Goal: Contribute content: Contribute content

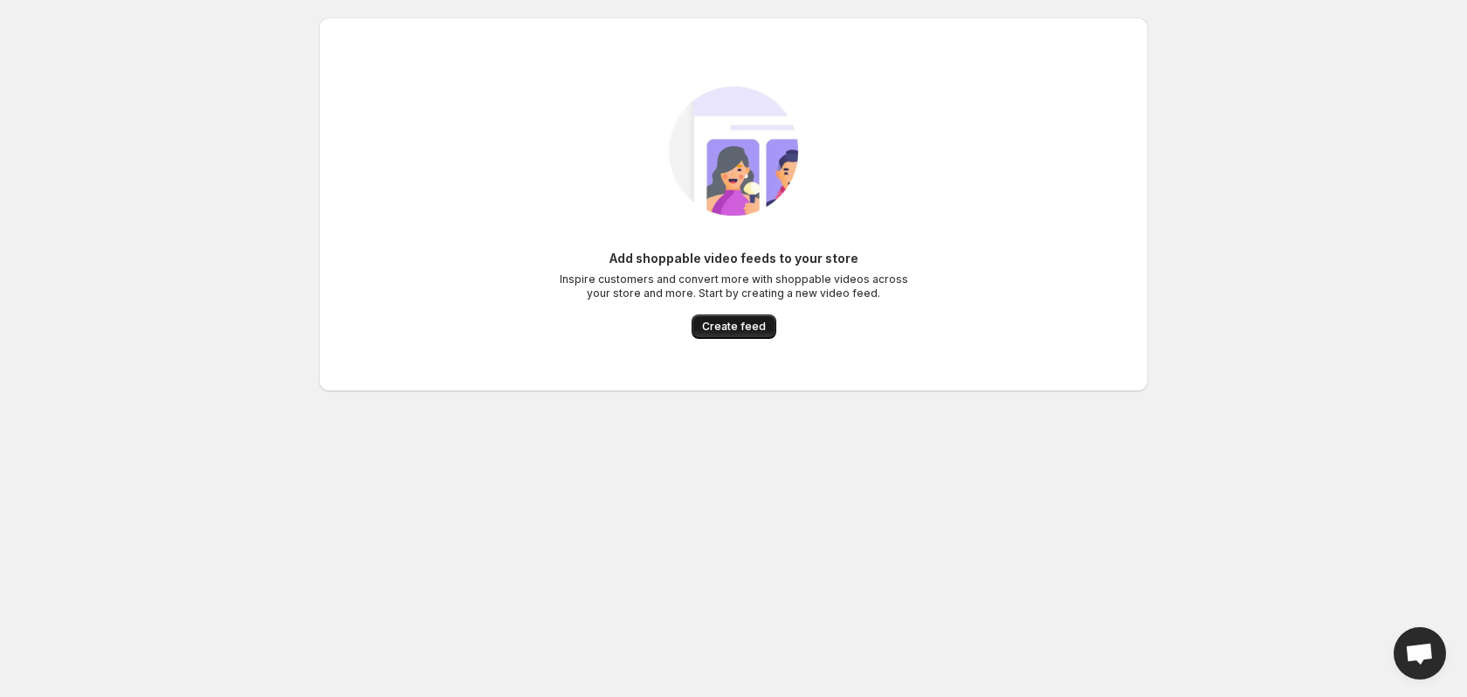
click at [757, 330] on span "Create feed" at bounding box center [734, 327] width 64 height 14
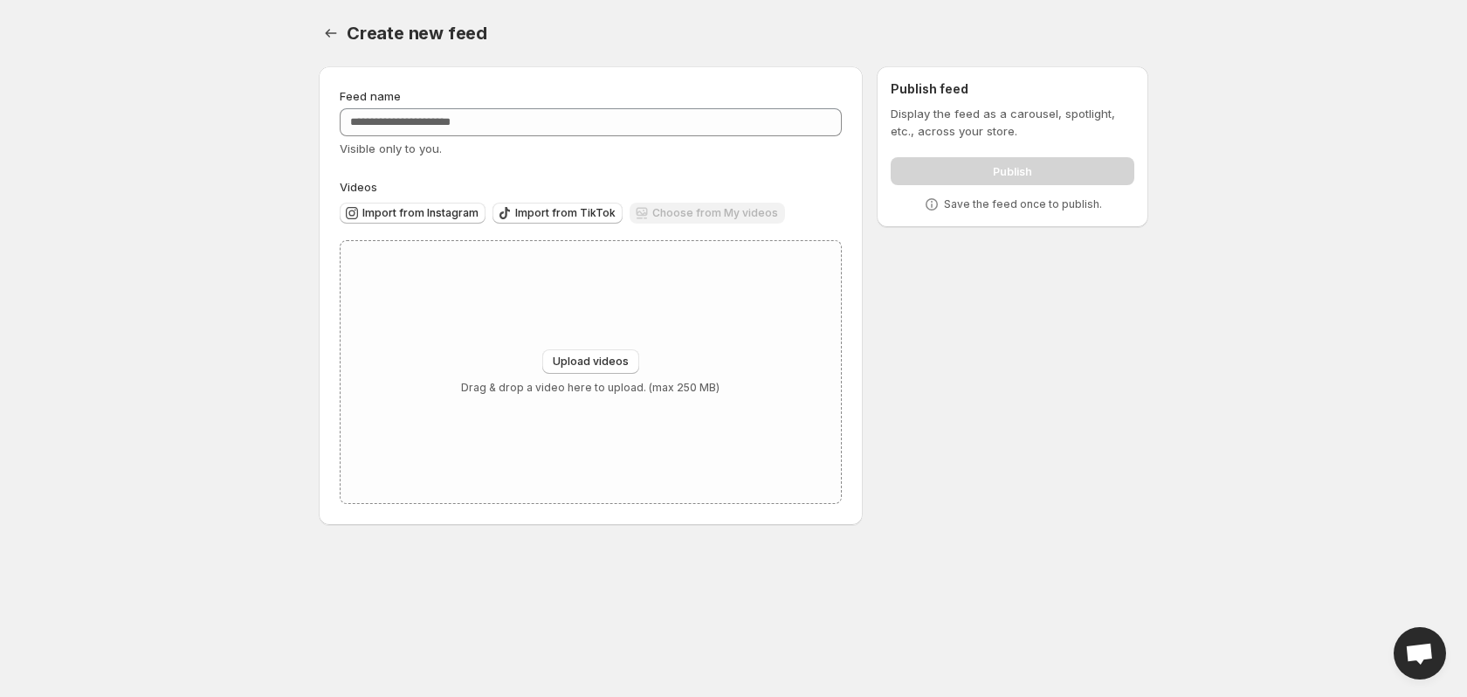
click at [948, 405] on div "Feed name Visible only to you. Videos Import from Instagram Import from TikTok …" at bounding box center [726, 298] width 843 height 493
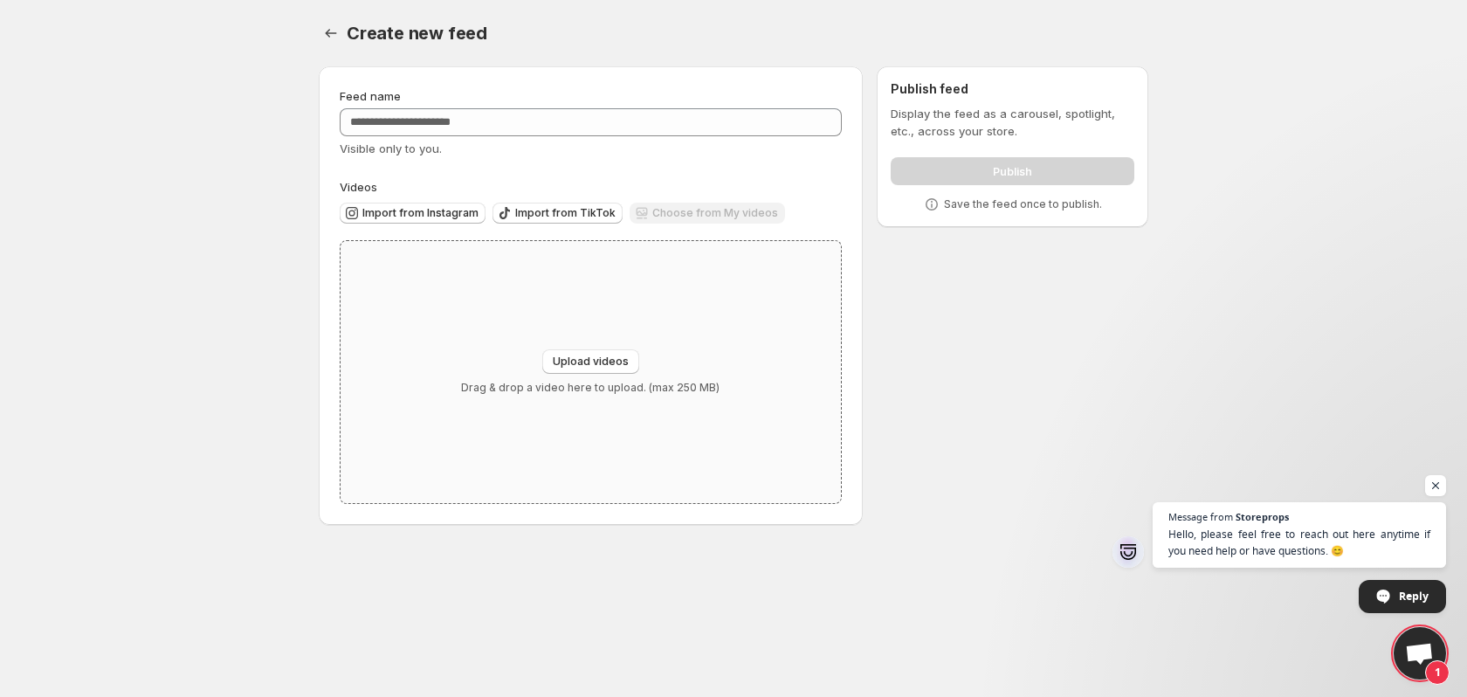
click at [630, 378] on div "Upload videos Drag & drop a video here to upload. (max 250 MB)" at bounding box center [590, 371] width 258 height 45
type input "**********"
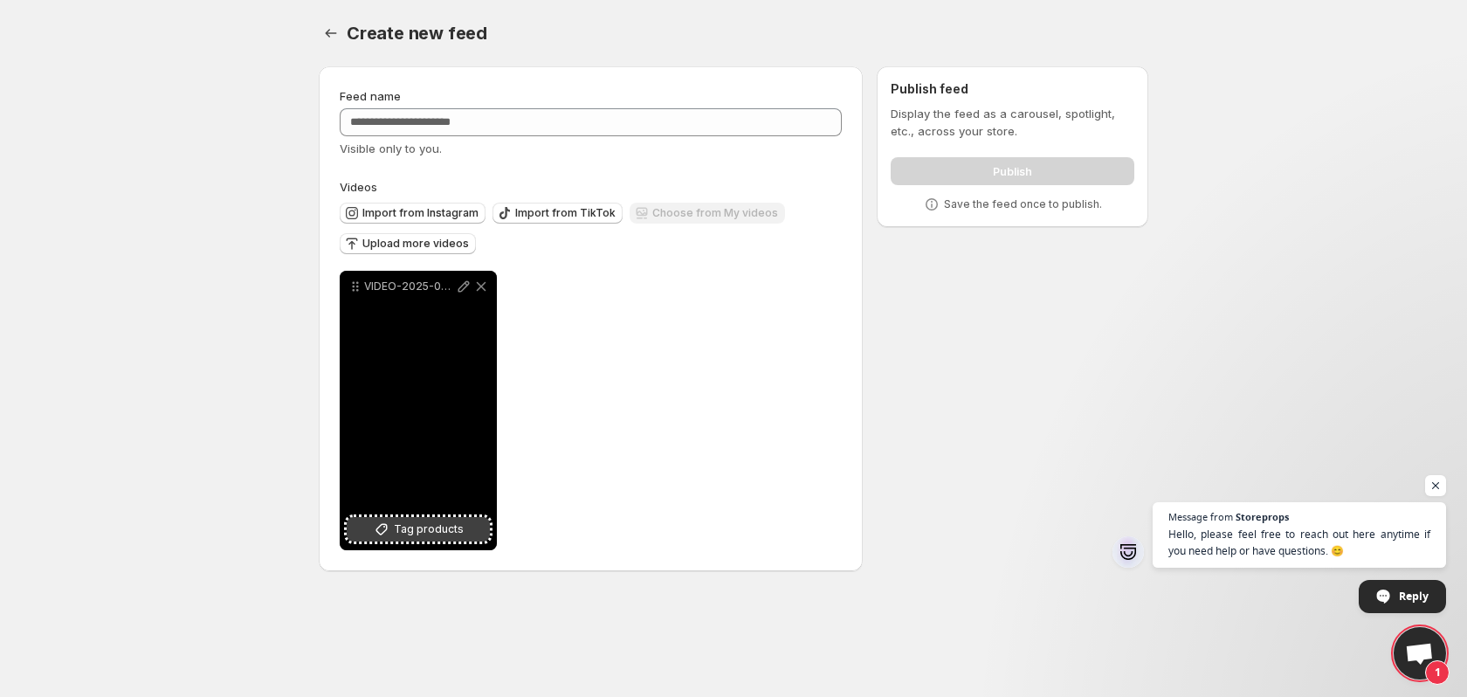
click at [461, 534] on span "Tag products" at bounding box center [429, 528] width 70 height 17
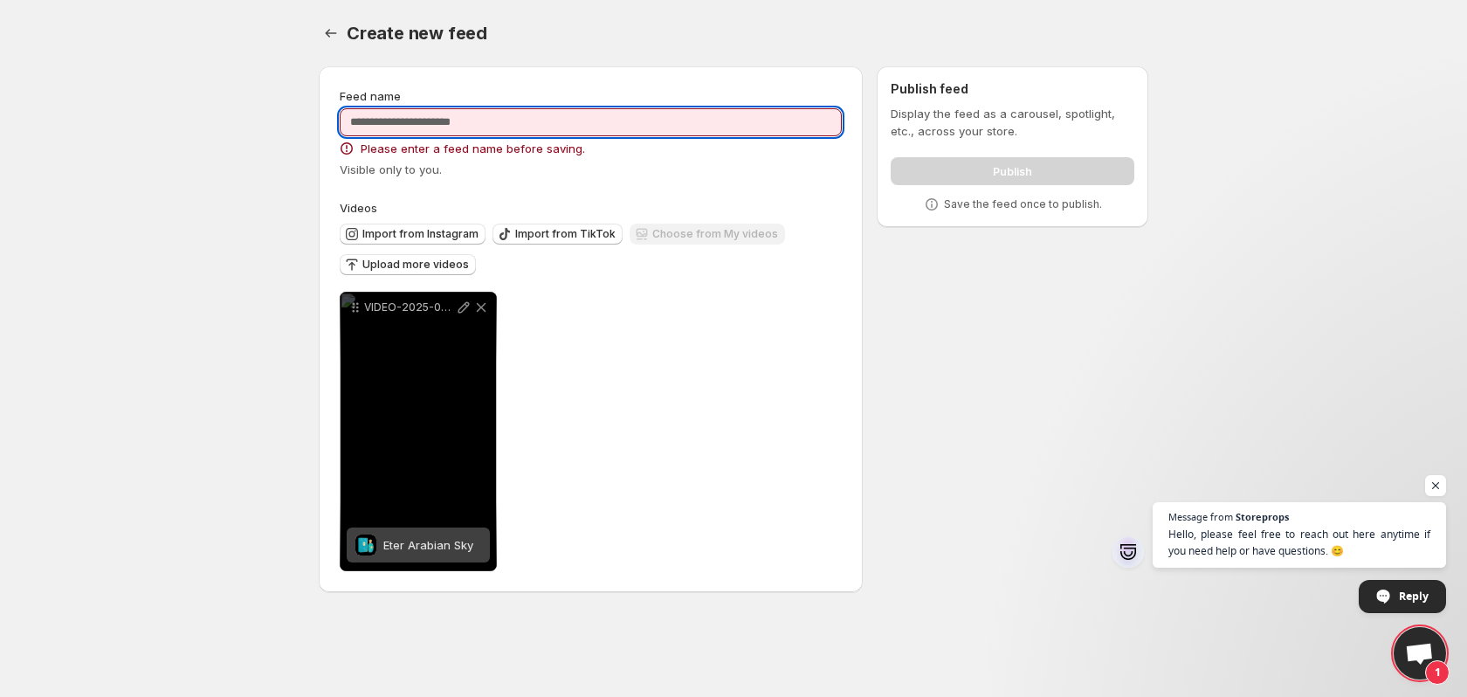
click at [420, 128] on input "Feed name" at bounding box center [591, 122] width 502 height 28
type input "*"
type input "*******"
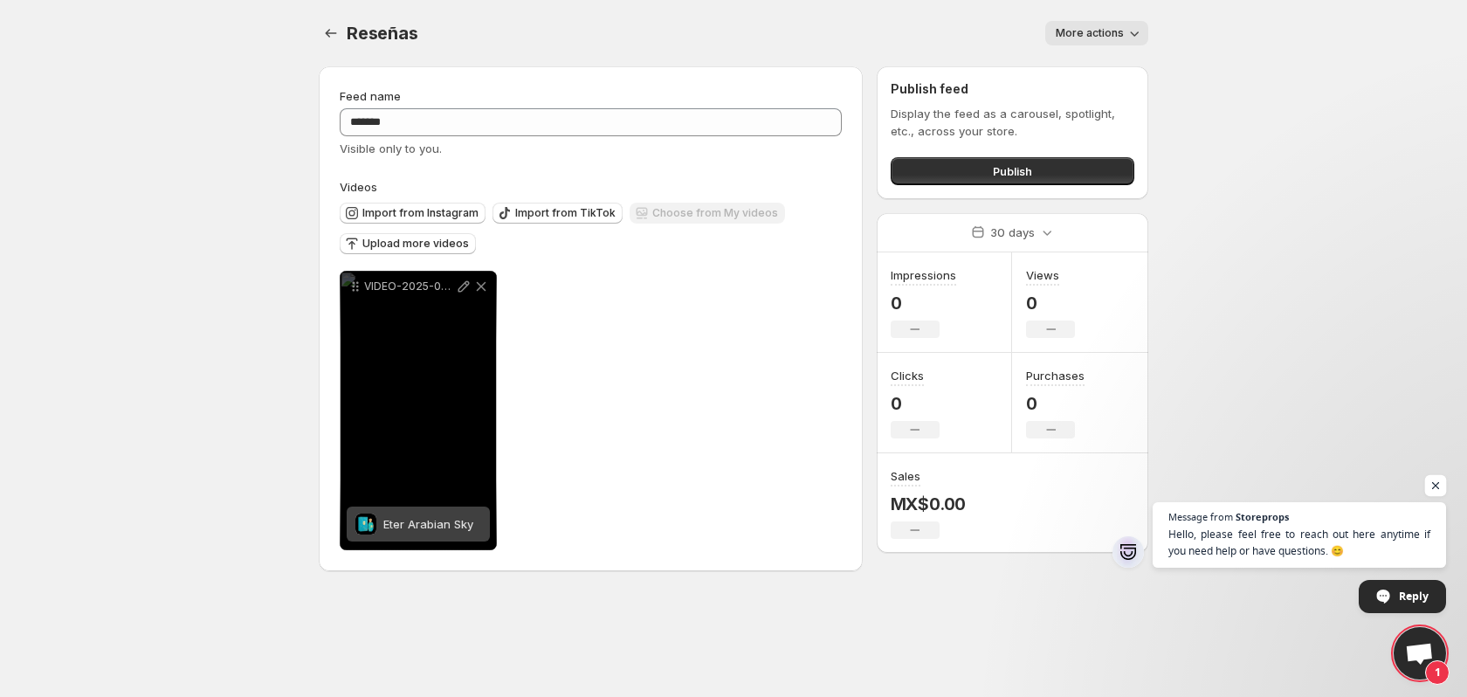
click at [1438, 488] on span "Open chat" at bounding box center [1436, 486] width 22 height 22
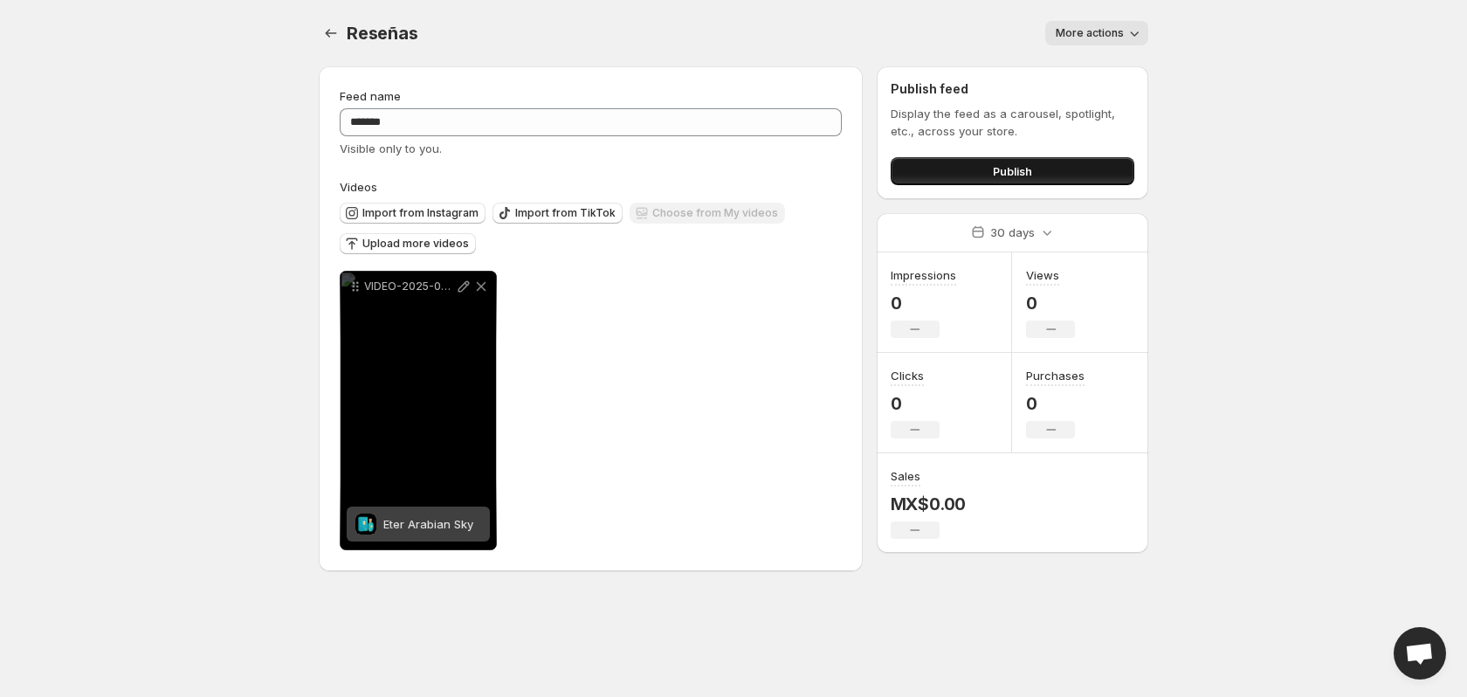
click at [1034, 182] on button "Publish" at bounding box center [1013, 171] width 244 height 28
click at [1098, 39] on span "More actions" at bounding box center [1090, 33] width 68 height 14
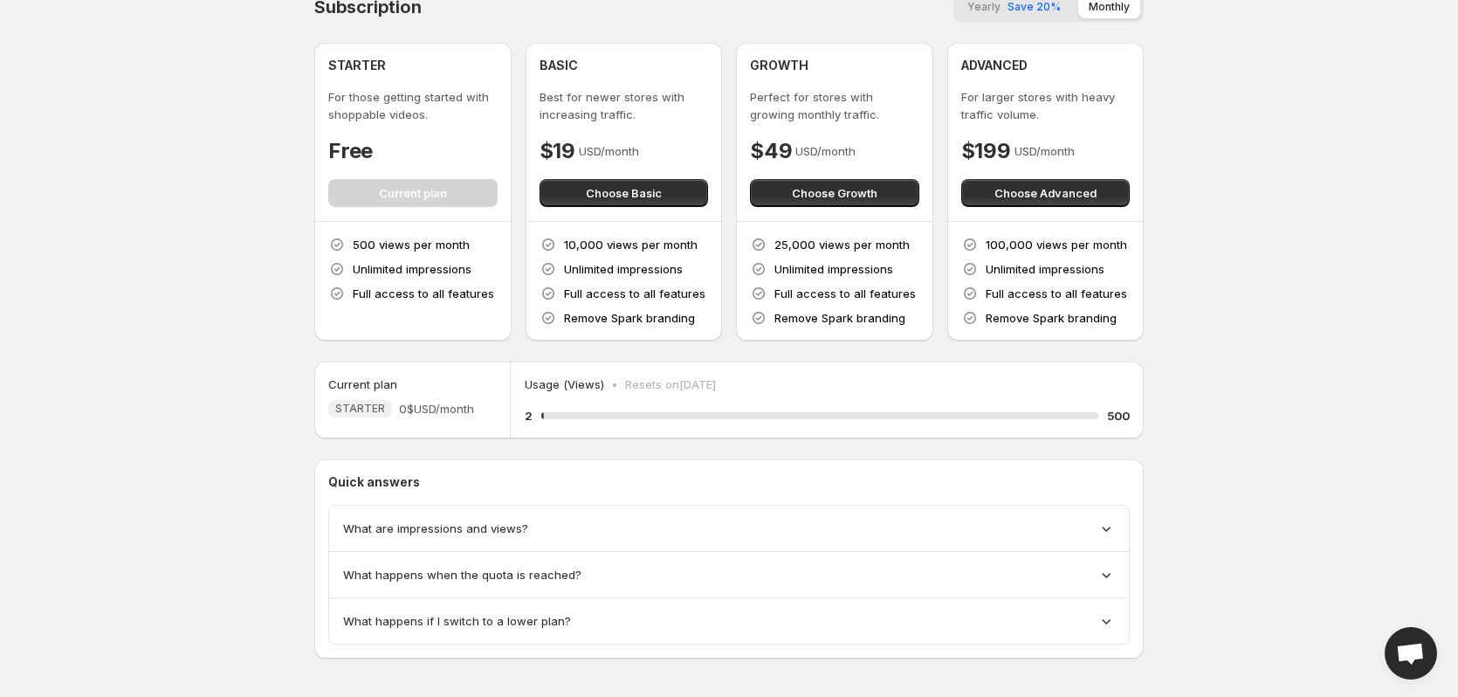
scroll to position [38, 0]
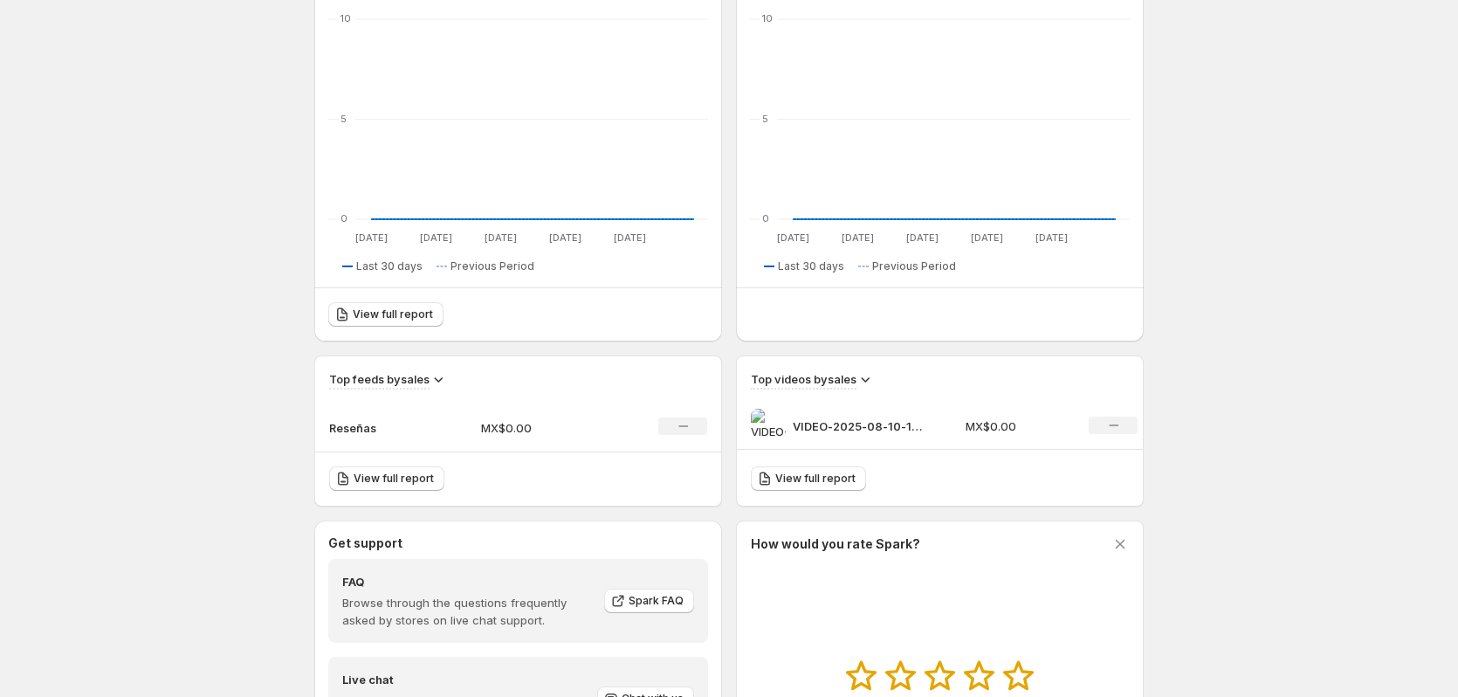
scroll to position [262, 0]
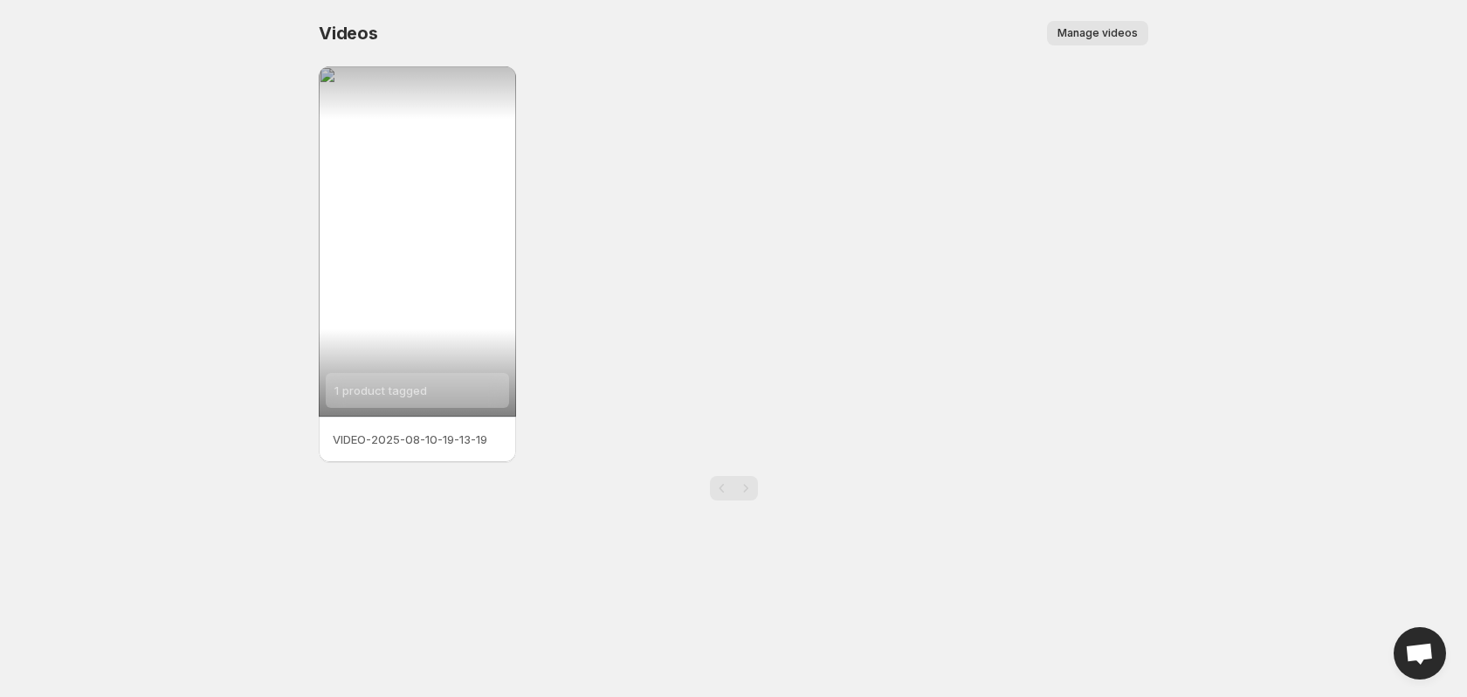
click at [1091, 42] on button "Manage videos" at bounding box center [1097, 33] width 101 height 24
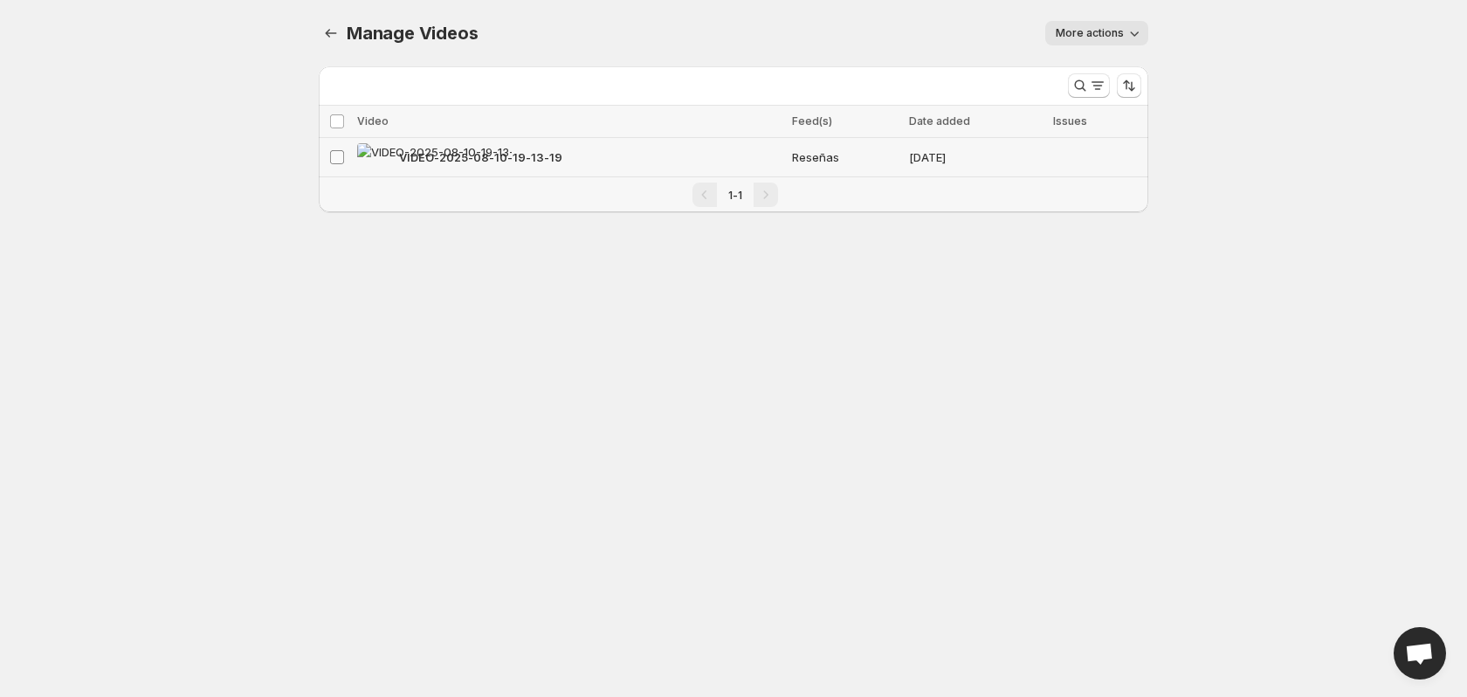
click at [331, 164] on span at bounding box center [337, 157] width 16 height 16
click at [1129, 126] on span "Delete" at bounding box center [1116, 121] width 35 height 14
click at [1130, 124] on span "Delete" at bounding box center [1116, 121] width 35 height 14
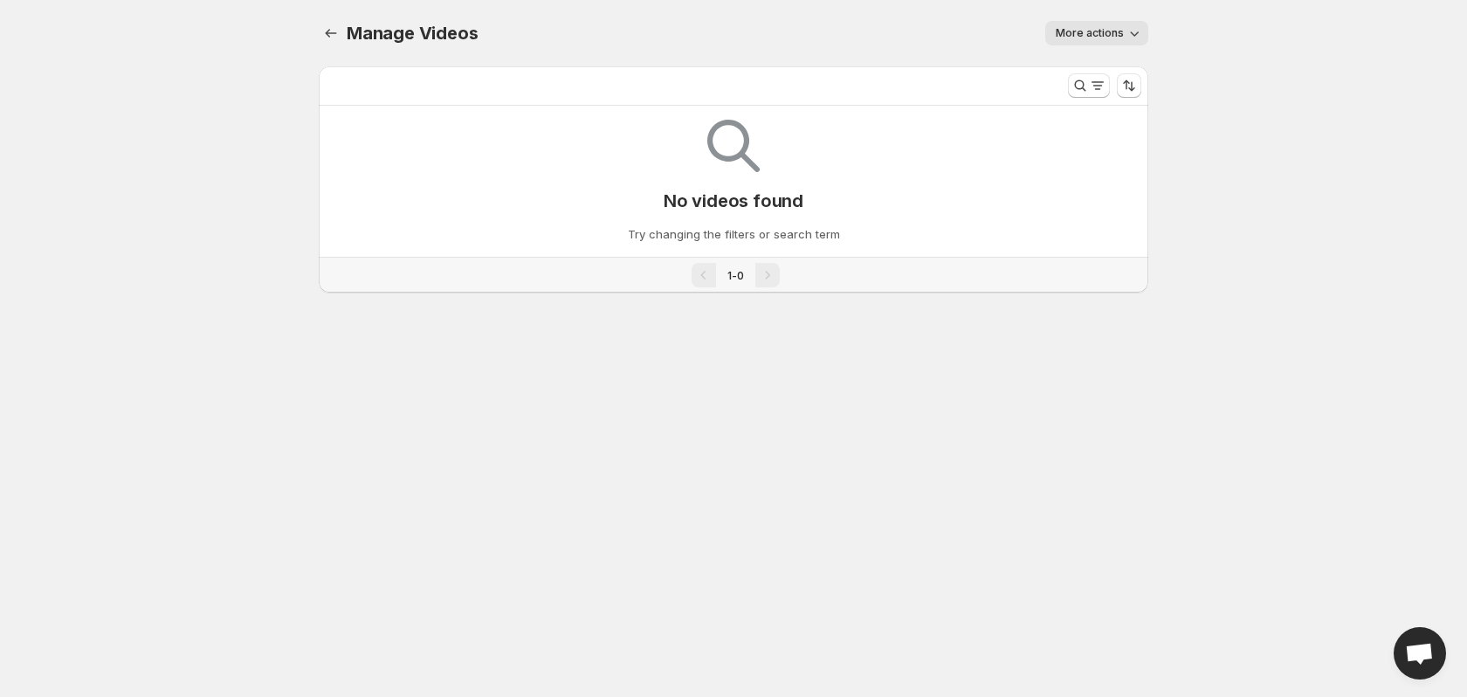
click at [1120, 38] on span "More actions" at bounding box center [1090, 33] width 68 height 14
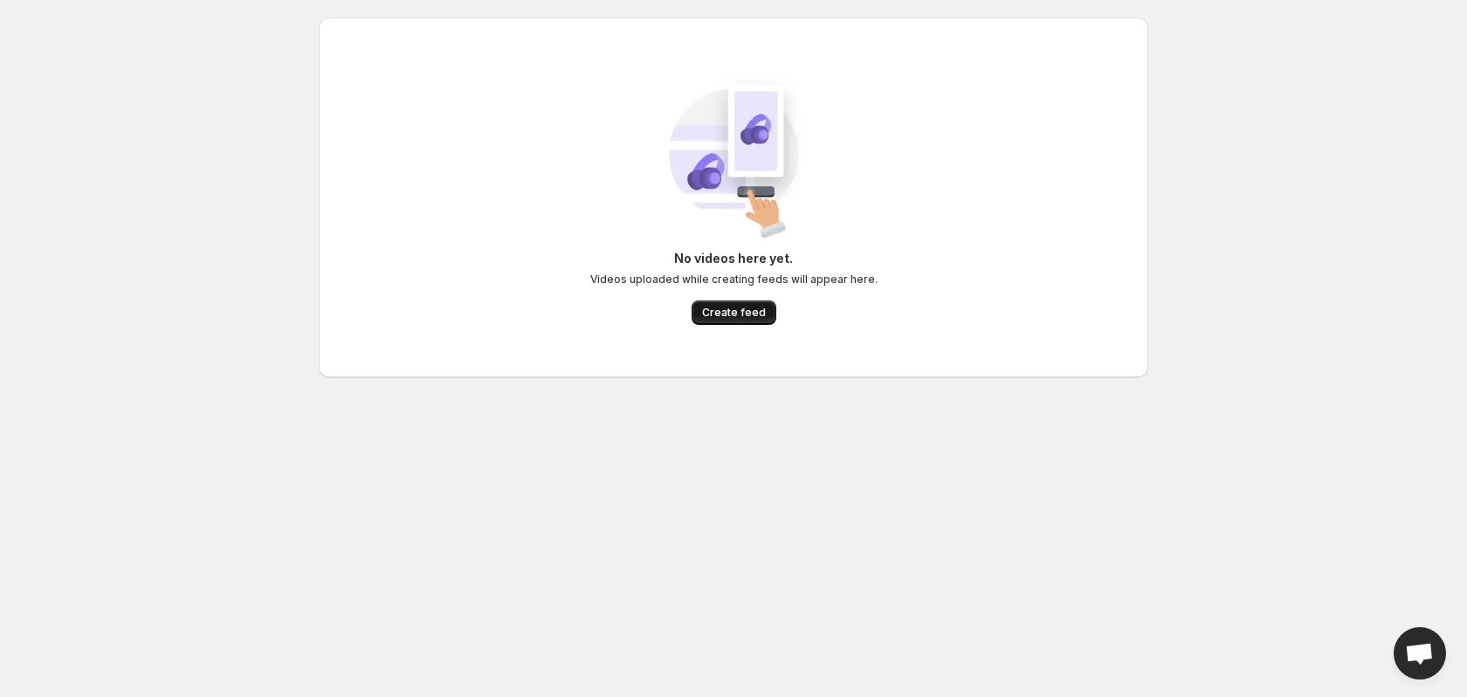
click at [714, 313] on span "Create feed" at bounding box center [734, 313] width 64 height 14
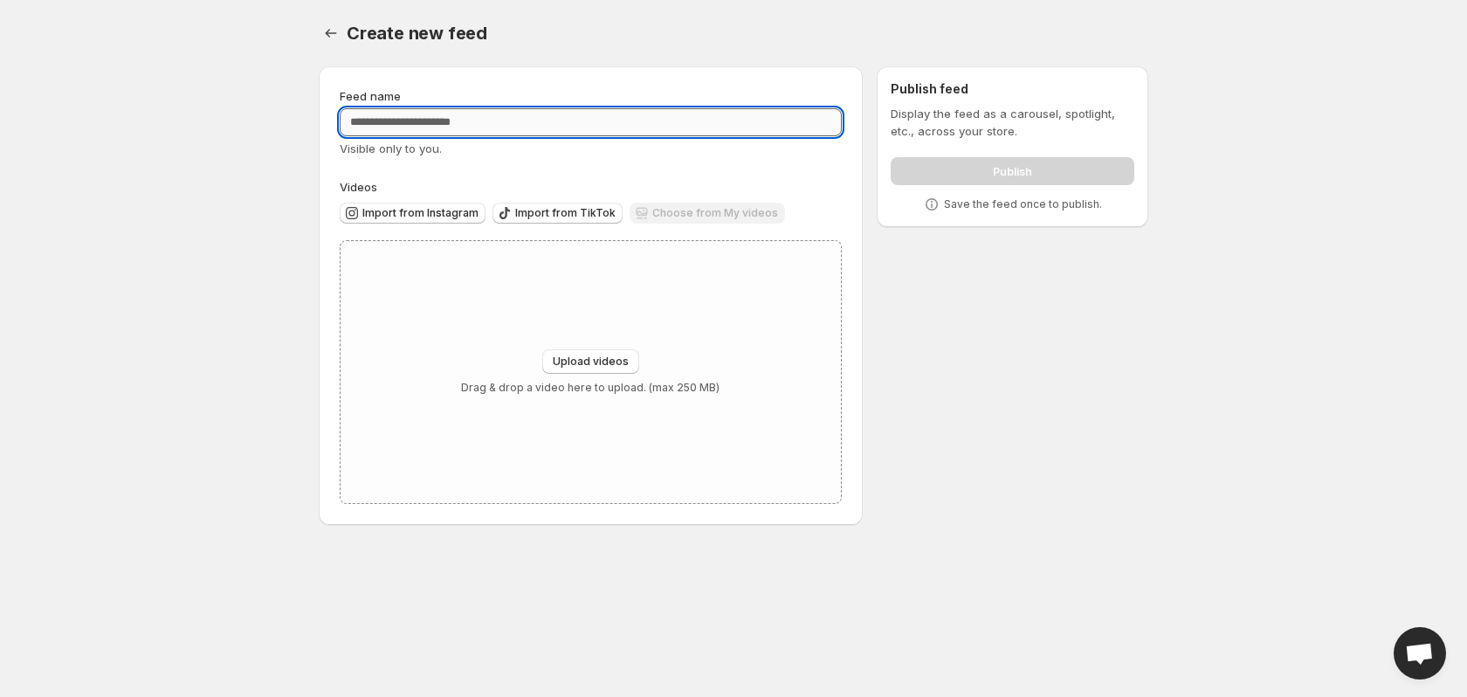
click at [493, 127] on input "Feed name" at bounding box center [591, 122] width 502 height 28
type input "*******"
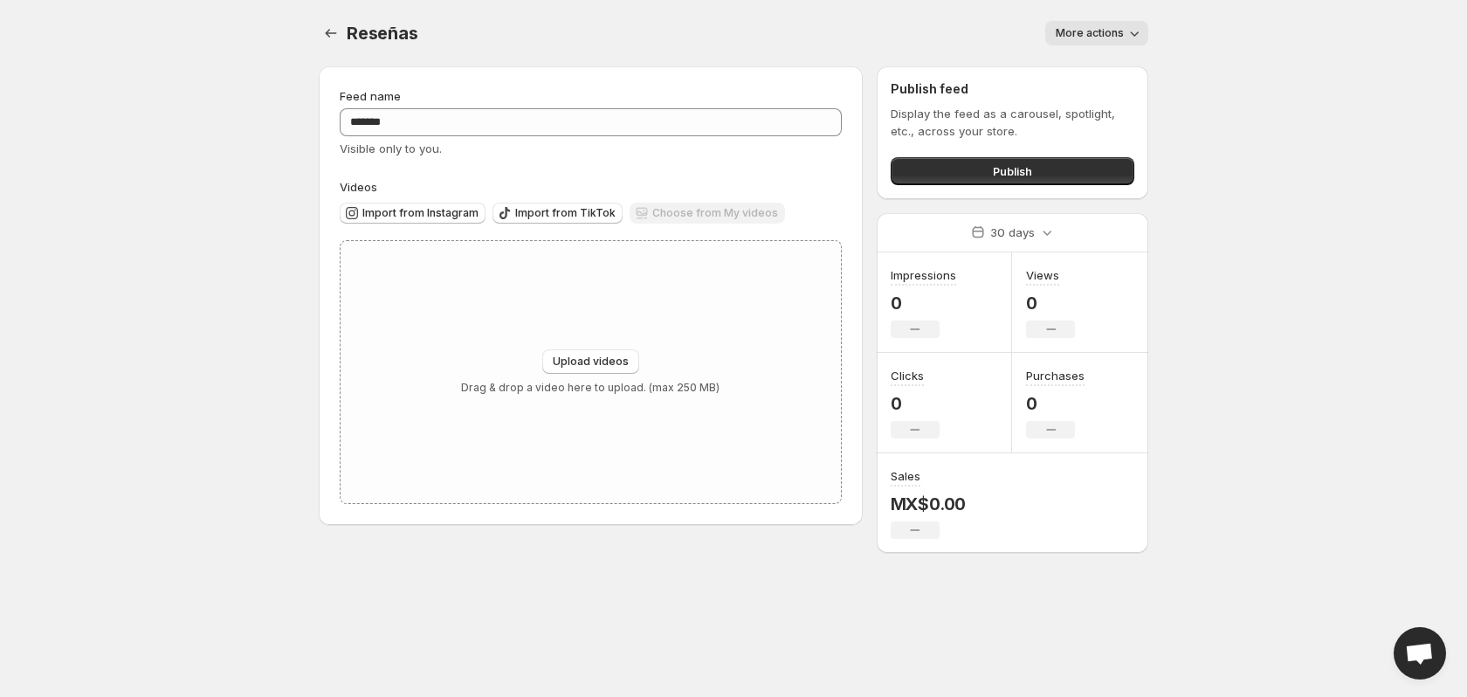
click at [1125, 38] on icon "button" at bounding box center [1133, 32] width 17 height 17
click at [563, 348] on div "Upload videos Drag & drop a video here to upload. (max 250 MB)" at bounding box center [591, 372] width 500 height 262
type input "**********"
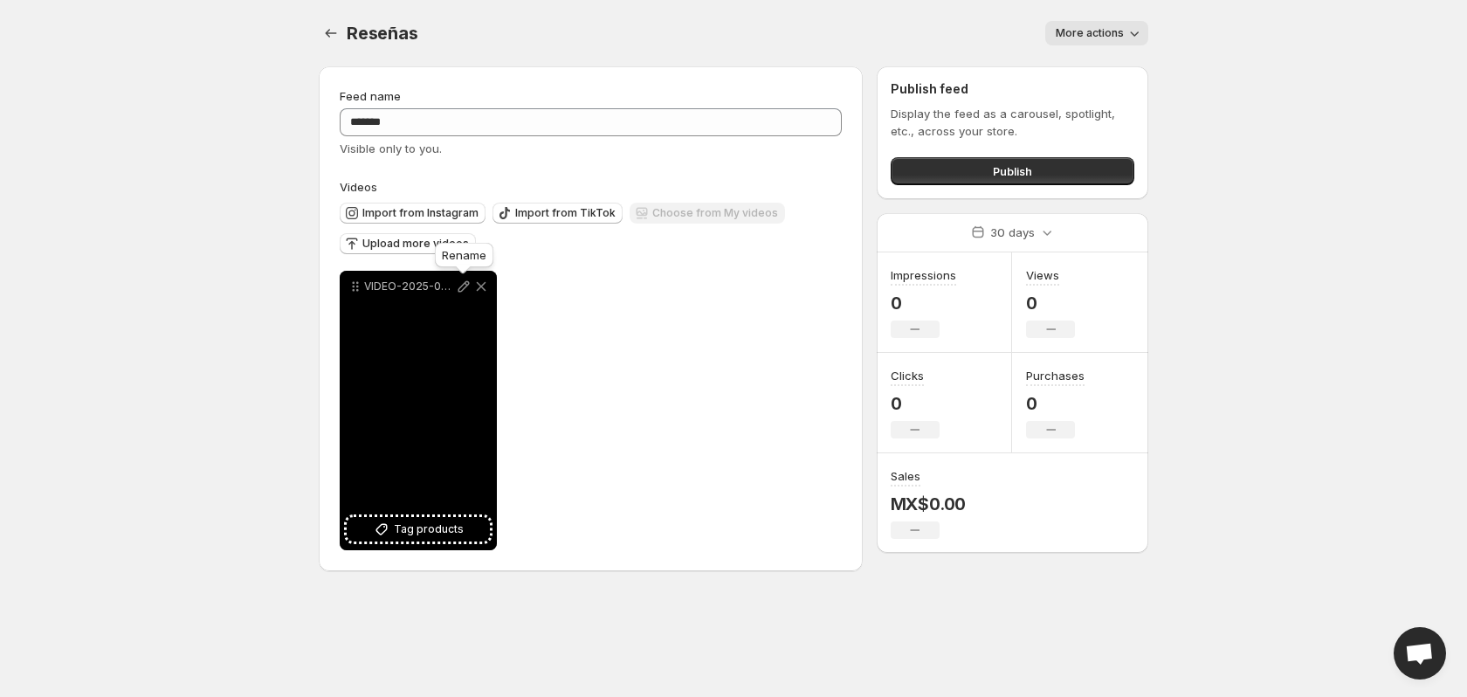
click at [460, 289] on icon at bounding box center [463, 286] width 17 height 17
click at [422, 533] on span "Tag products" at bounding box center [429, 528] width 70 height 17
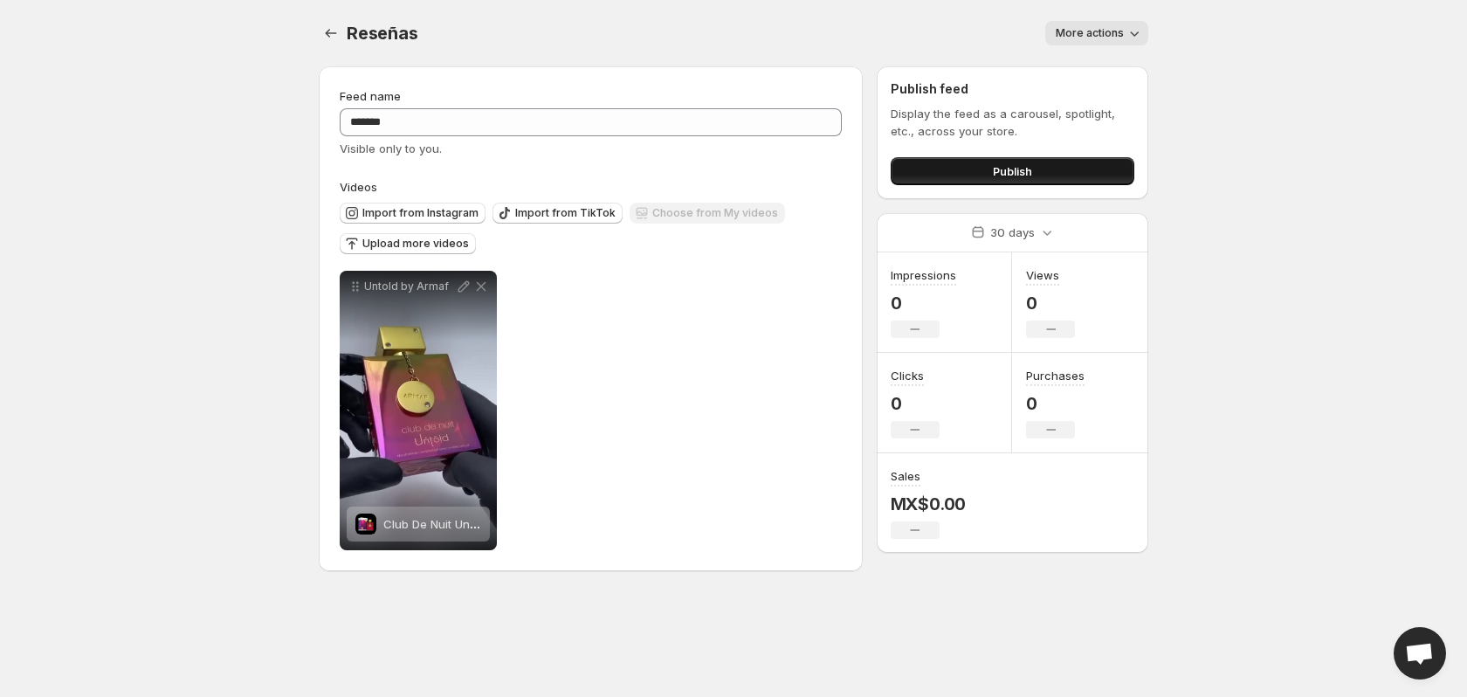
click at [994, 166] on span "Publish" at bounding box center [1012, 170] width 39 height 17
click at [994, 172] on span "Publish" at bounding box center [1012, 170] width 39 height 17
click at [626, 368] on div "**********" at bounding box center [591, 410] width 502 height 279
click at [414, 241] on span "Upload more videos" at bounding box center [415, 244] width 107 height 14
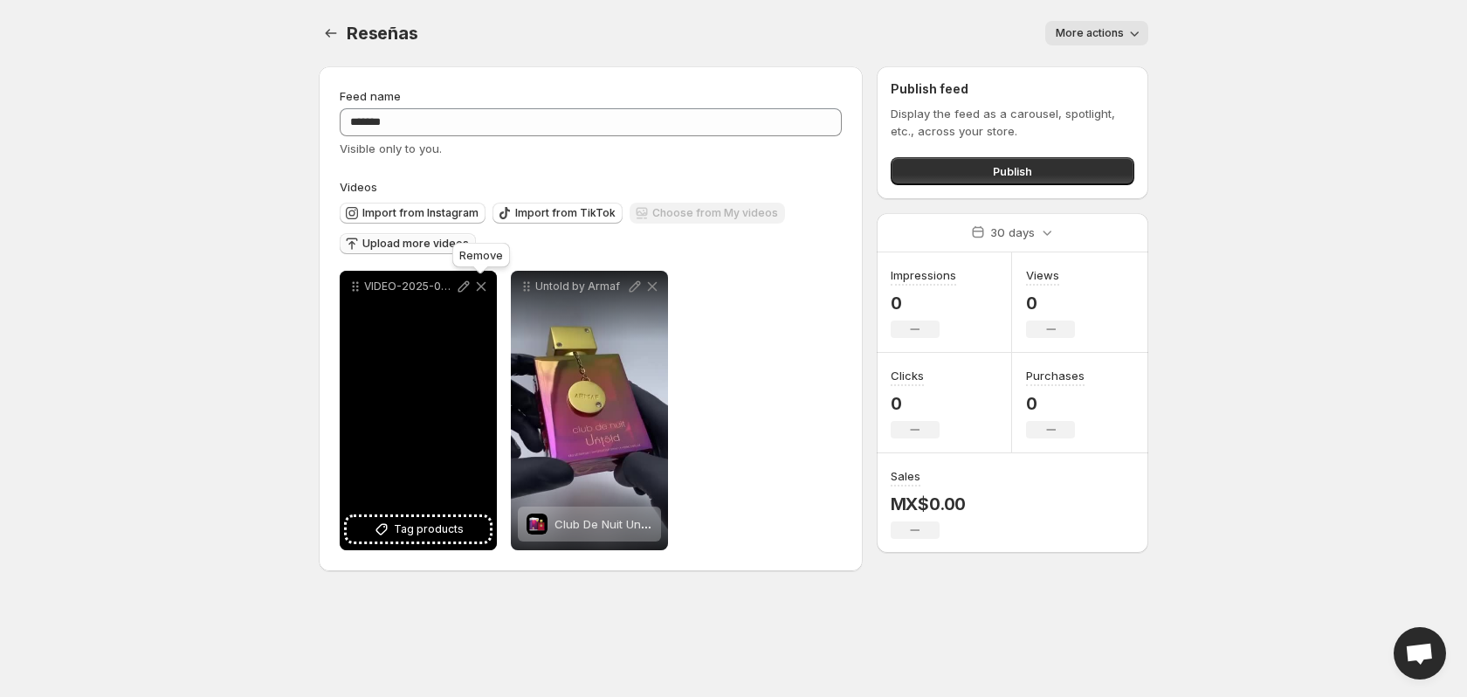
click at [479, 287] on icon at bounding box center [482, 287] width 10 height 10
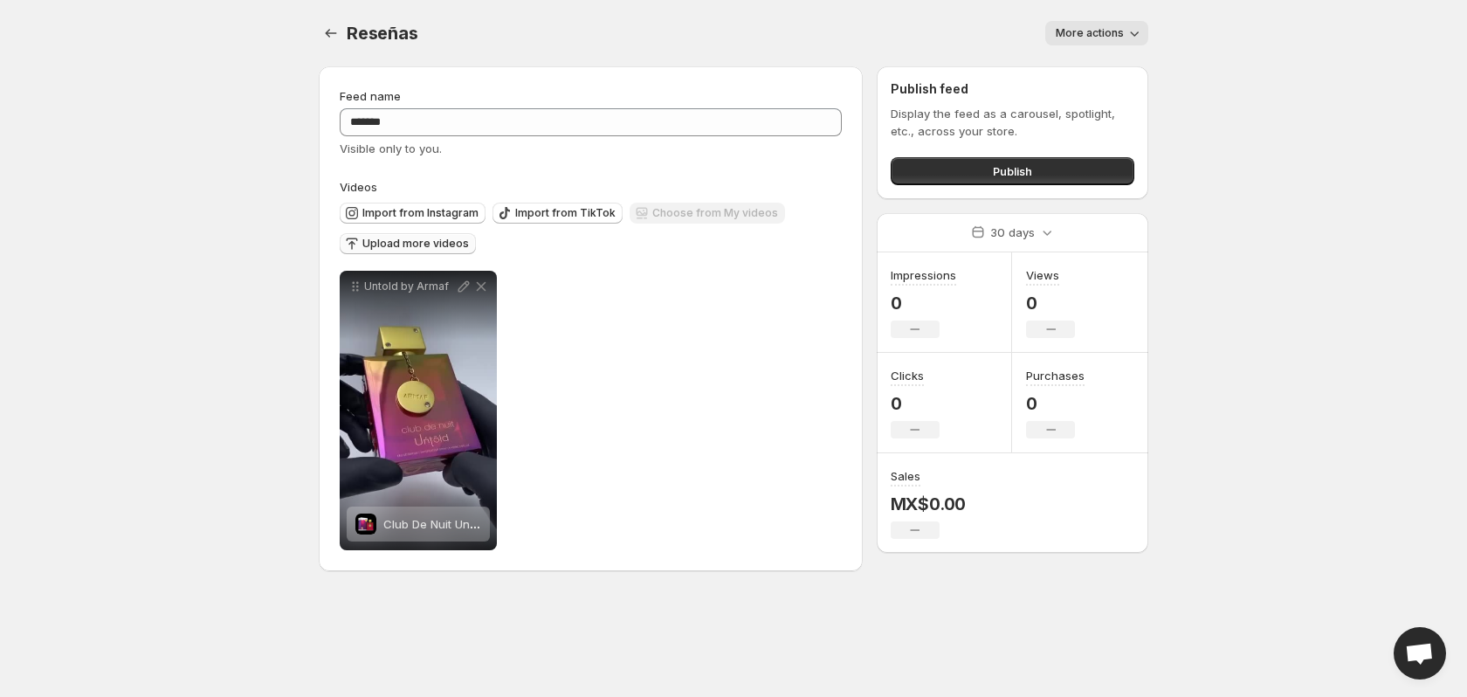
click at [409, 242] on span "Upload more videos" at bounding box center [415, 244] width 107 height 14
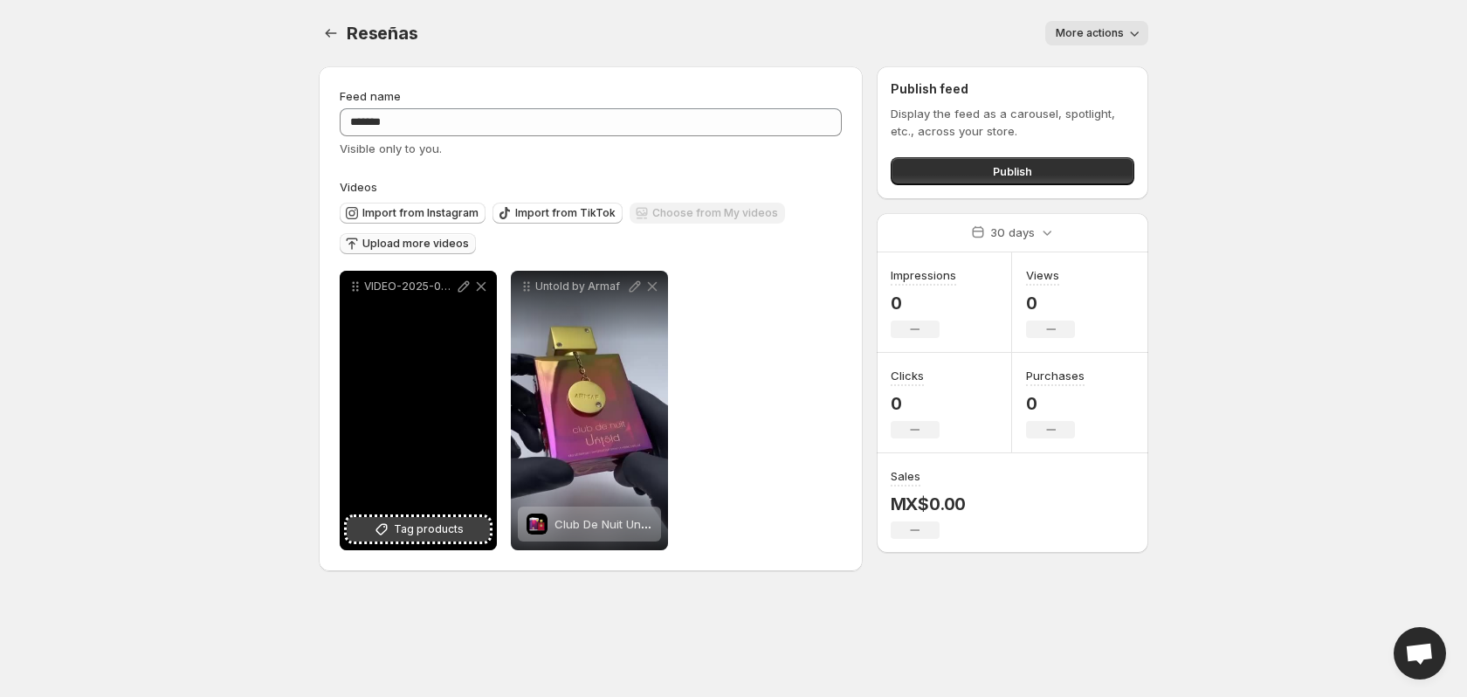
click at [441, 528] on span "Tag products" at bounding box center [429, 528] width 70 height 17
click at [466, 285] on icon at bounding box center [463, 286] width 11 height 11
click at [461, 286] on icon at bounding box center [463, 286] width 17 height 17
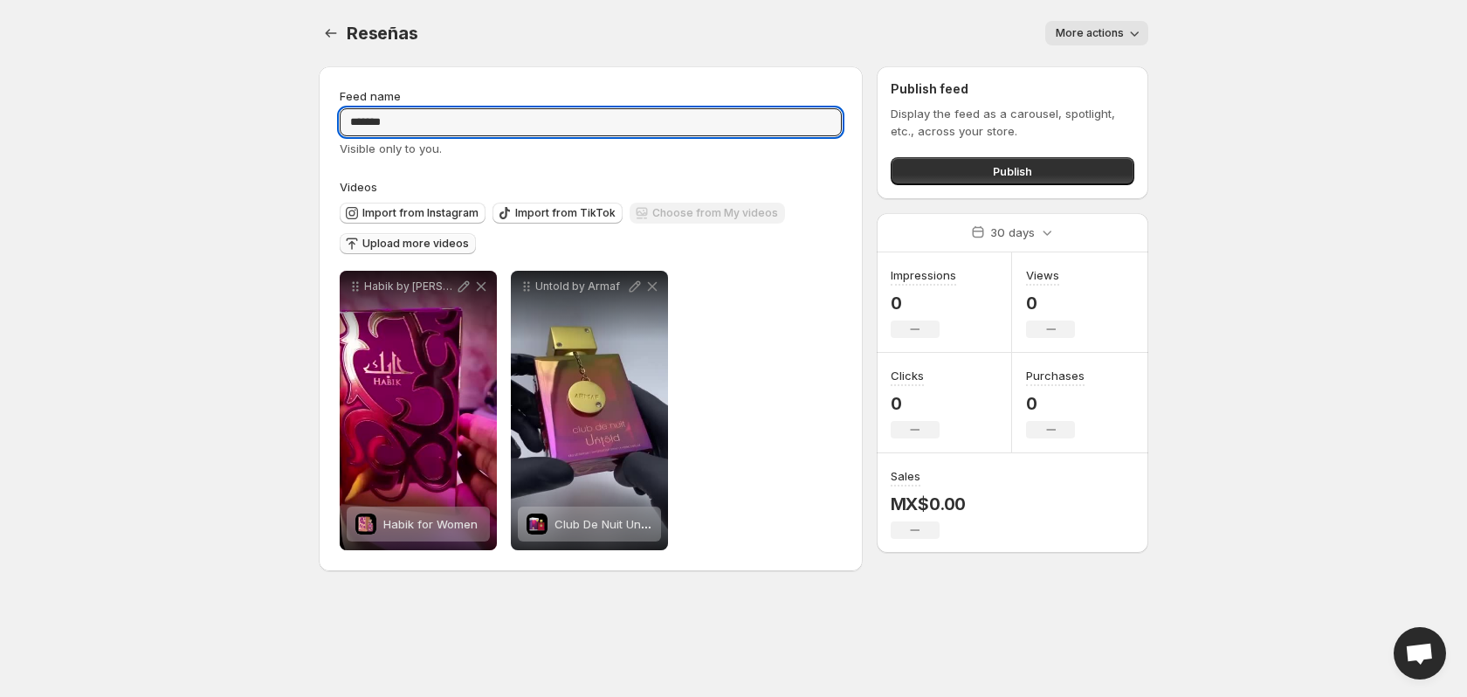
click at [280, 112] on body "**********" at bounding box center [733, 348] width 1467 height 697
click at [1070, 169] on button "Publish" at bounding box center [1013, 171] width 244 height 28
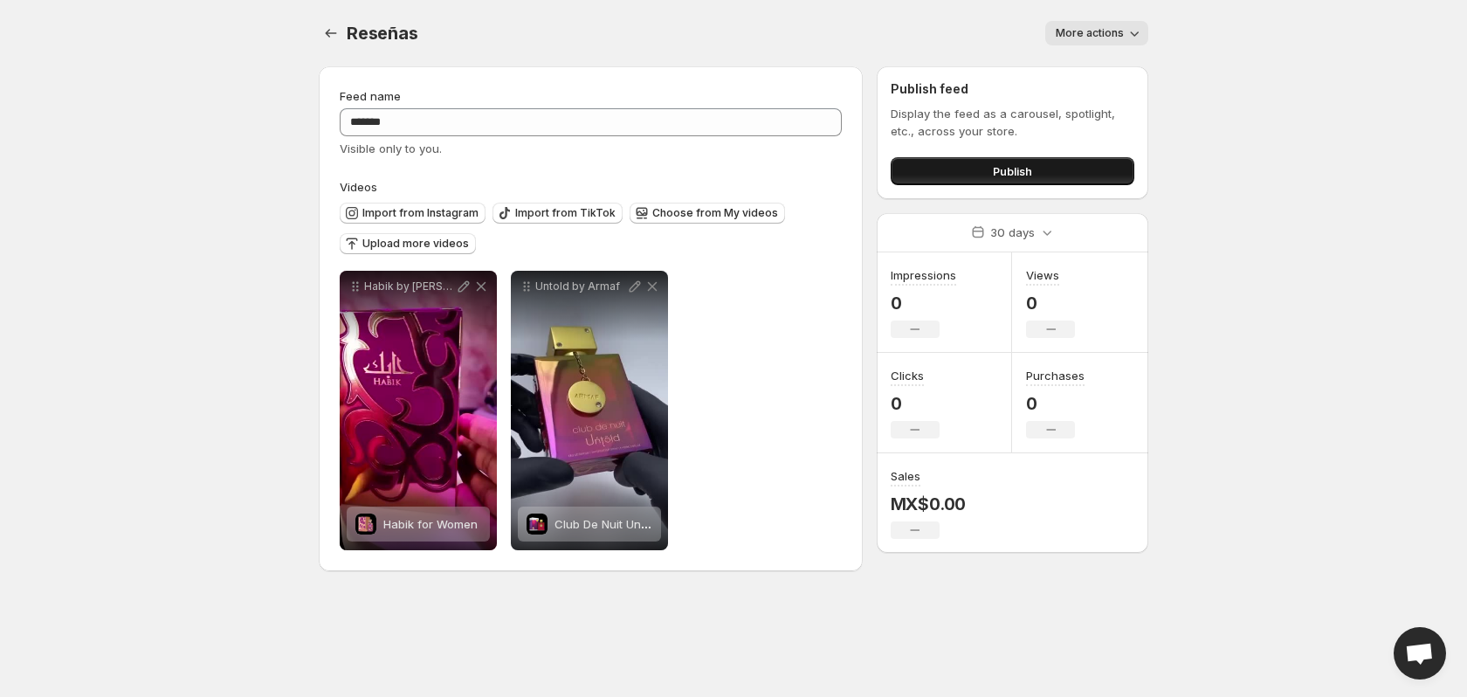
click at [991, 166] on button "Publish" at bounding box center [1013, 171] width 244 height 28
click at [409, 253] on button "Upload more videos" at bounding box center [408, 243] width 136 height 21
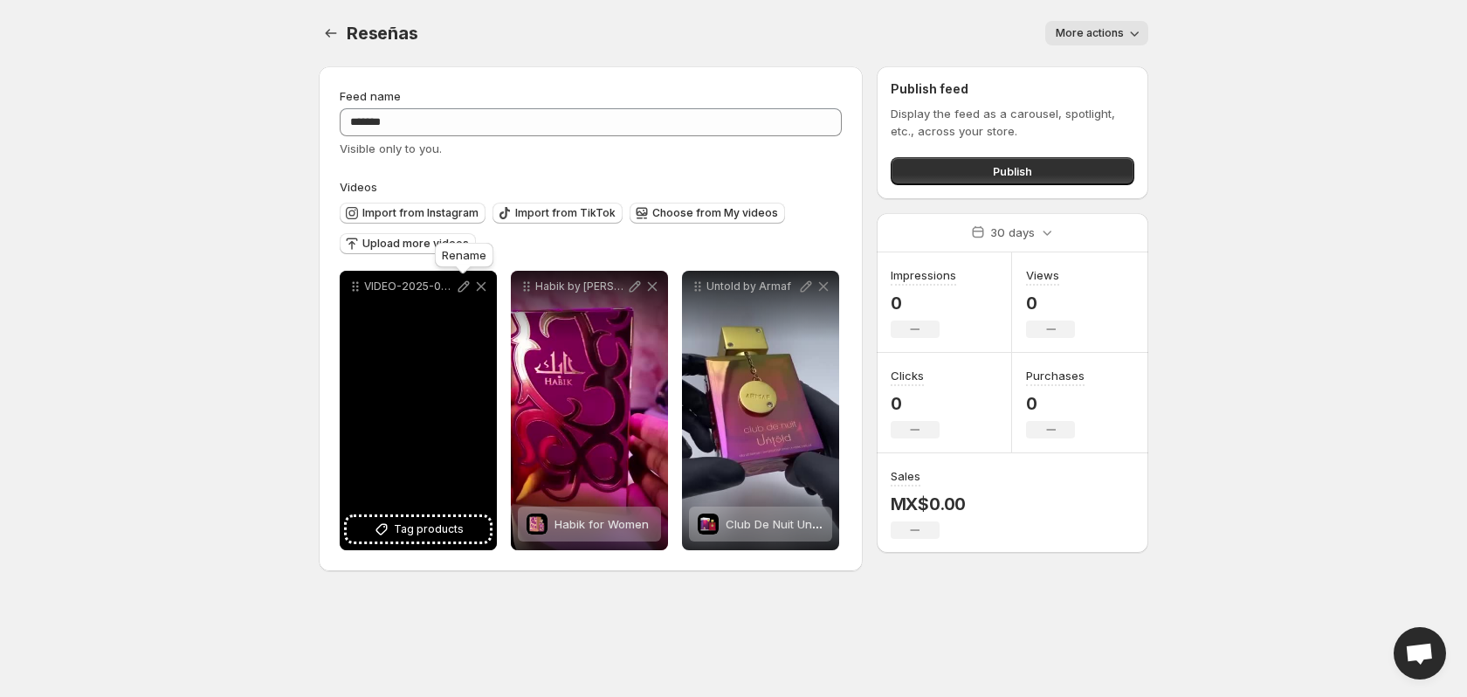
click at [466, 282] on icon at bounding box center [463, 286] width 11 height 11
click at [443, 533] on span "Tag products" at bounding box center [429, 528] width 70 height 17
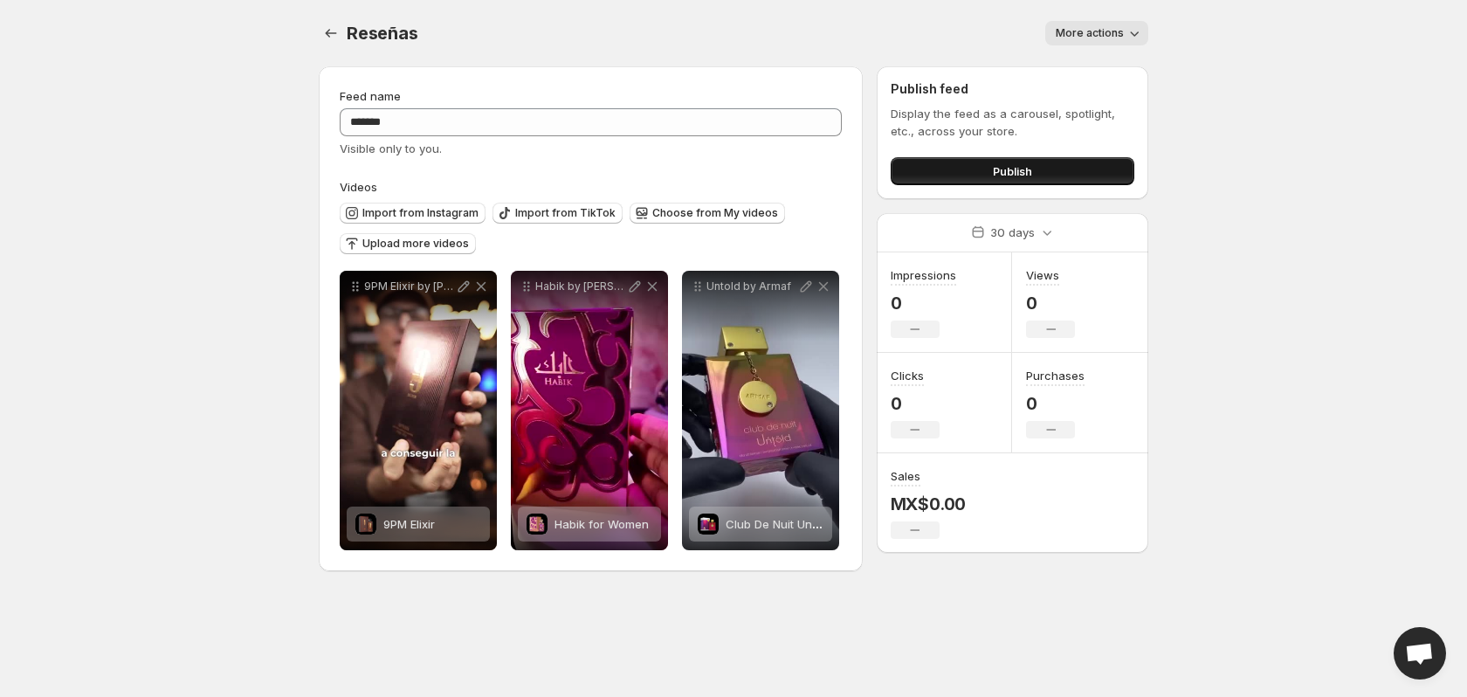
click at [963, 175] on button "Publish" at bounding box center [1013, 171] width 244 height 28
click at [430, 245] on span "Upload more videos" at bounding box center [415, 244] width 107 height 14
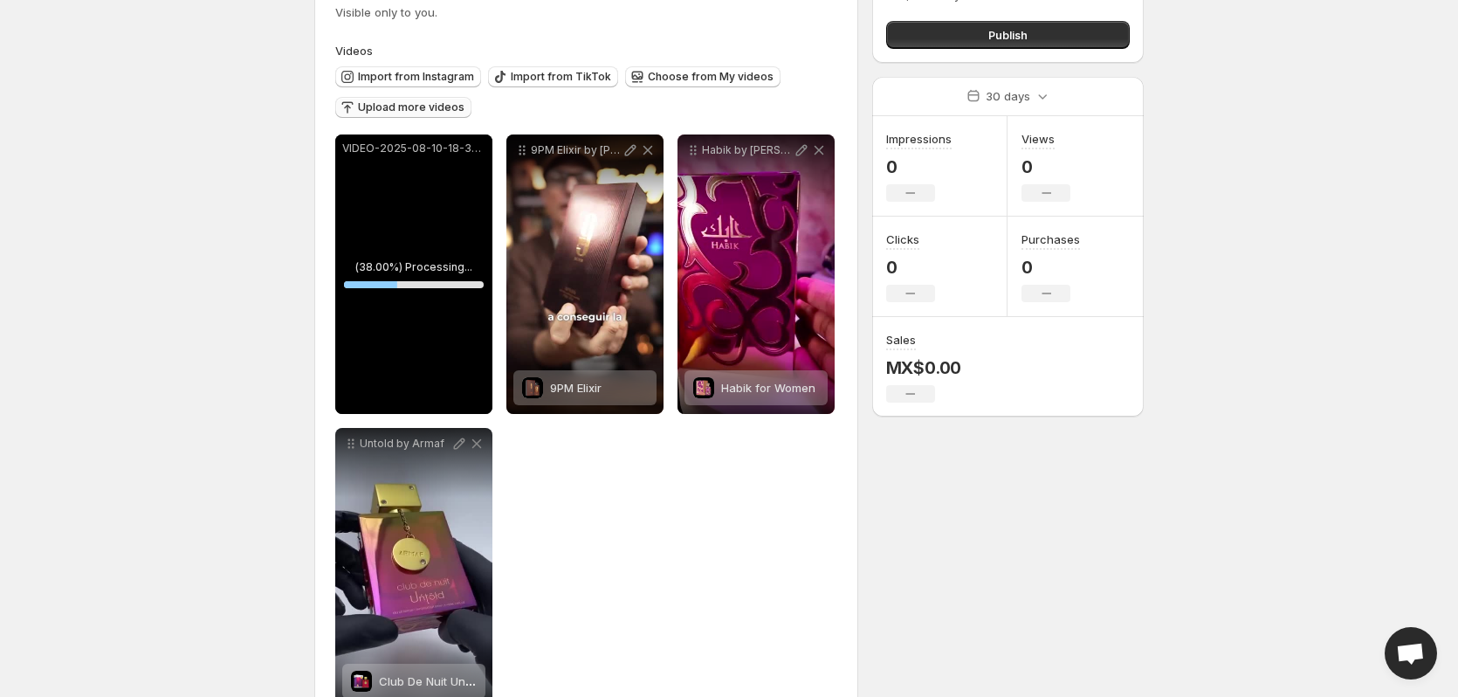
scroll to position [175, 0]
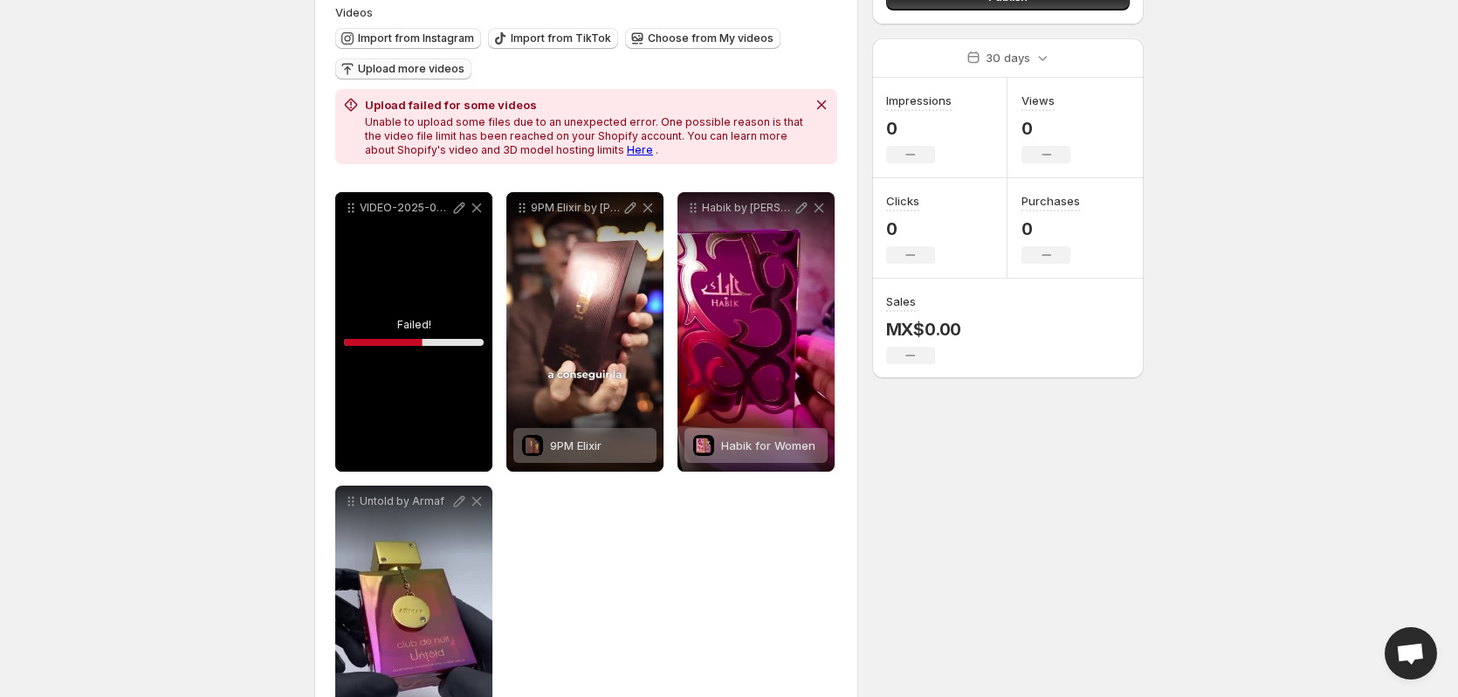
click at [627, 152] on link "Here" at bounding box center [640, 149] width 26 height 13
click at [481, 208] on icon at bounding box center [476, 207] width 17 height 17
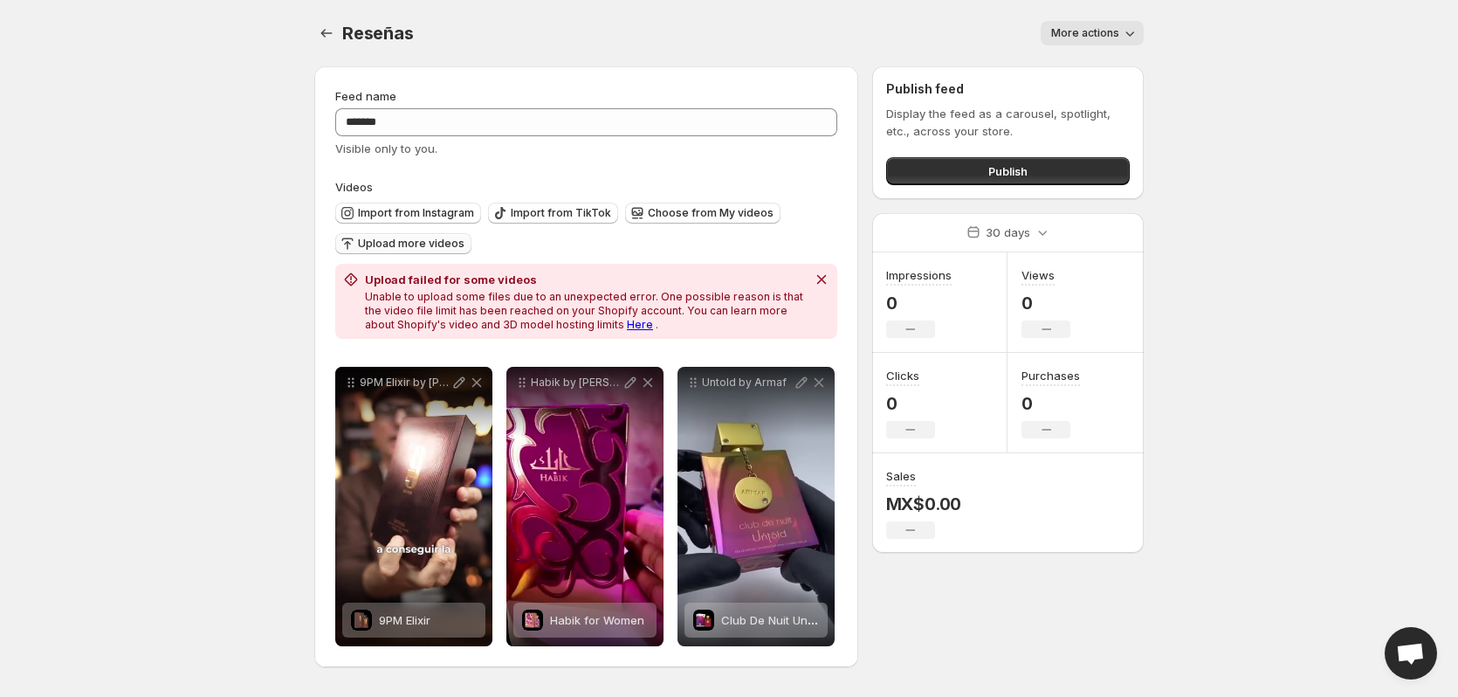
scroll to position [0, 0]
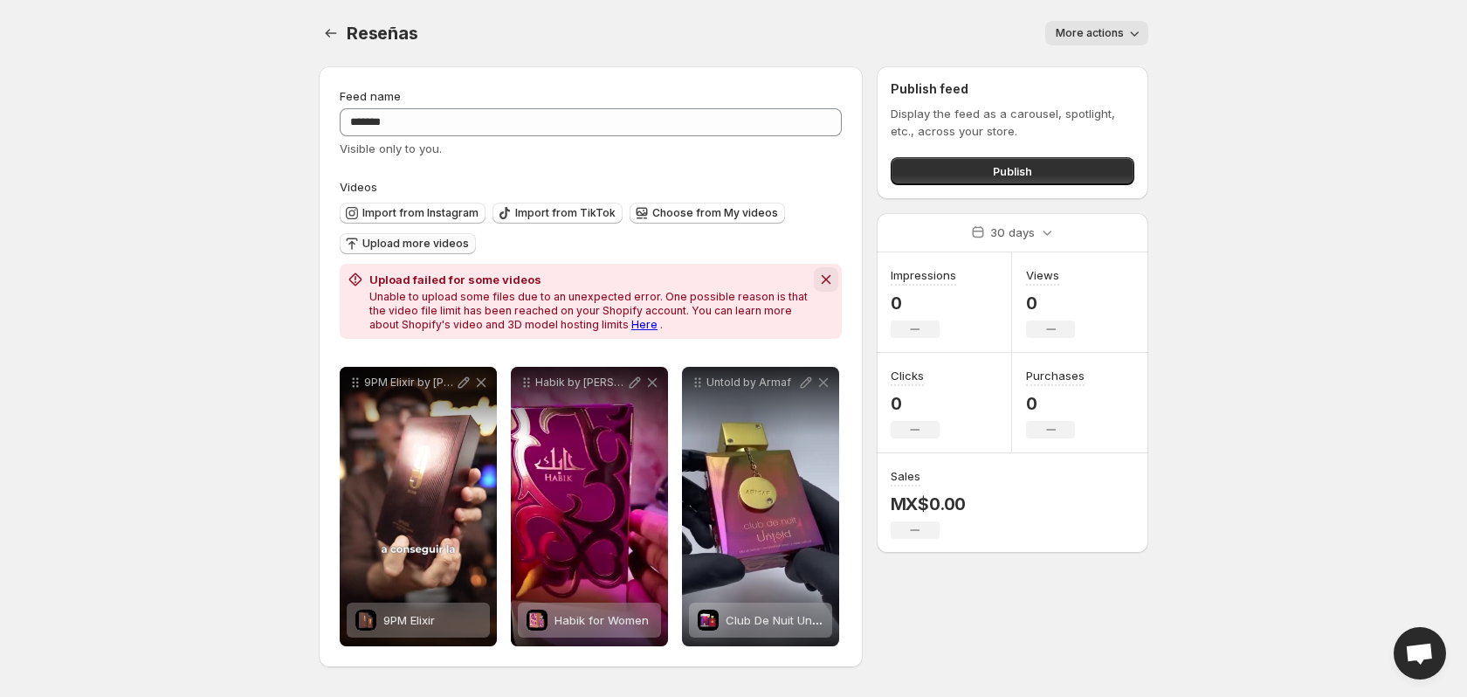
click at [829, 278] on icon "Dismiss notification" at bounding box center [825, 279] width 17 height 17
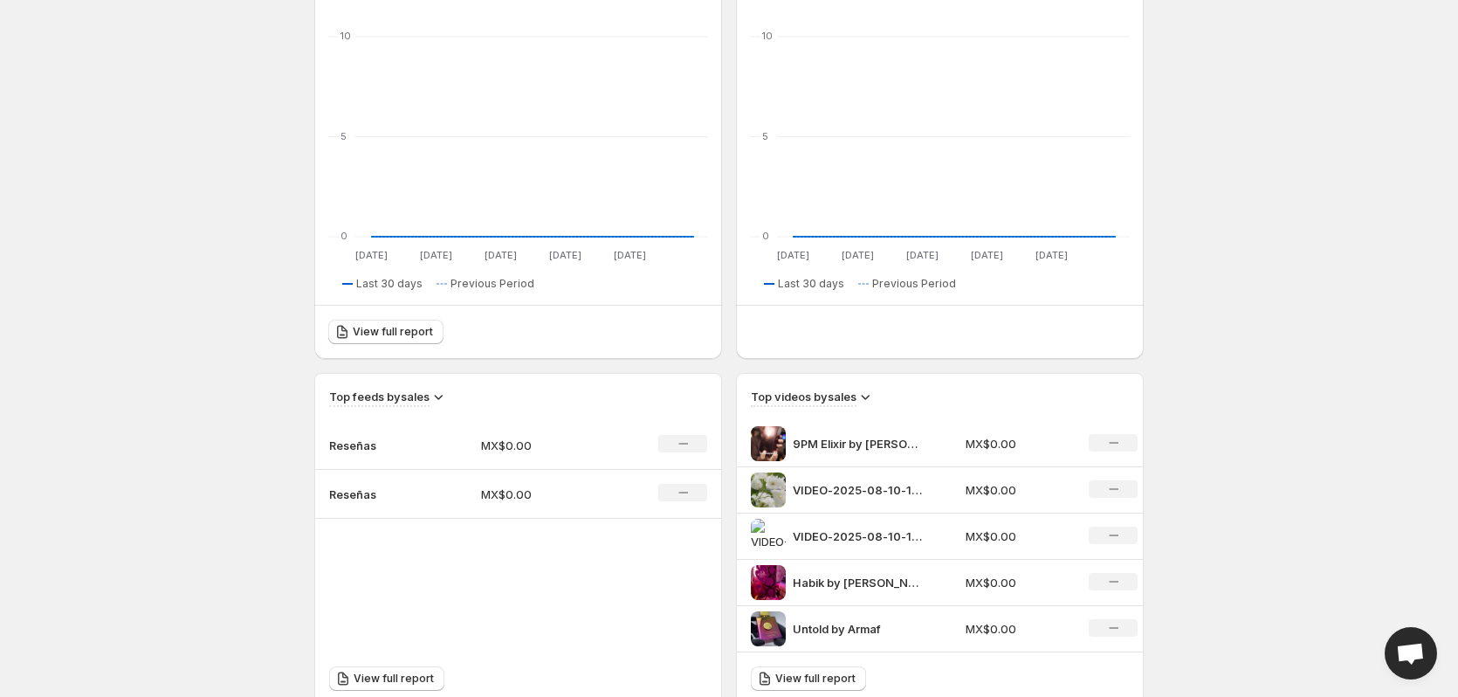
scroll to position [611, 0]
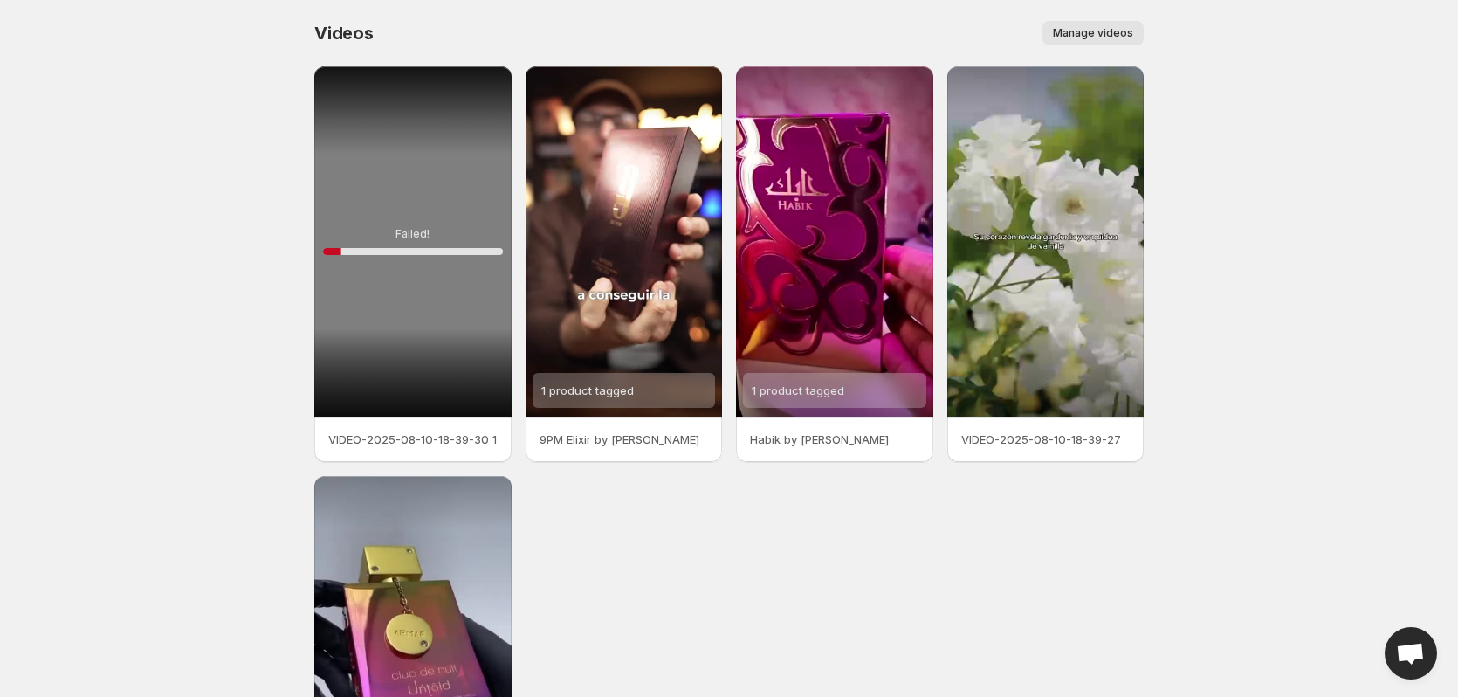
click at [1137, 40] on button "Manage videos" at bounding box center [1093, 33] width 101 height 24
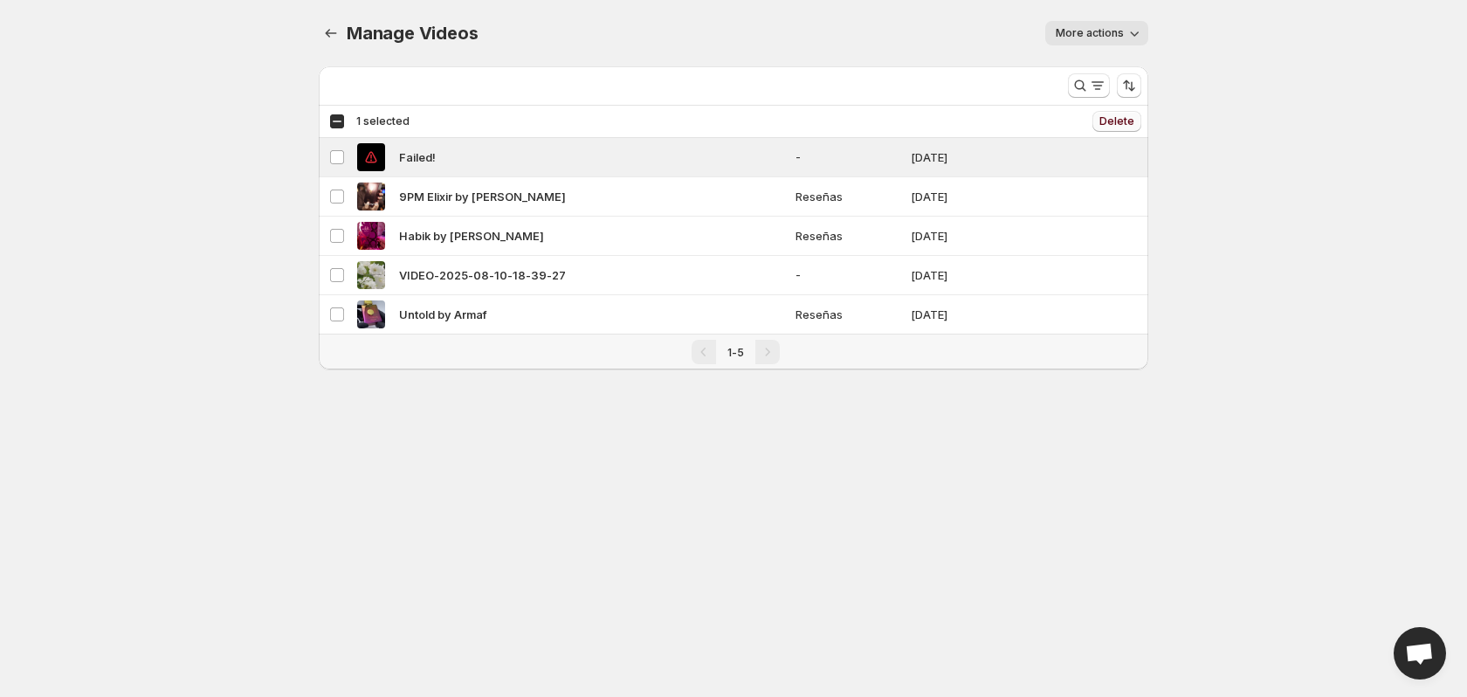
click at [1120, 120] on span "Delete" at bounding box center [1116, 121] width 35 height 14
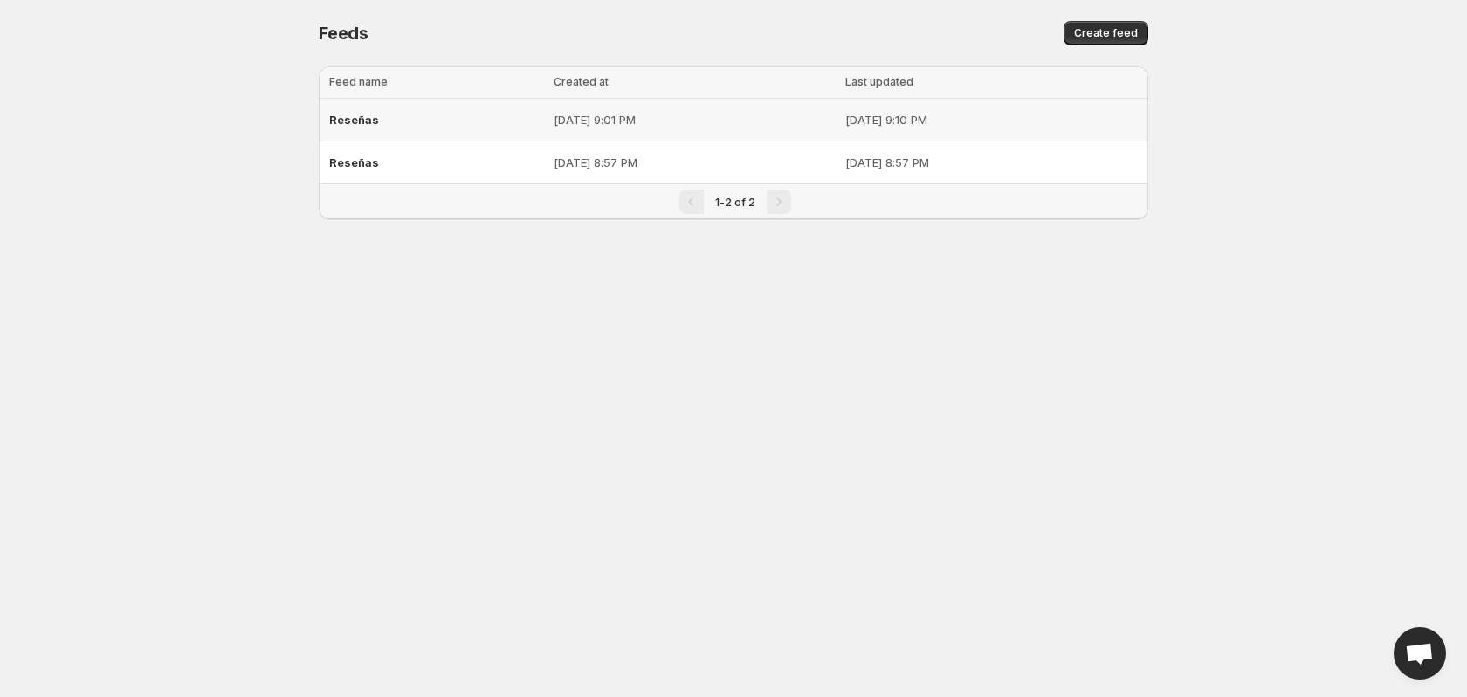
click at [673, 123] on p "Aug 12, 2025, 9:01 PM" at bounding box center [694, 119] width 281 height 17
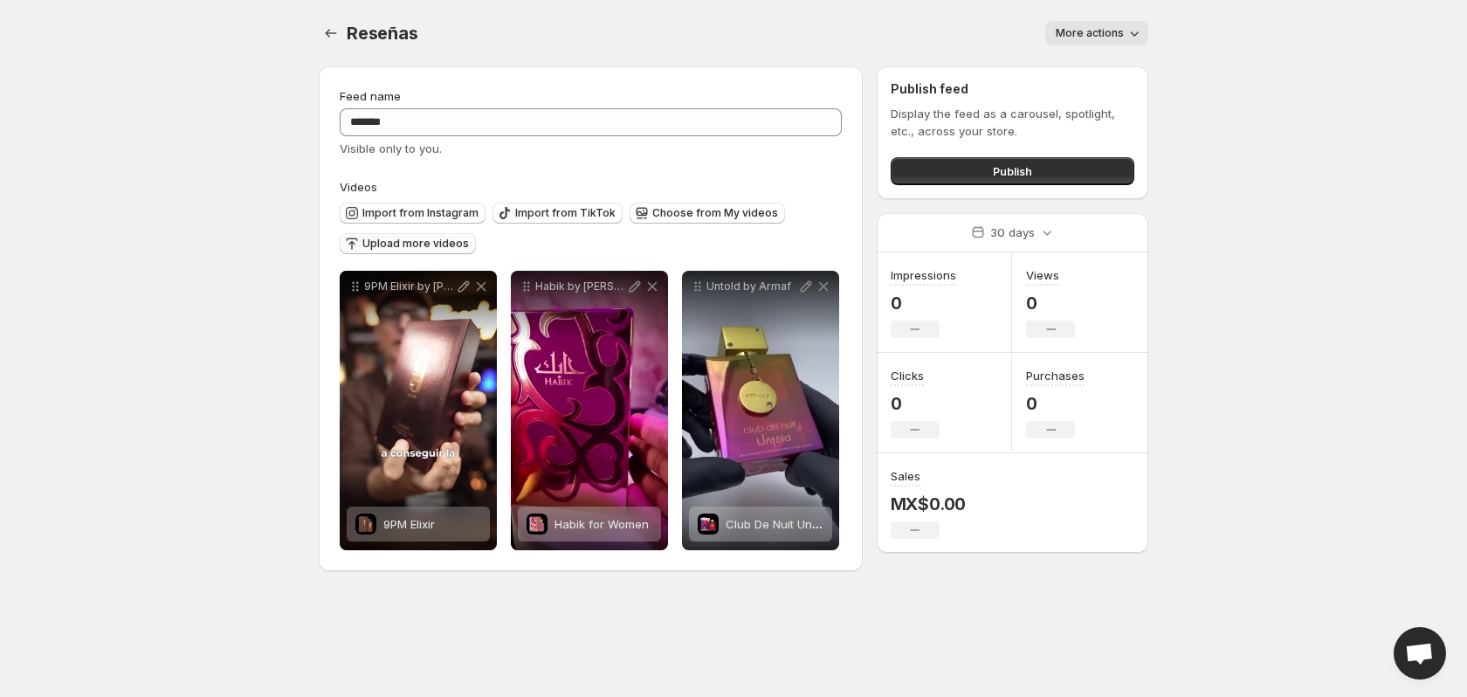
click at [383, 243] on span "Upload more videos" at bounding box center [415, 244] width 107 height 14
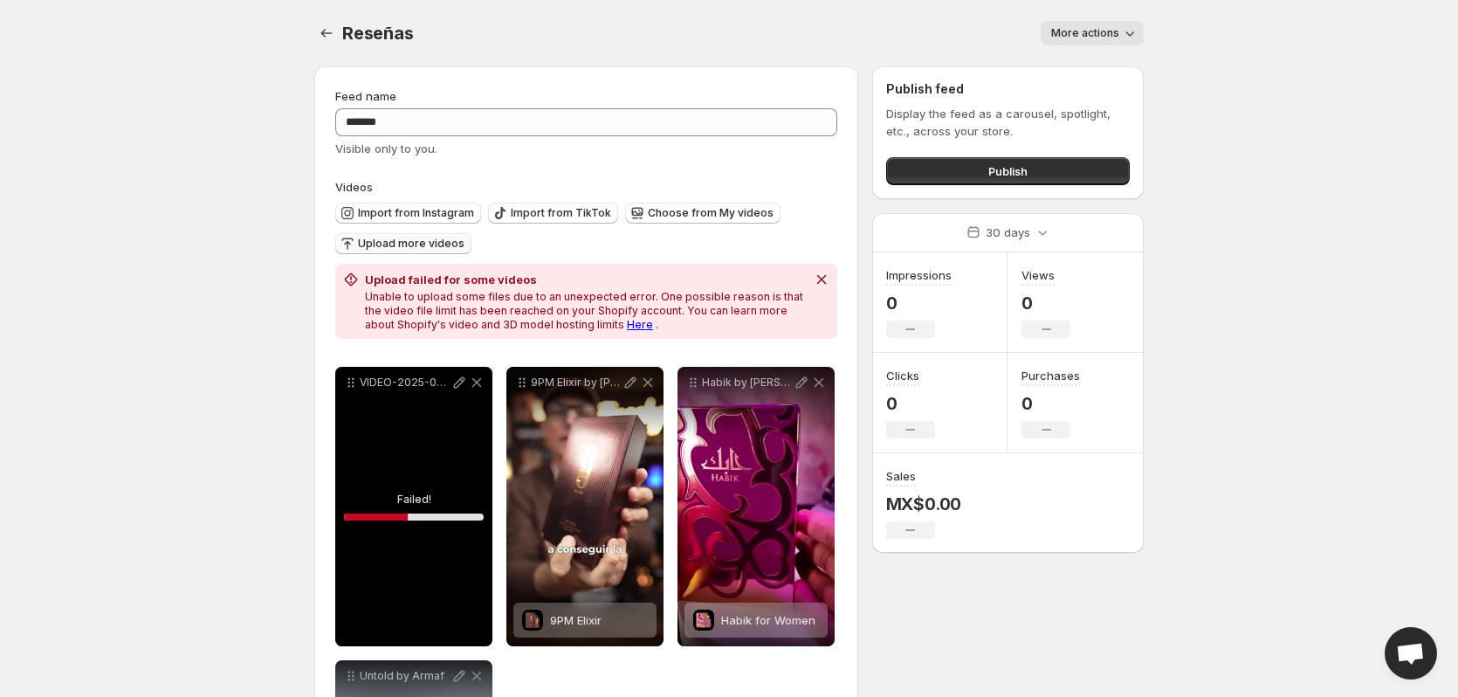
click at [627, 329] on link "Here" at bounding box center [640, 324] width 26 height 13
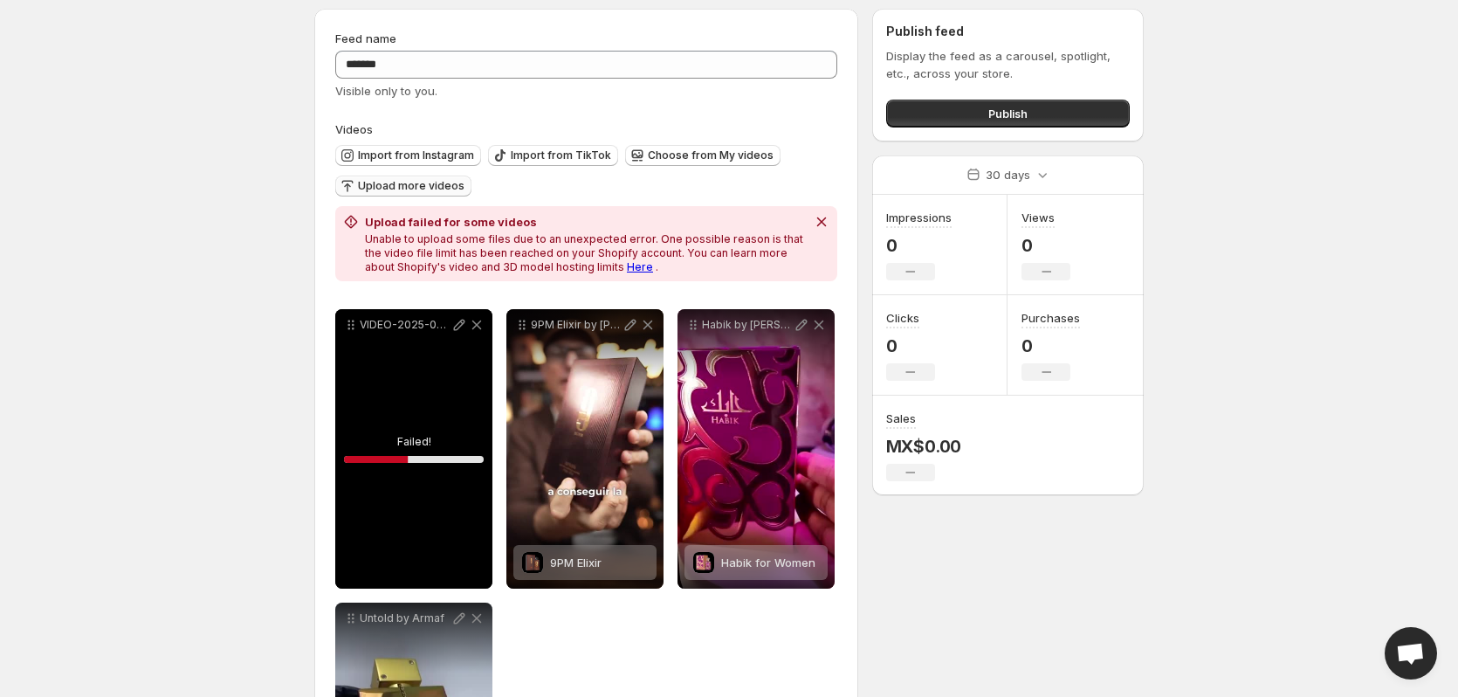
scroll to position [87, 0]
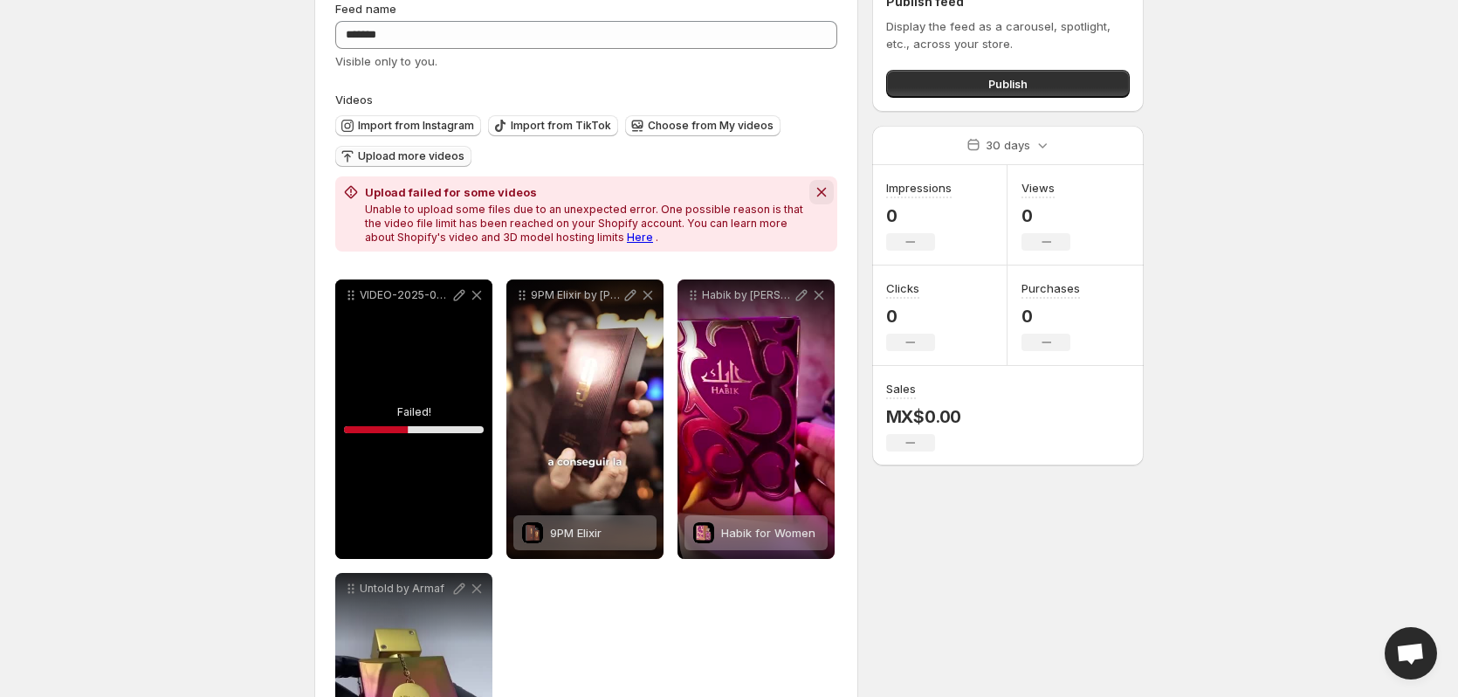
click at [815, 186] on icon "Dismiss notification" at bounding box center [821, 191] width 17 height 17
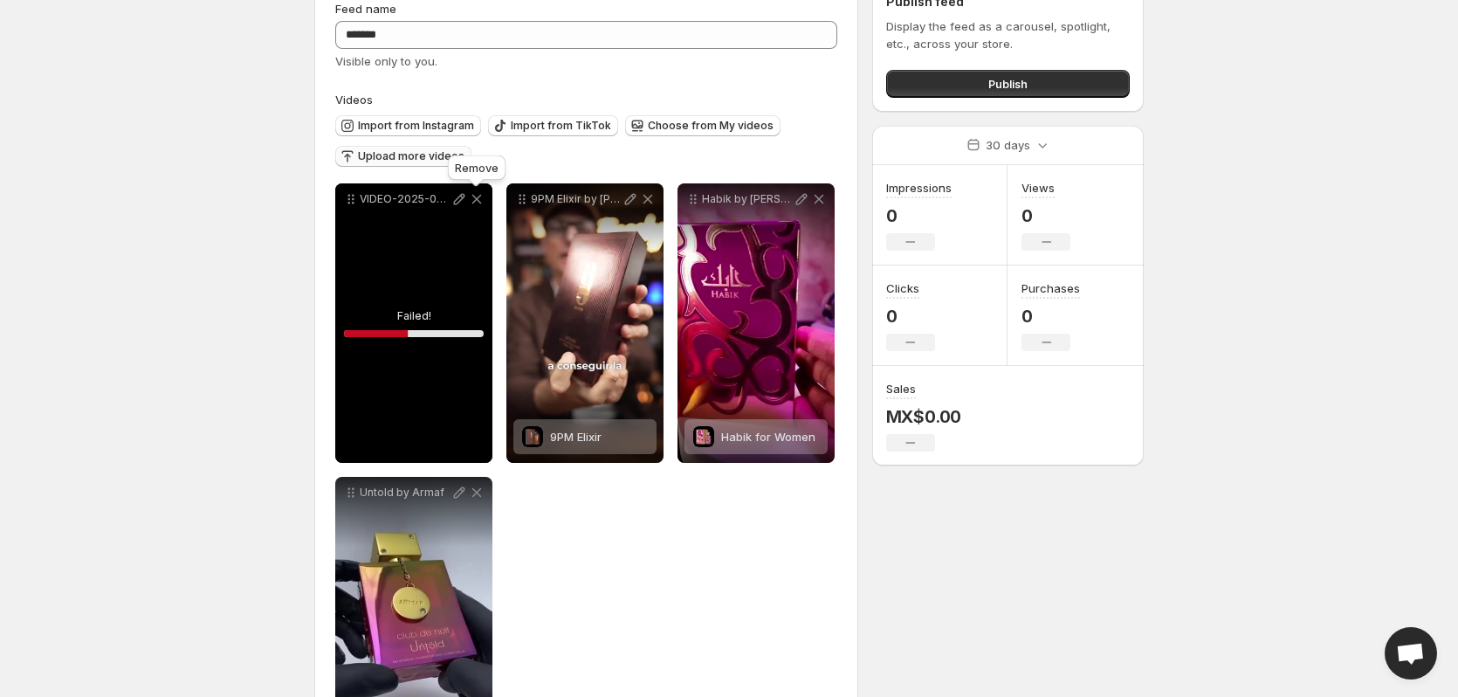
click at [476, 198] on icon at bounding box center [477, 200] width 10 height 10
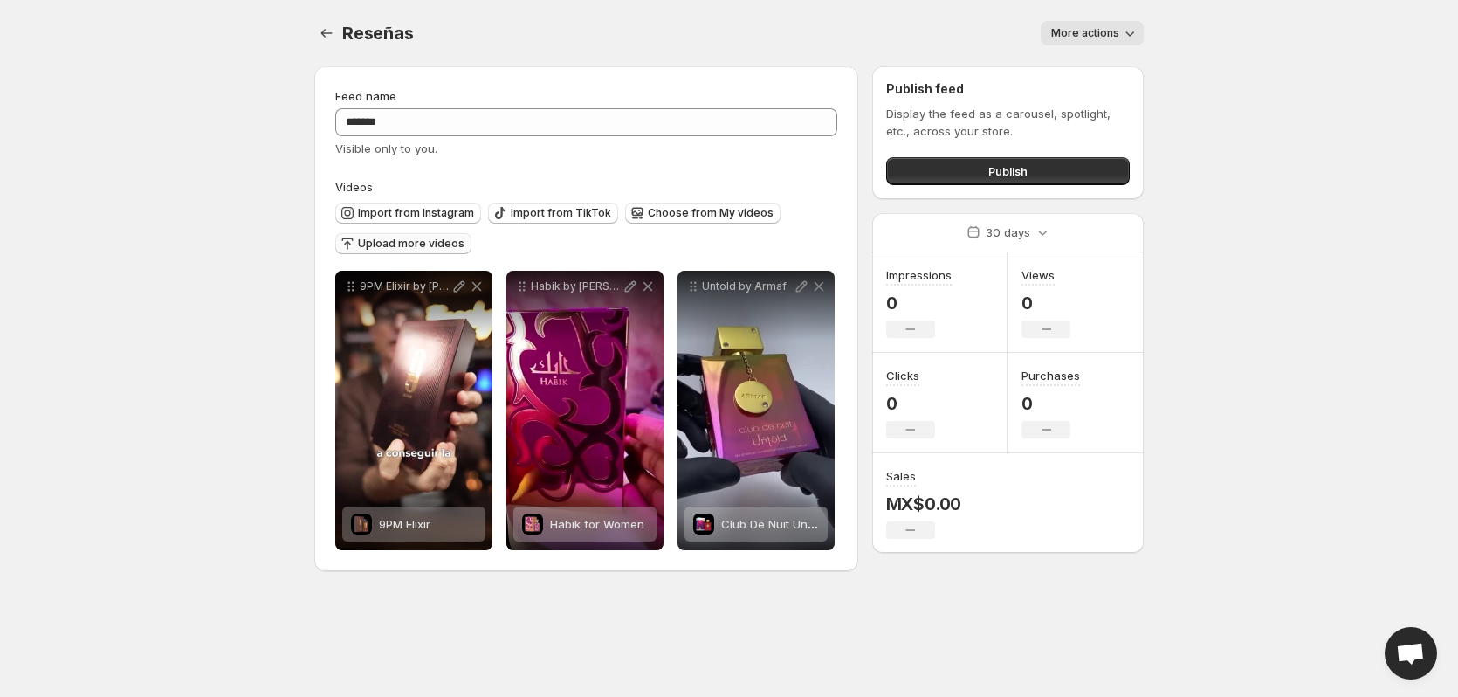
scroll to position [0, 0]
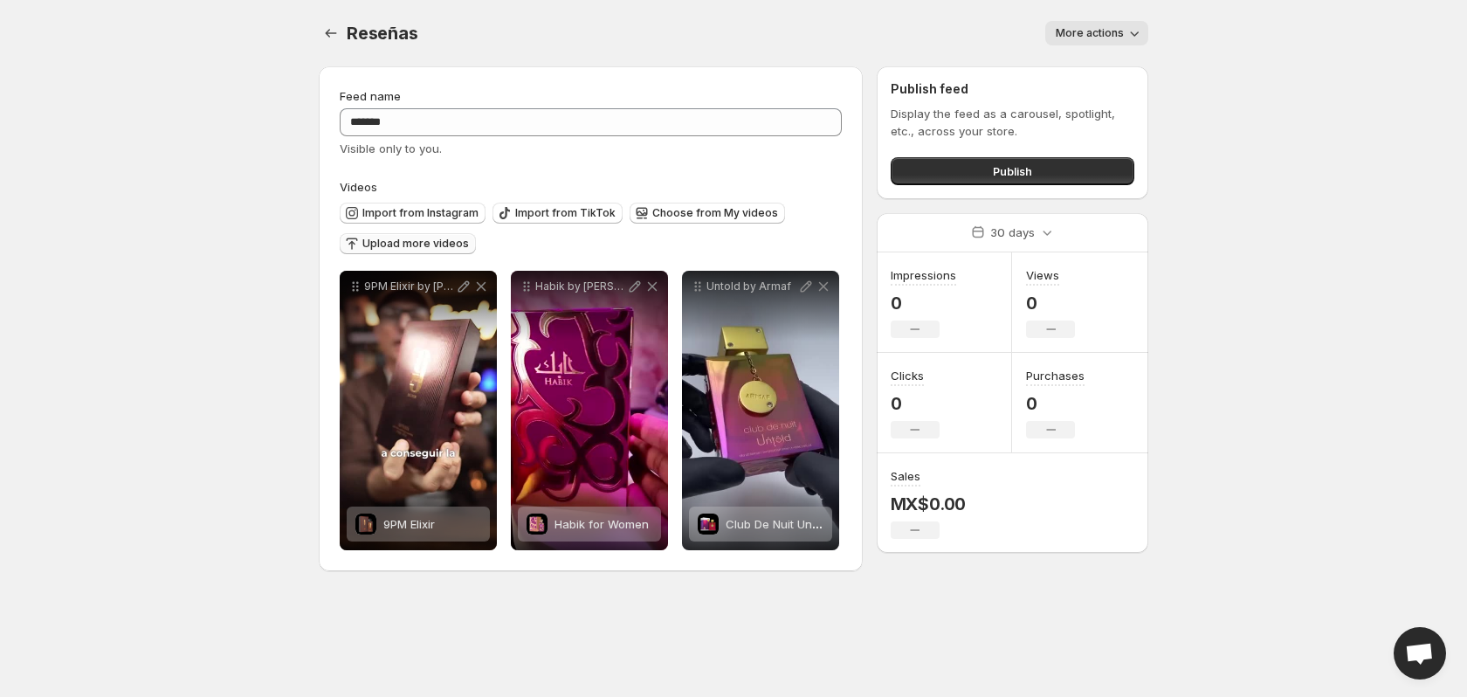
click at [389, 241] on span "Upload more videos" at bounding box center [415, 244] width 107 height 14
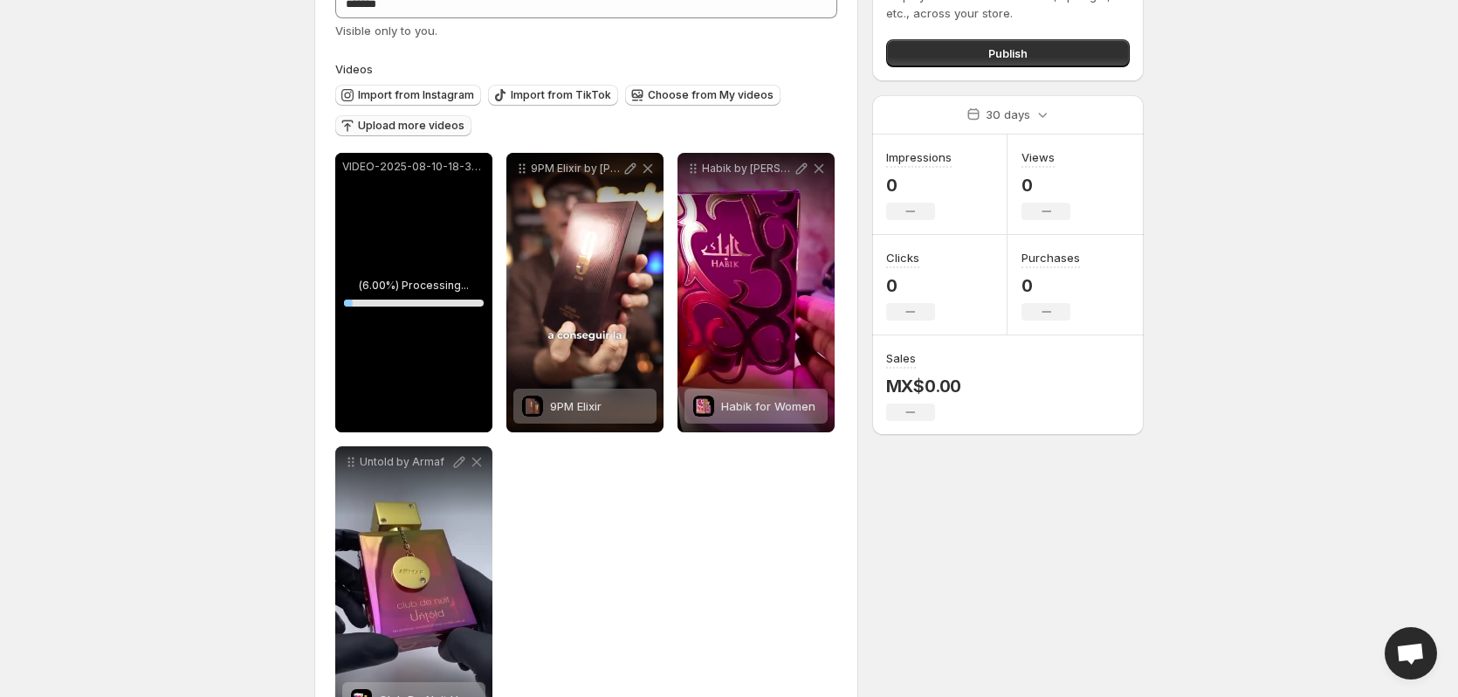
scroll to position [87, 0]
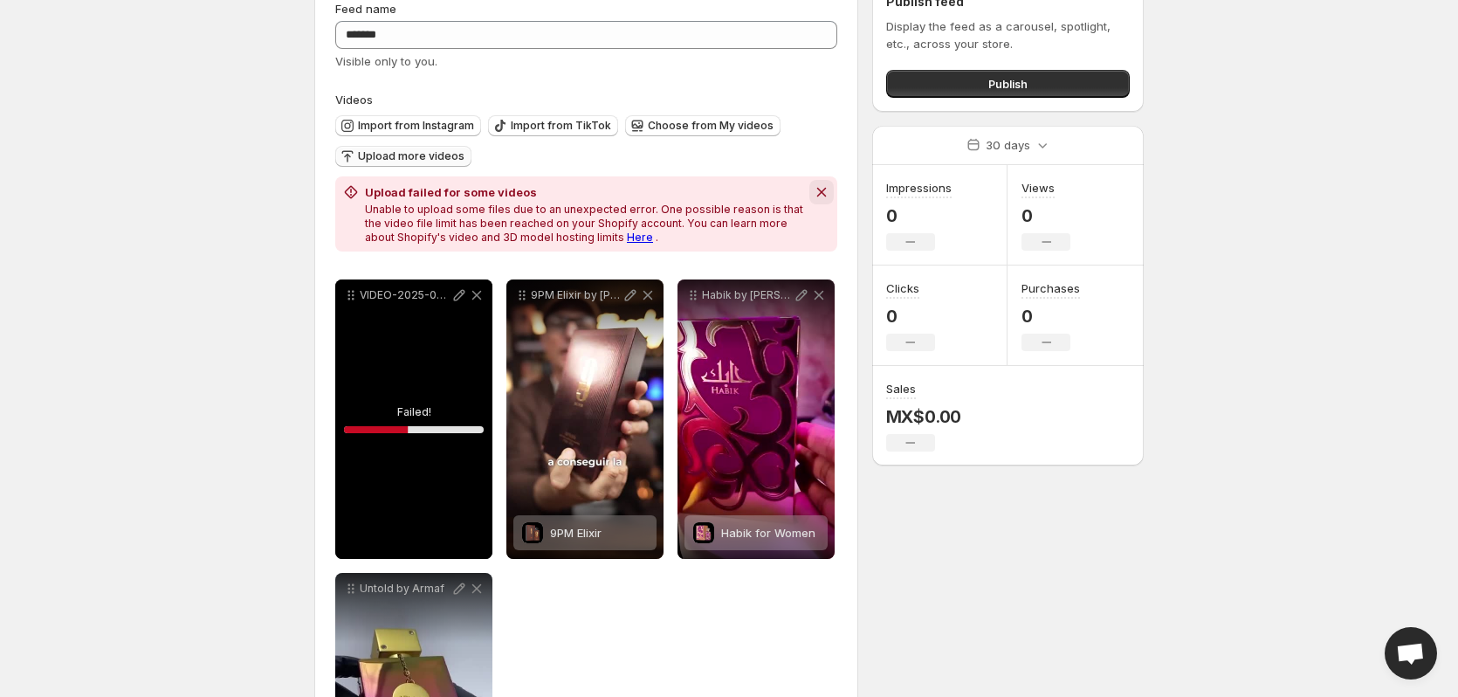
click at [828, 191] on icon "Dismiss notification" at bounding box center [821, 191] width 17 height 17
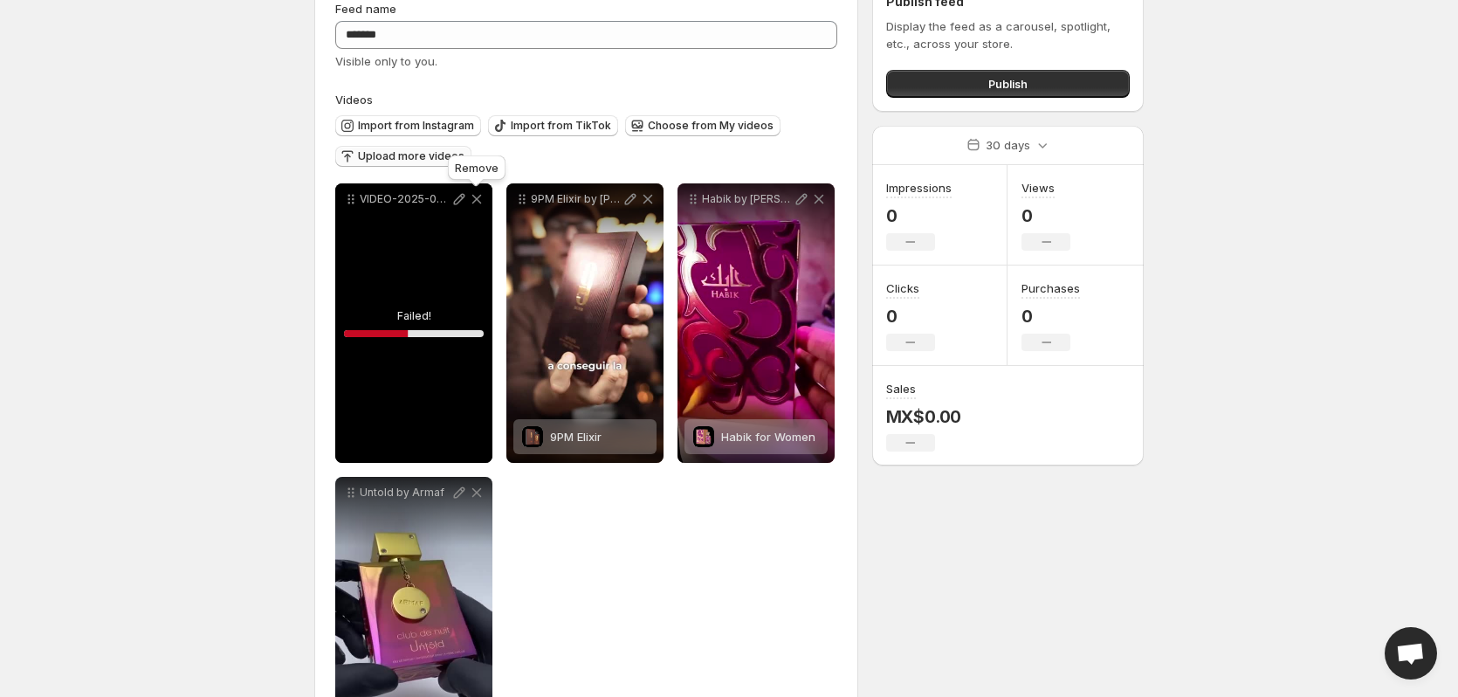
click at [475, 201] on icon at bounding box center [477, 200] width 10 height 10
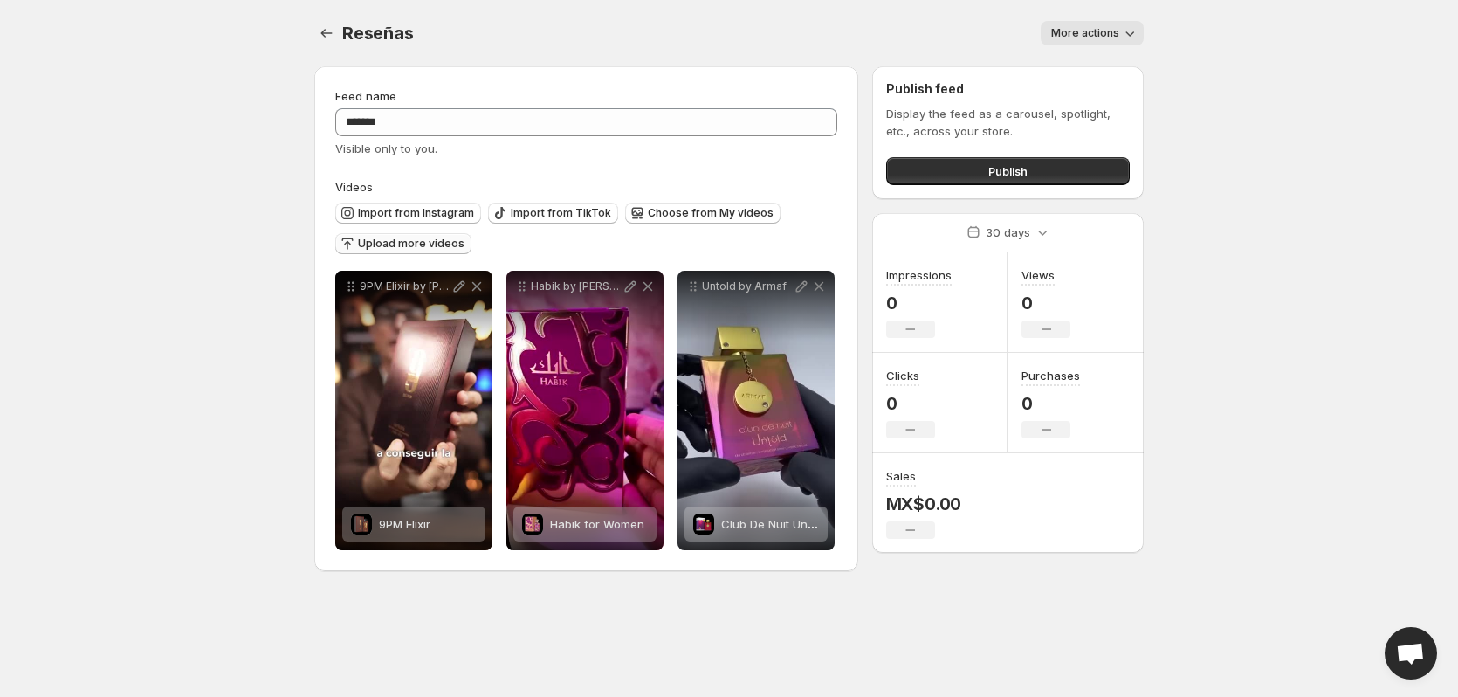
scroll to position [0, 0]
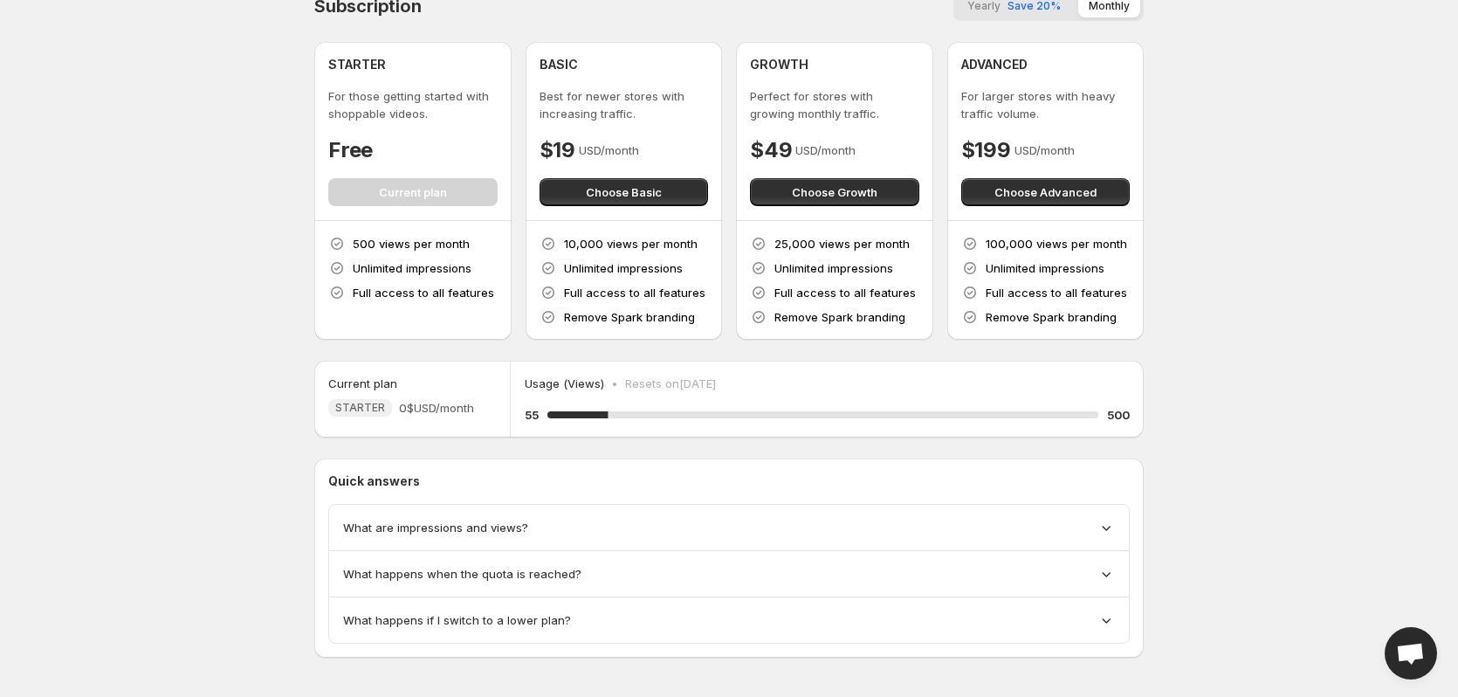
scroll to position [38, 0]
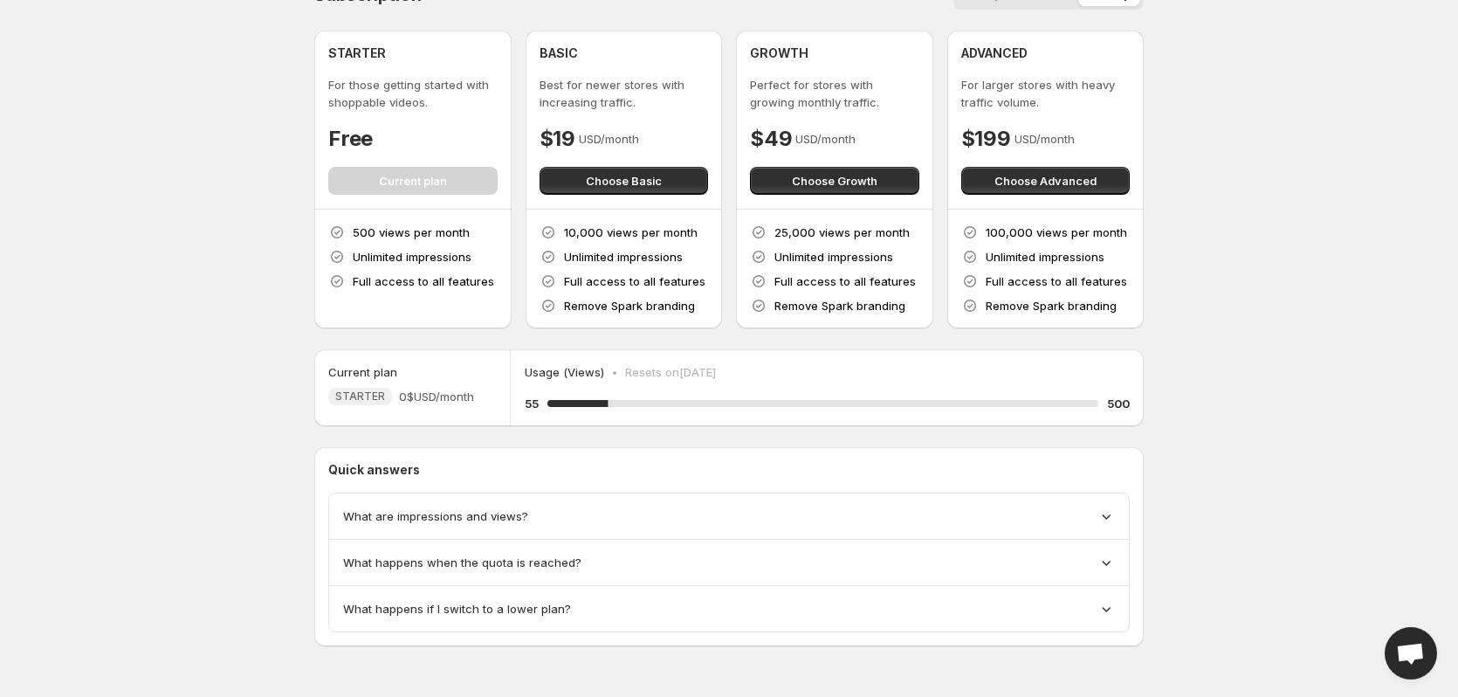
click at [452, 527] on div "What are impressions and views?" at bounding box center [729, 516] width 800 height 46
click at [455, 517] on span "What are impressions and views?" at bounding box center [435, 515] width 185 height 17
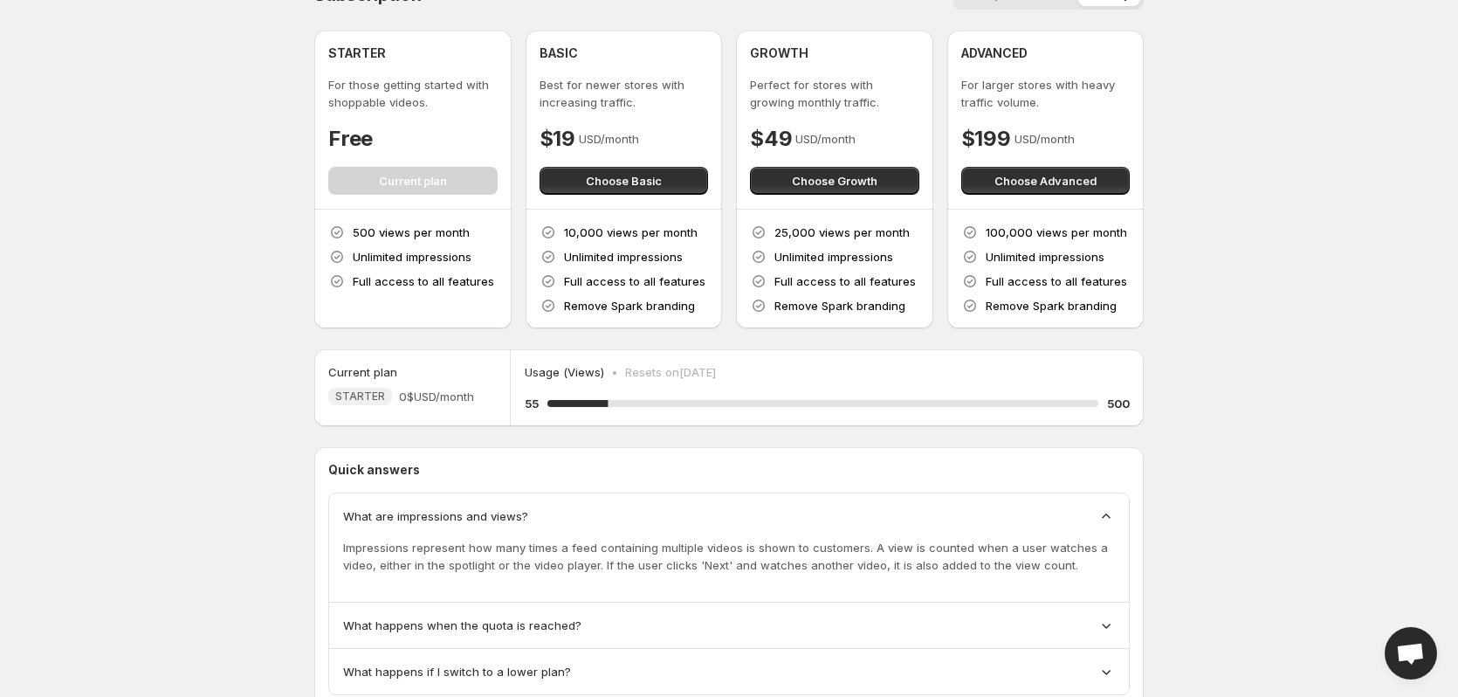
click at [455, 517] on span "What are impressions and views?" at bounding box center [435, 515] width 185 height 17
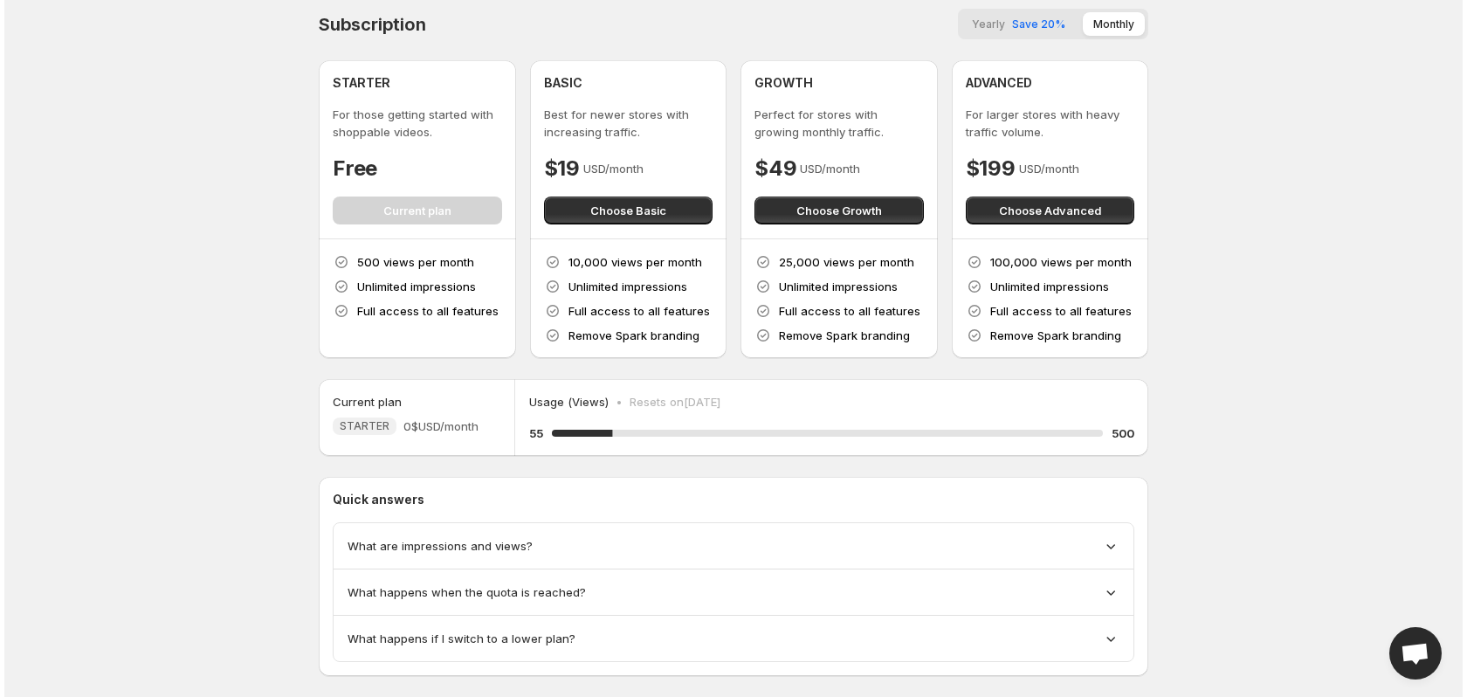
scroll to position [0, 0]
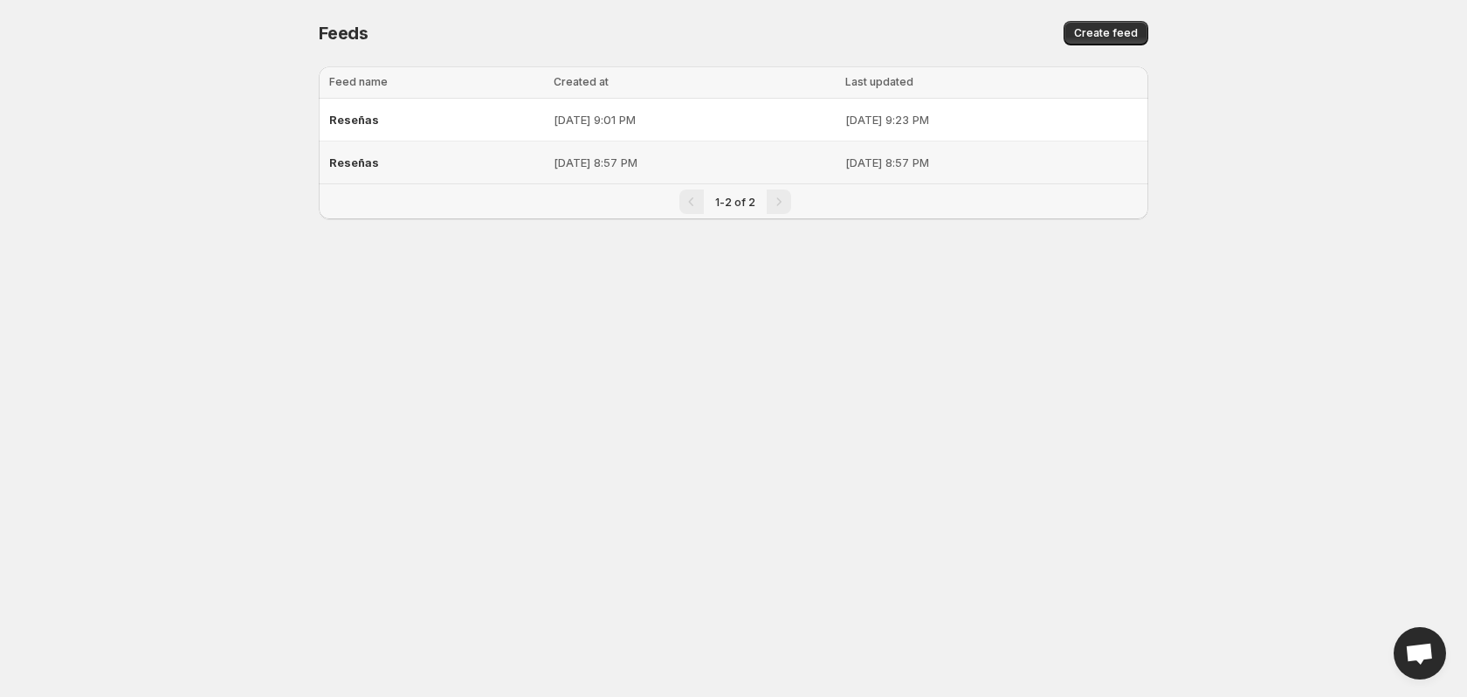
click at [412, 149] on div "Reseñas" at bounding box center [436, 162] width 214 height 31
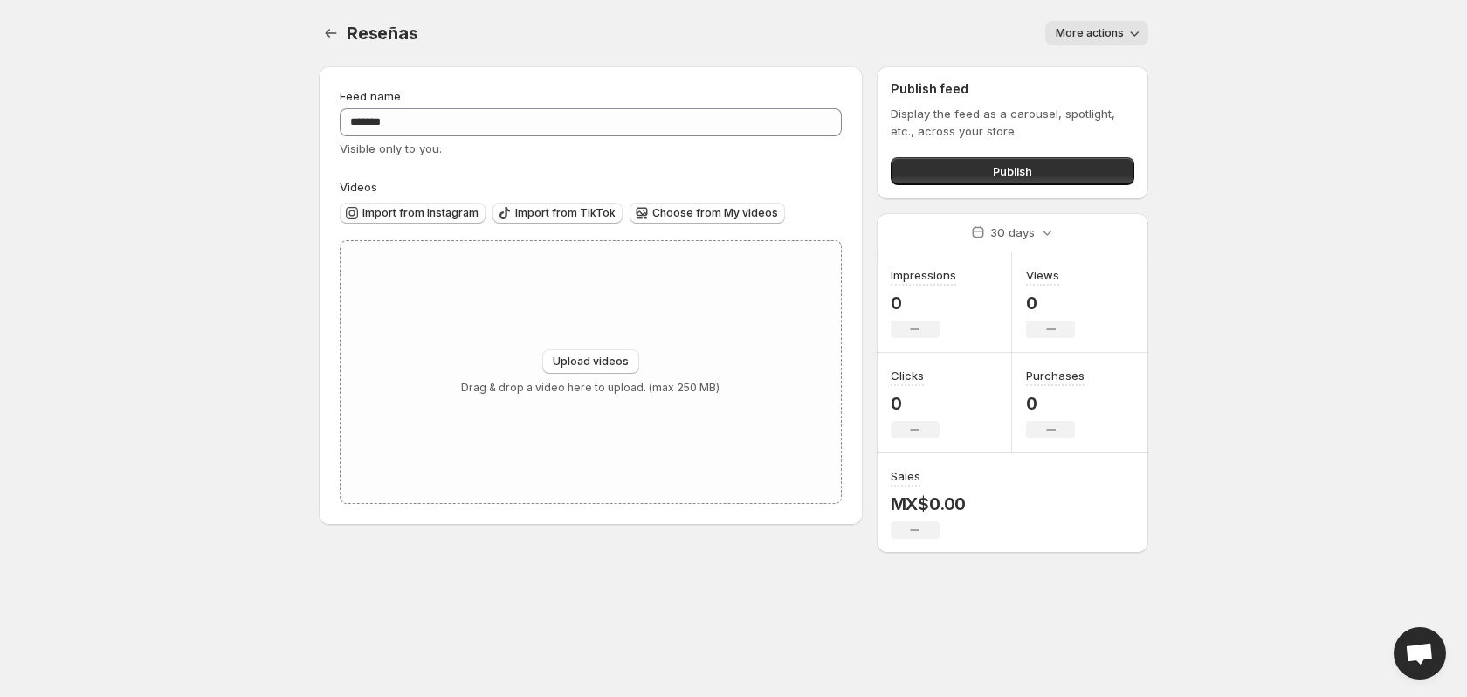
click at [1083, 34] on span "More actions" at bounding box center [1090, 33] width 68 height 14
click at [1076, 68] on span "Delete" at bounding box center [1075, 70] width 35 height 14
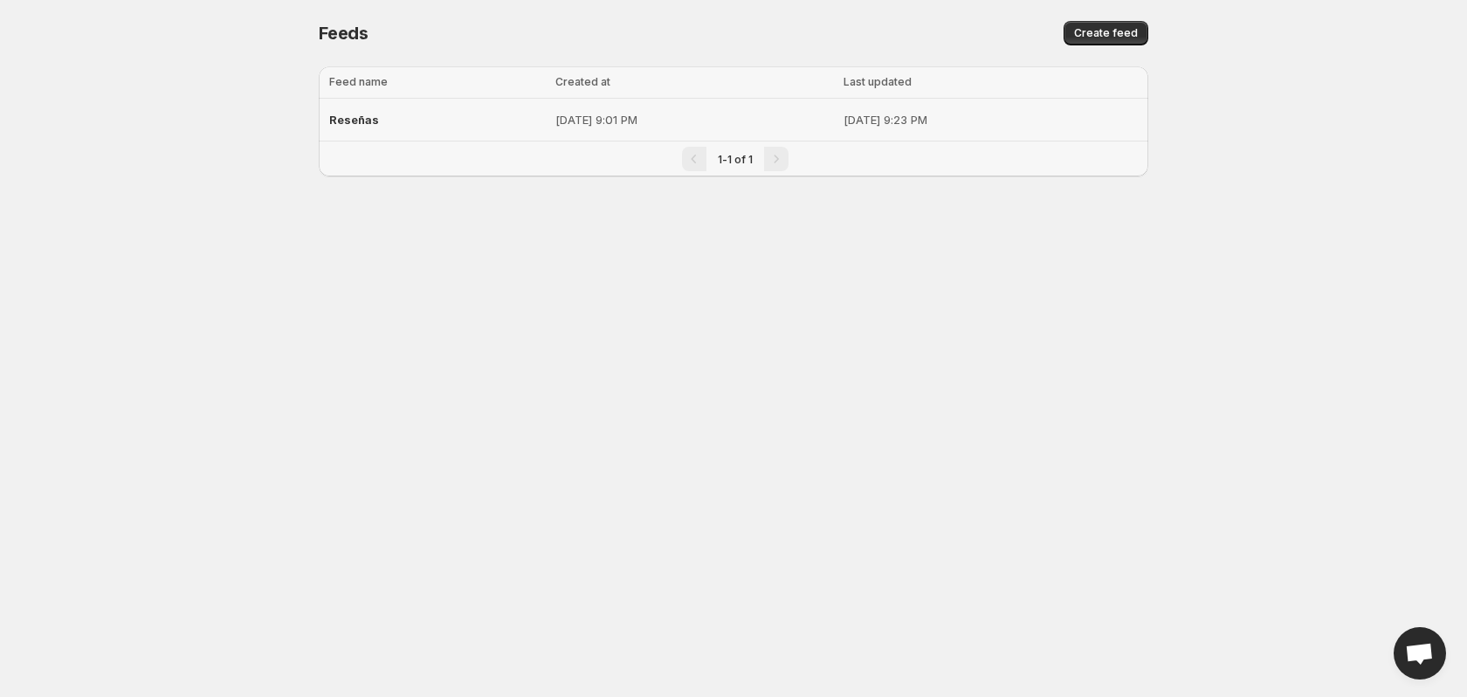
click at [578, 117] on p "Aug 12, 2025, 9:01 PM" at bounding box center [694, 119] width 278 height 17
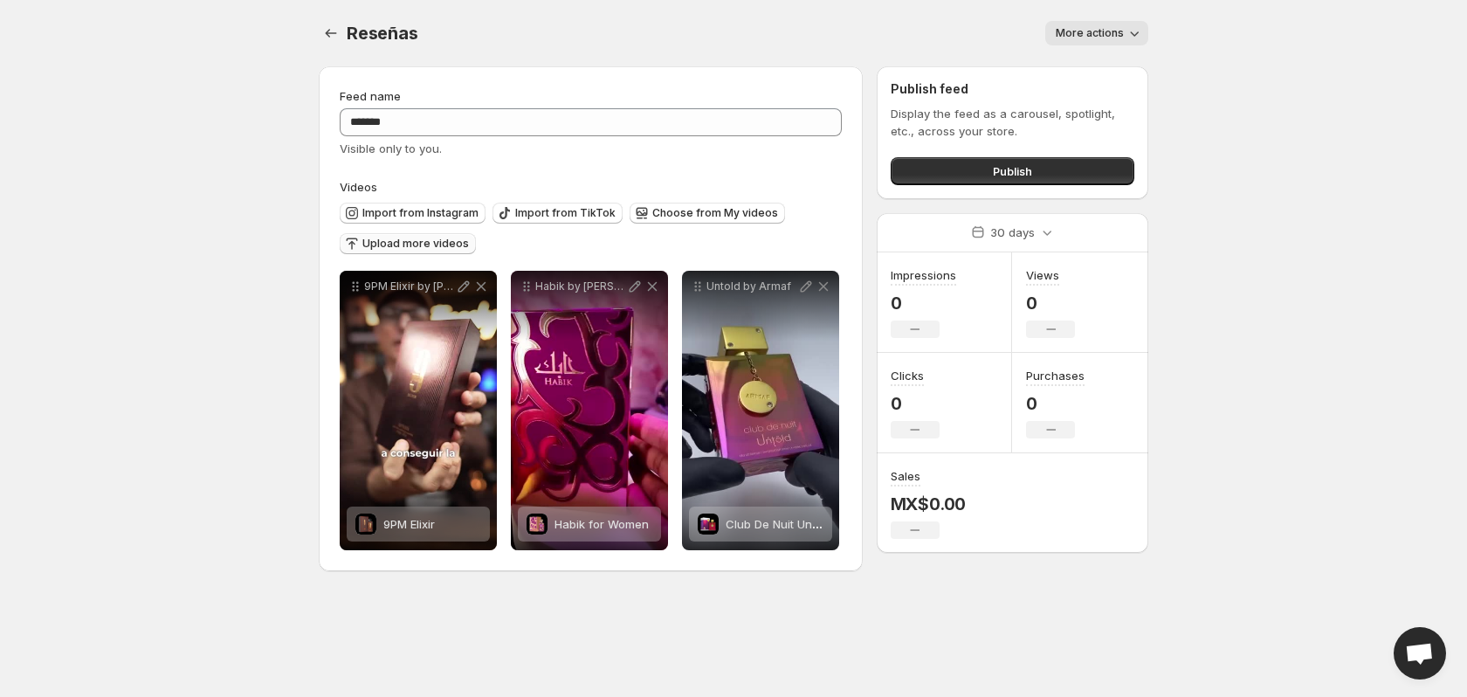
click at [416, 252] on button "Upload more videos" at bounding box center [408, 243] width 136 height 21
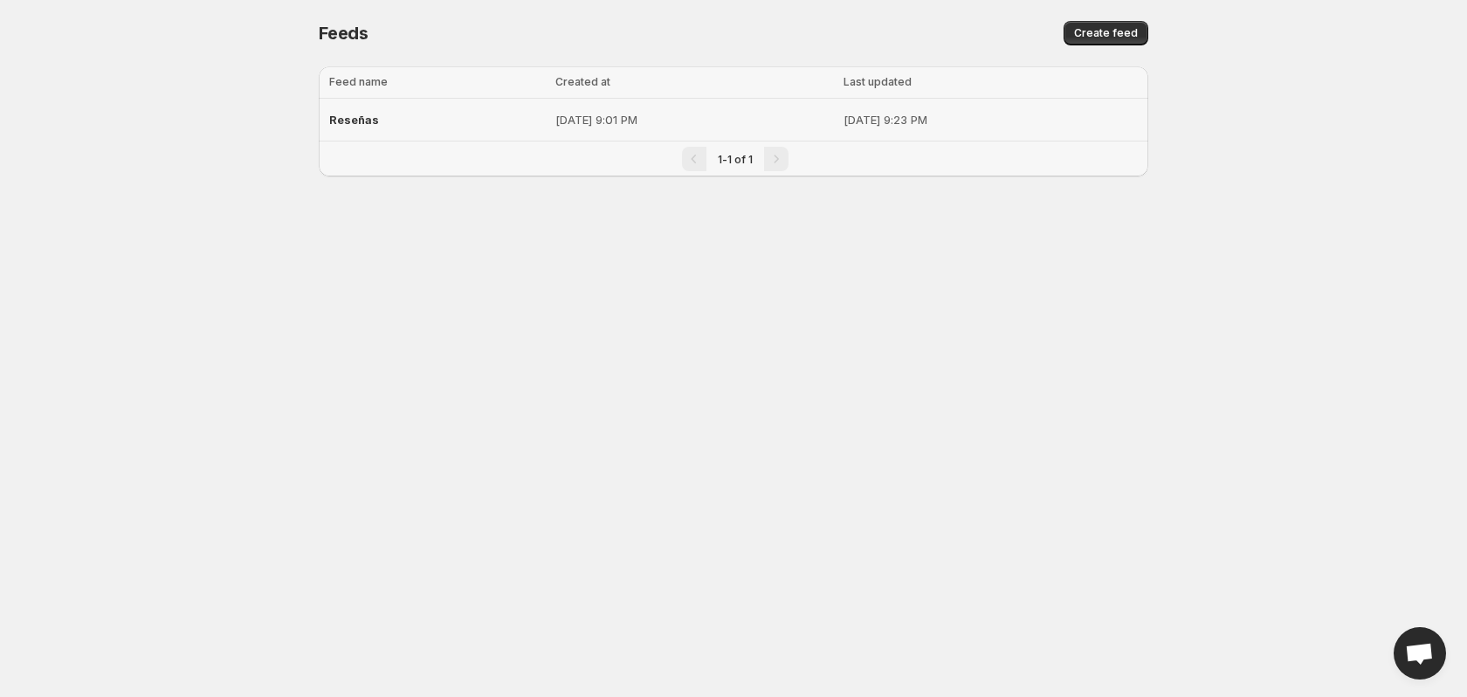
click at [595, 124] on p "[DATE] 9:01 PM" at bounding box center [694, 119] width 278 height 17
click at [555, 114] on p "[DATE] 9:01 PM" at bounding box center [694, 119] width 278 height 17
click at [838, 129] on td "[DATE] 9:23 PM" at bounding box center [993, 120] width 310 height 43
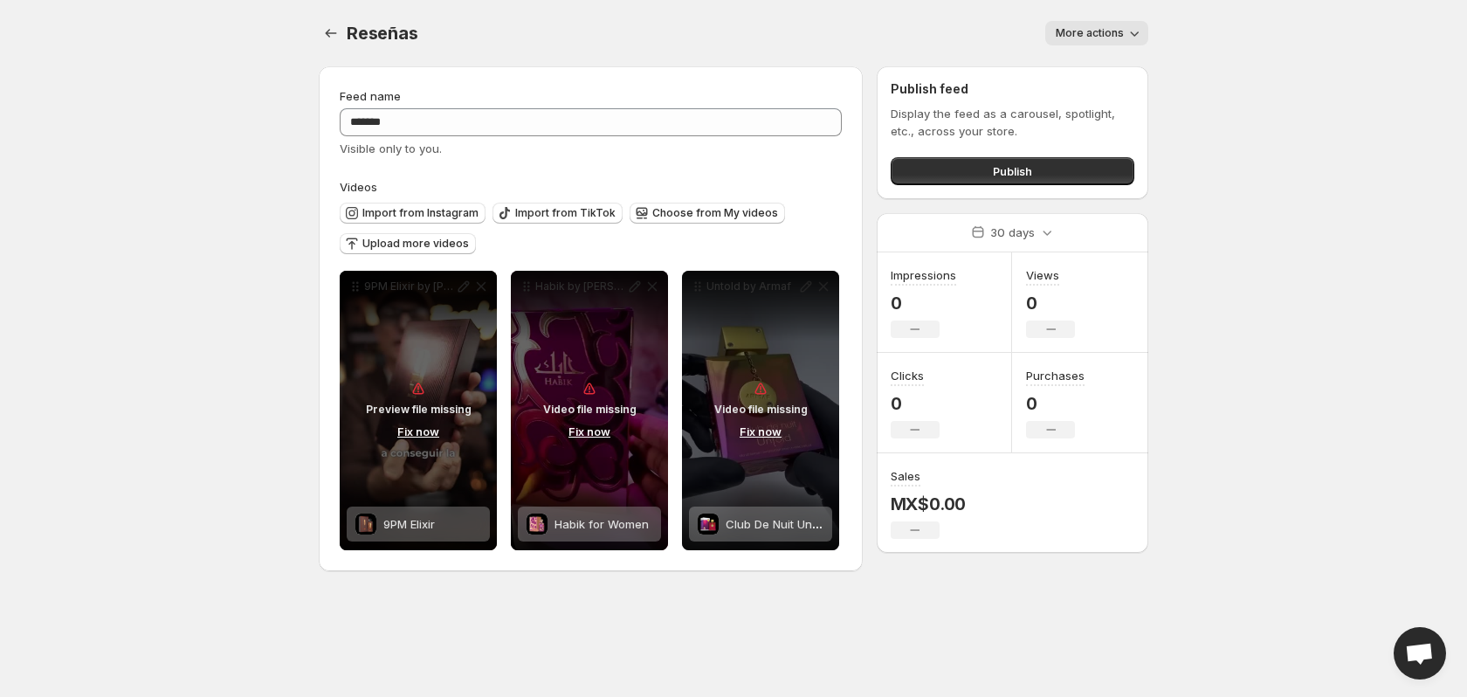
click at [1132, 37] on icon "button" at bounding box center [1133, 32] width 17 height 17
click at [1085, 77] on span "Delete" at bounding box center [1075, 69] width 35 height 17
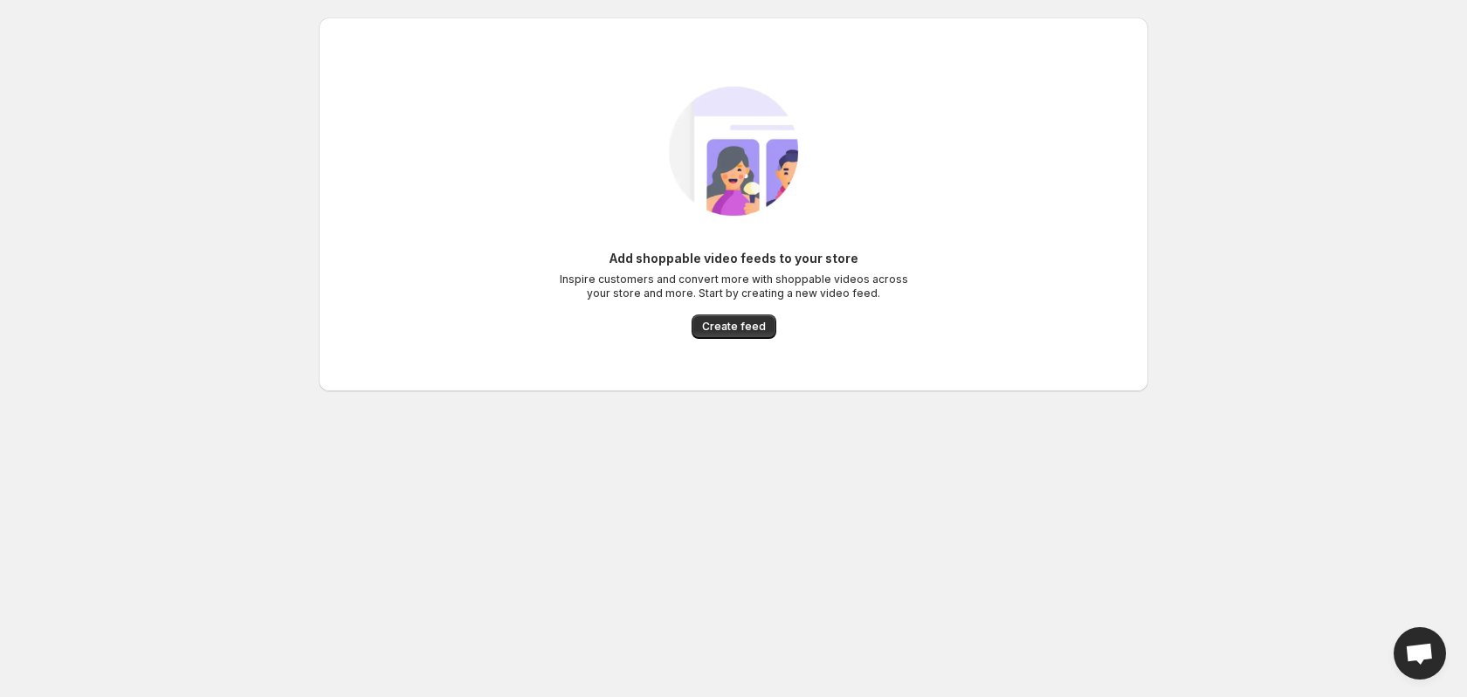
click at [767, 339] on div "Add shoppable video feeds to your store Inspire customers and convert more with…" at bounding box center [734, 204] width 802 height 304
click at [760, 330] on span "Create feed" at bounding box center [734, 327] width 64 height 14
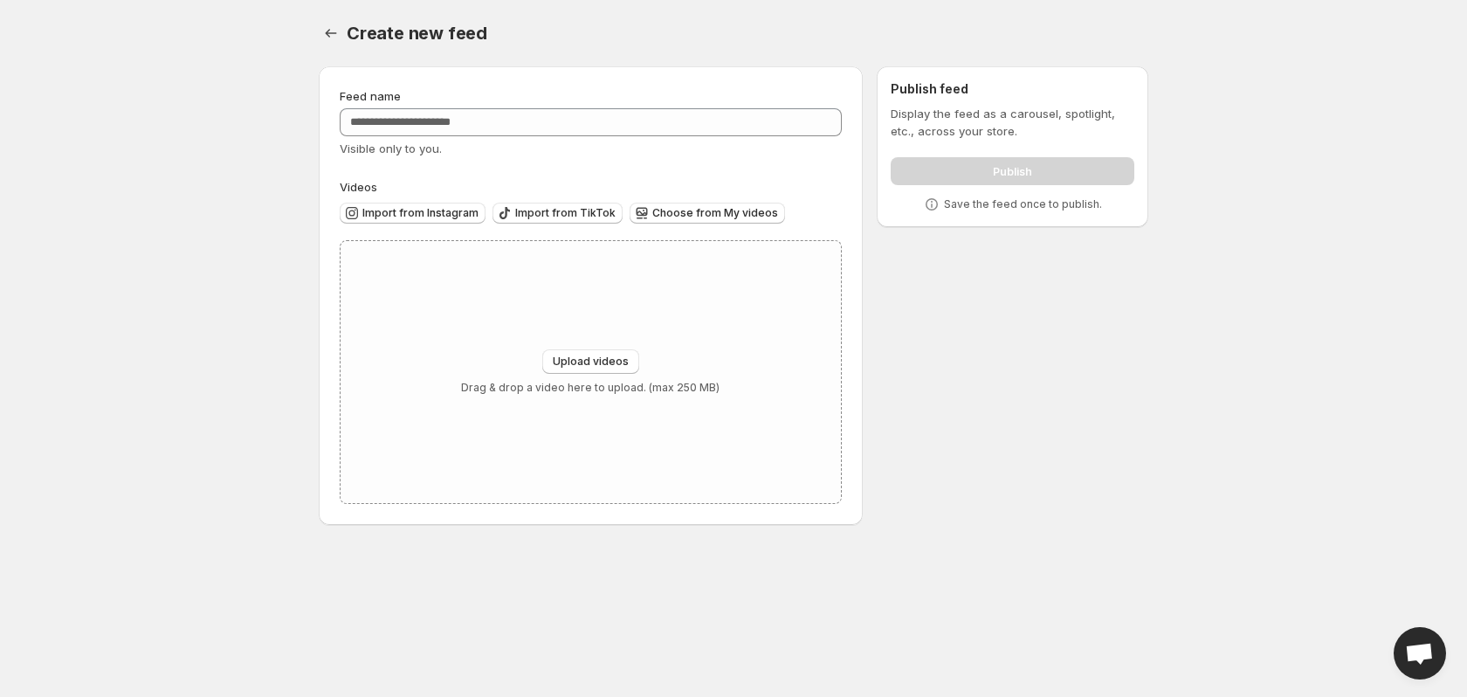
click at [468, 139] on div "Feed name Visible only to you." at bounding box center [591, 122] width 502 height 70
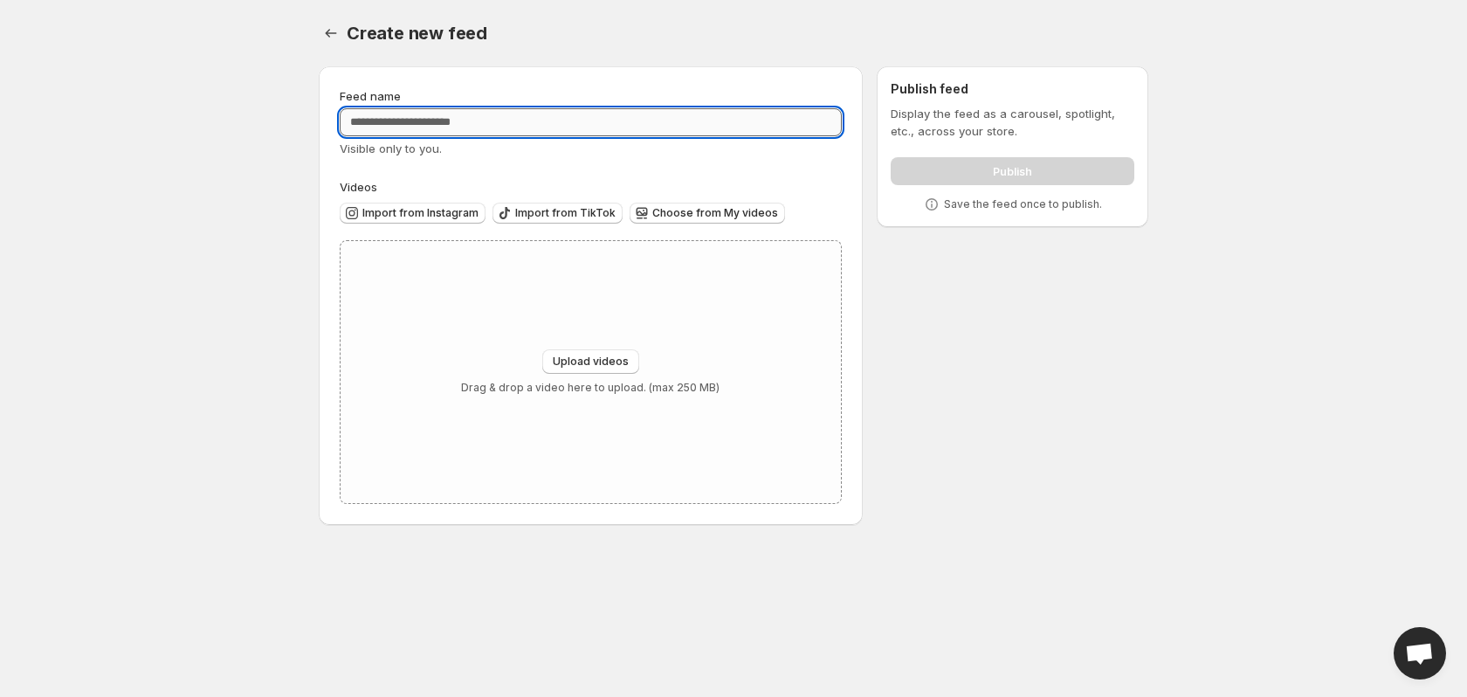
click at [471, 135] on input "Feed name" at bounding box center [591, 122] width 502 height 28
type input "*******"
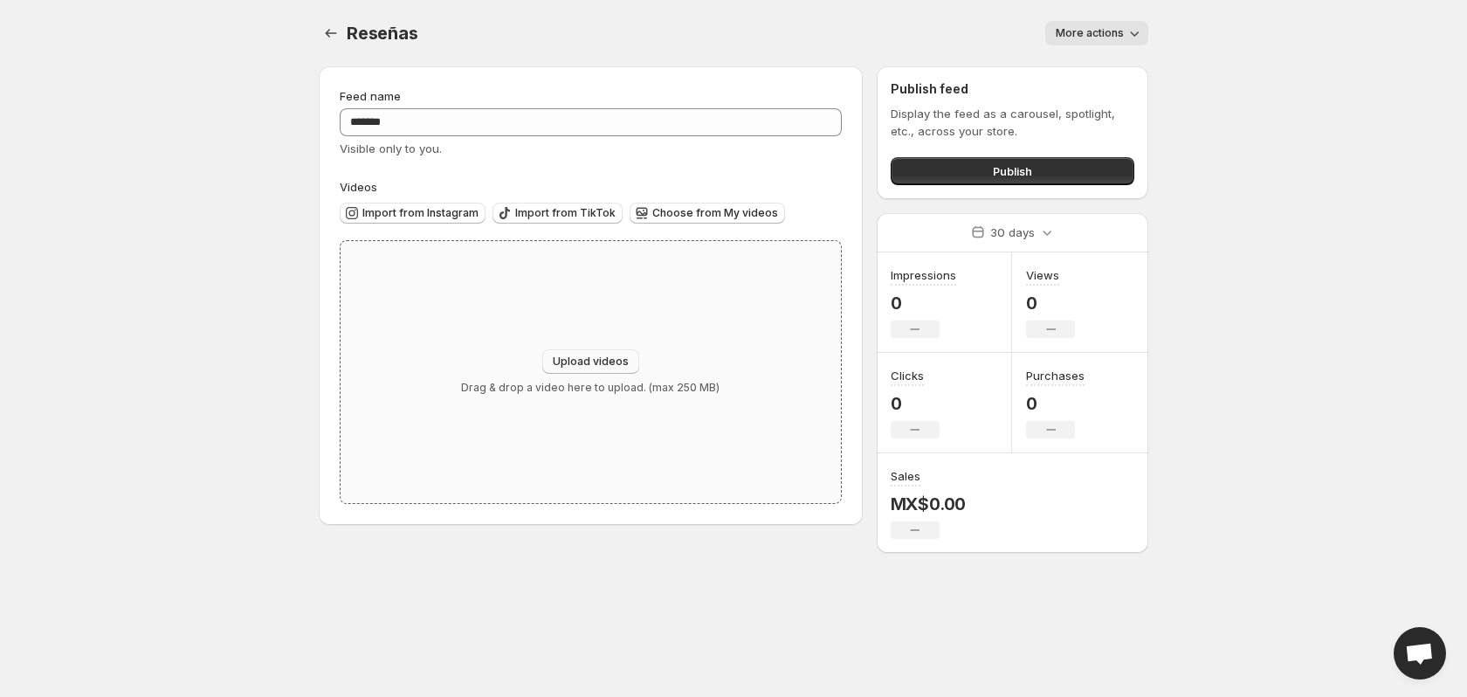
click at [595, 360] on span "Upload videos" at bounding box center [591, 361] width 76 height 14
type input "**********"
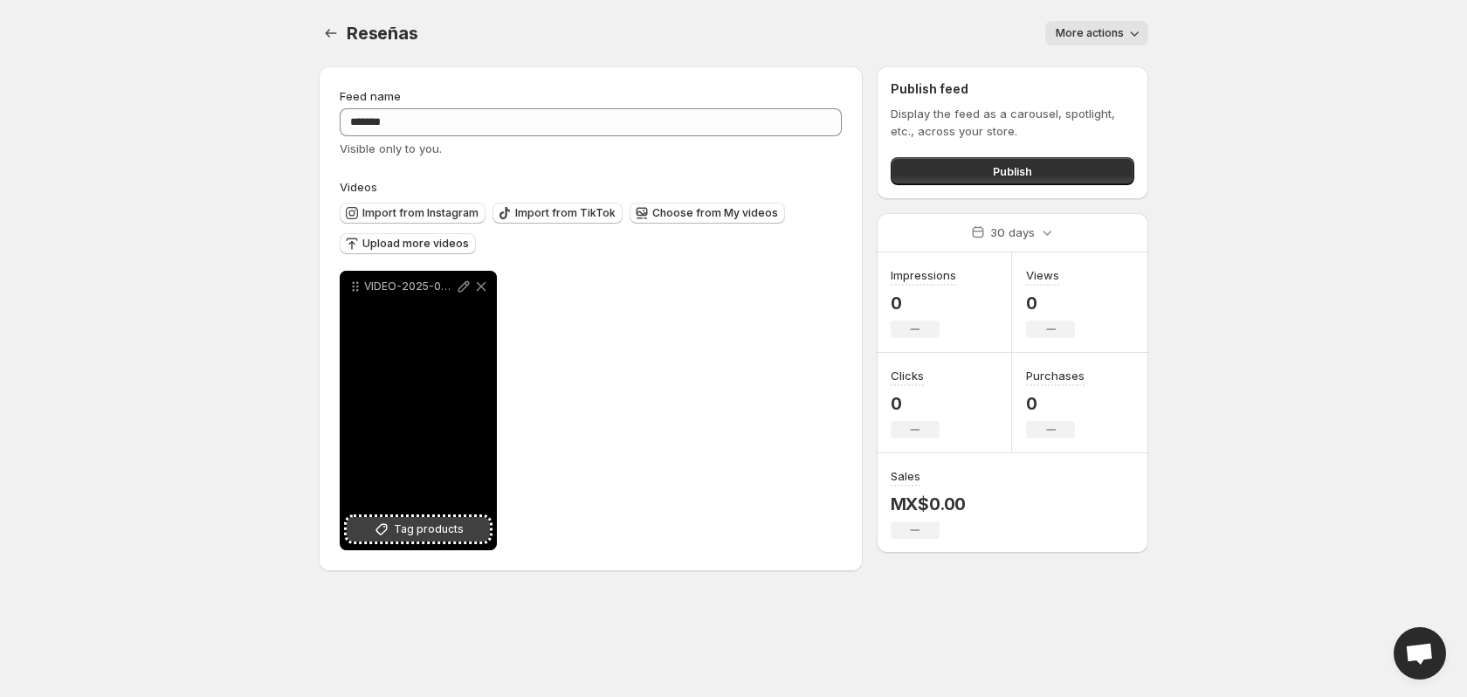
click at [404, 526] on span "Tag products" at bounding box center [429, 528] width 70 height 17
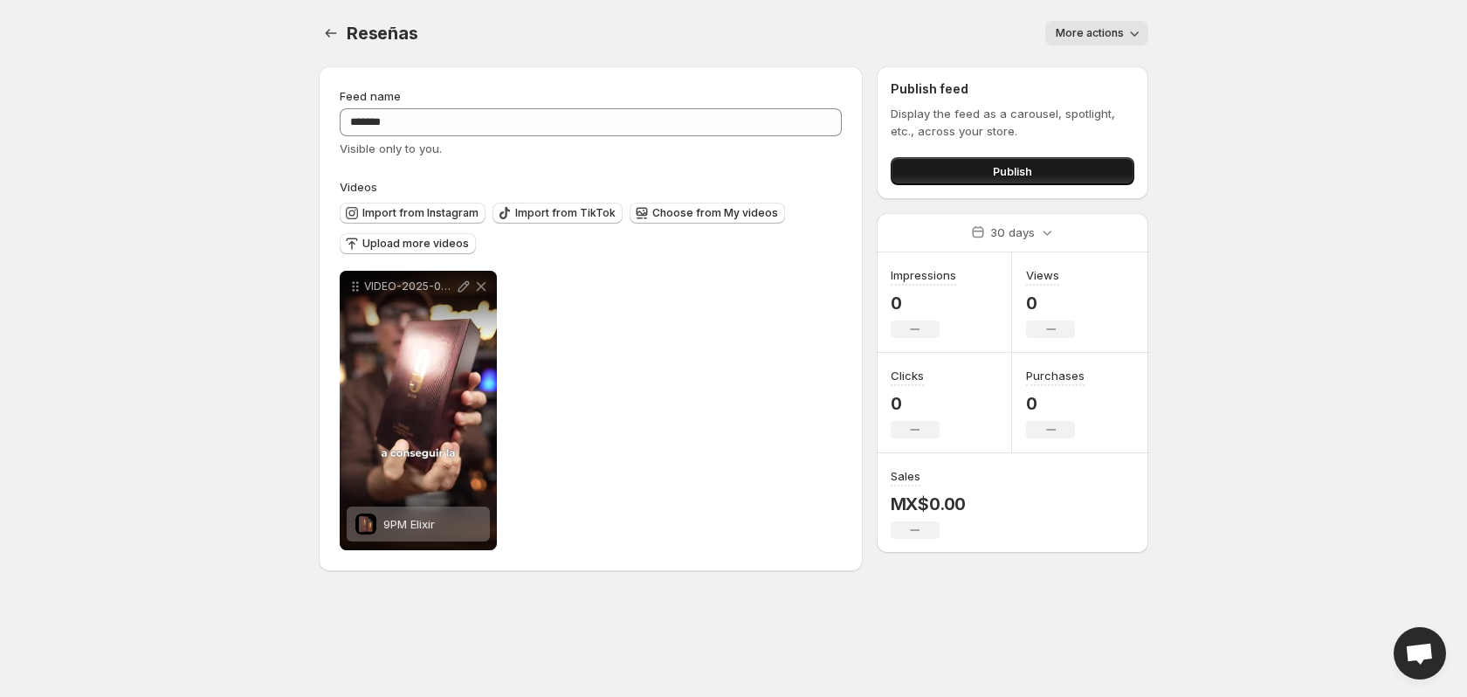
click at [939, 179] on button "Publish" at bounding box center [1013, 171] width 244 height 28
click at [984, 180] on button "Publish" at bounding box center [1013, 171] width 244 height 28
click at [1075, 167] on button "Publish" at bounding box center [1013, 171] width 244 height 28
click at [409, 250] on span "Upload more videos" at bounding box center [415, 244] width 107 height 14
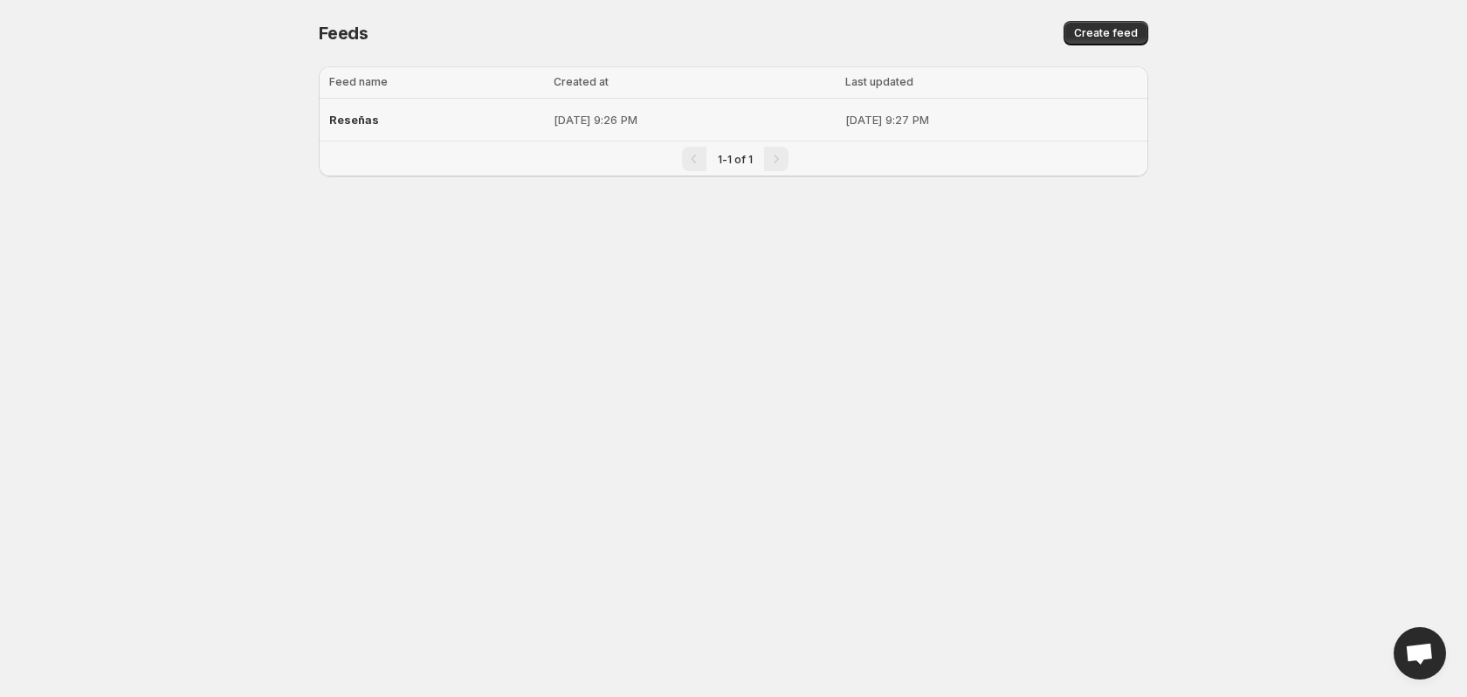
click at [574, 117] on p "[DATE] 9:26 PM" at bounding box center [694, 119] width 281 height 17
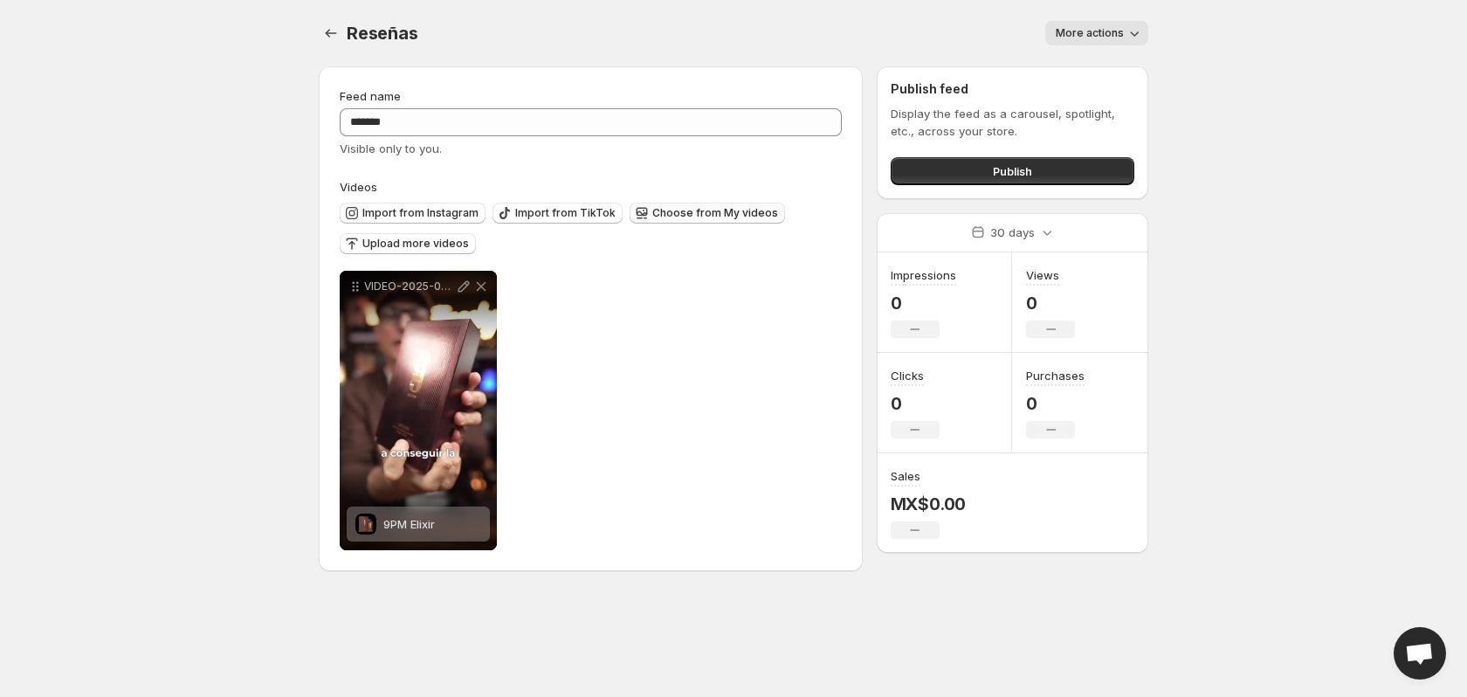
click at [654, 214] on span "Choose from My videos" at bounding box center [715, 213] width 126 height 14
click at [696, 217] on span "Choose from My videos" at bounding box center [715, 213] width 126 height 14
click at [1093, 31] on span "More actions" at bounding box center [1090, 33] width 68 height 14
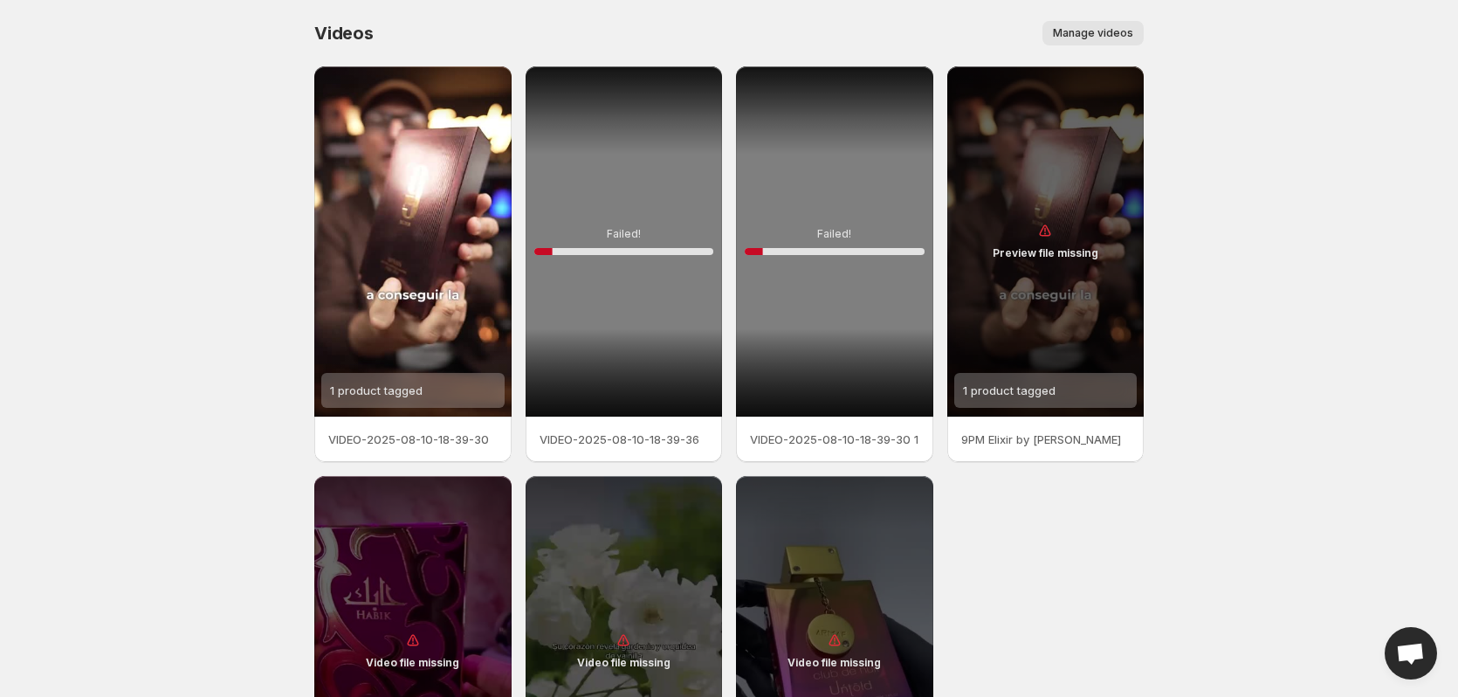
click at [1115, 27] on span "Manage videos" at bounding box center [1093, 33] width 80 height 14
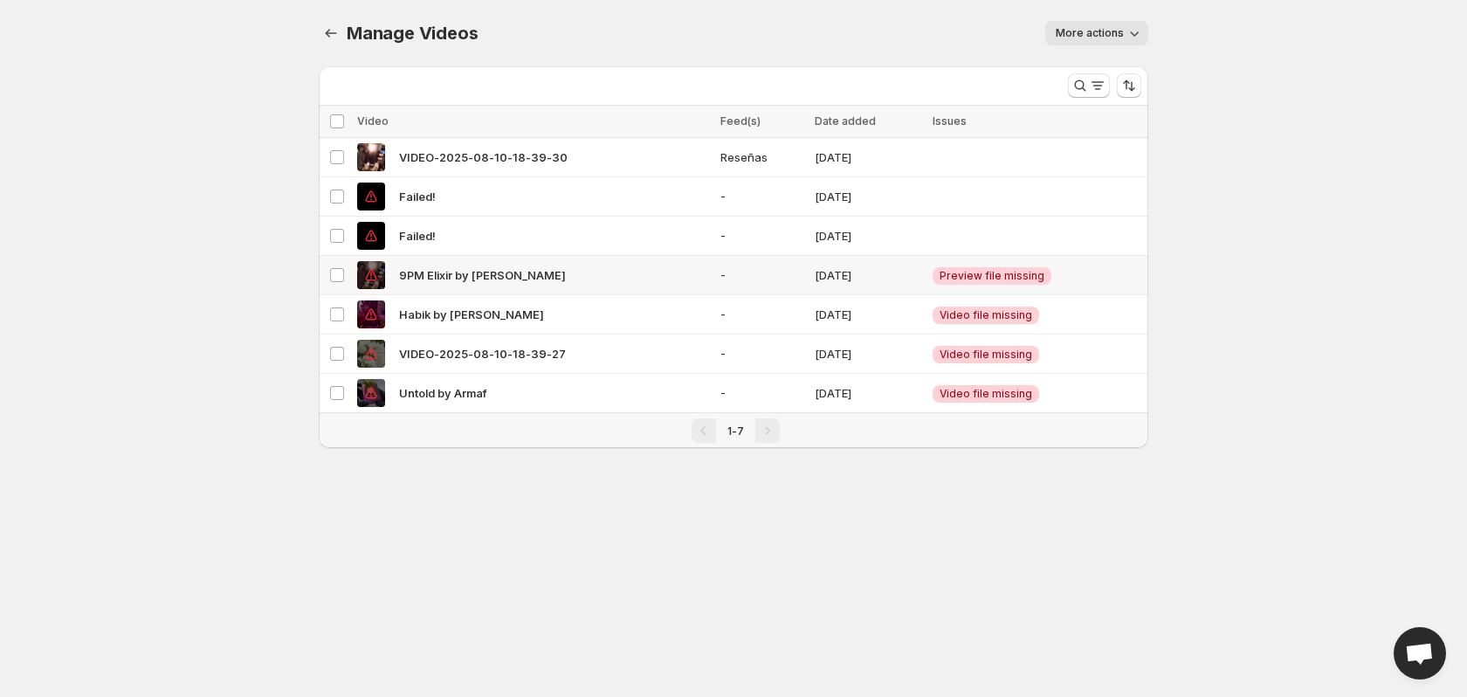
click at [336, 286] on td "Select video" at bounding box center [335, 275] width 33 height 39
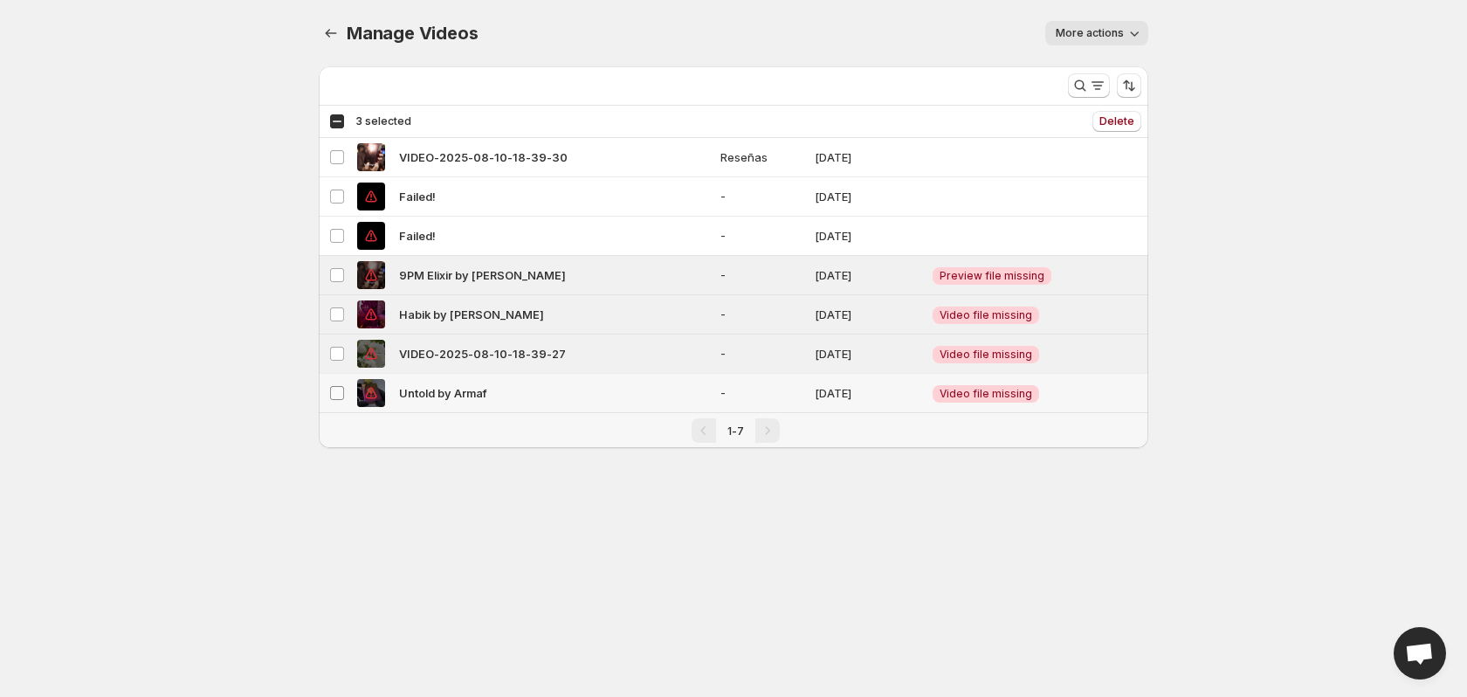
click at [337, 386] on span at bounding box center [337, 393] width 16 height 16
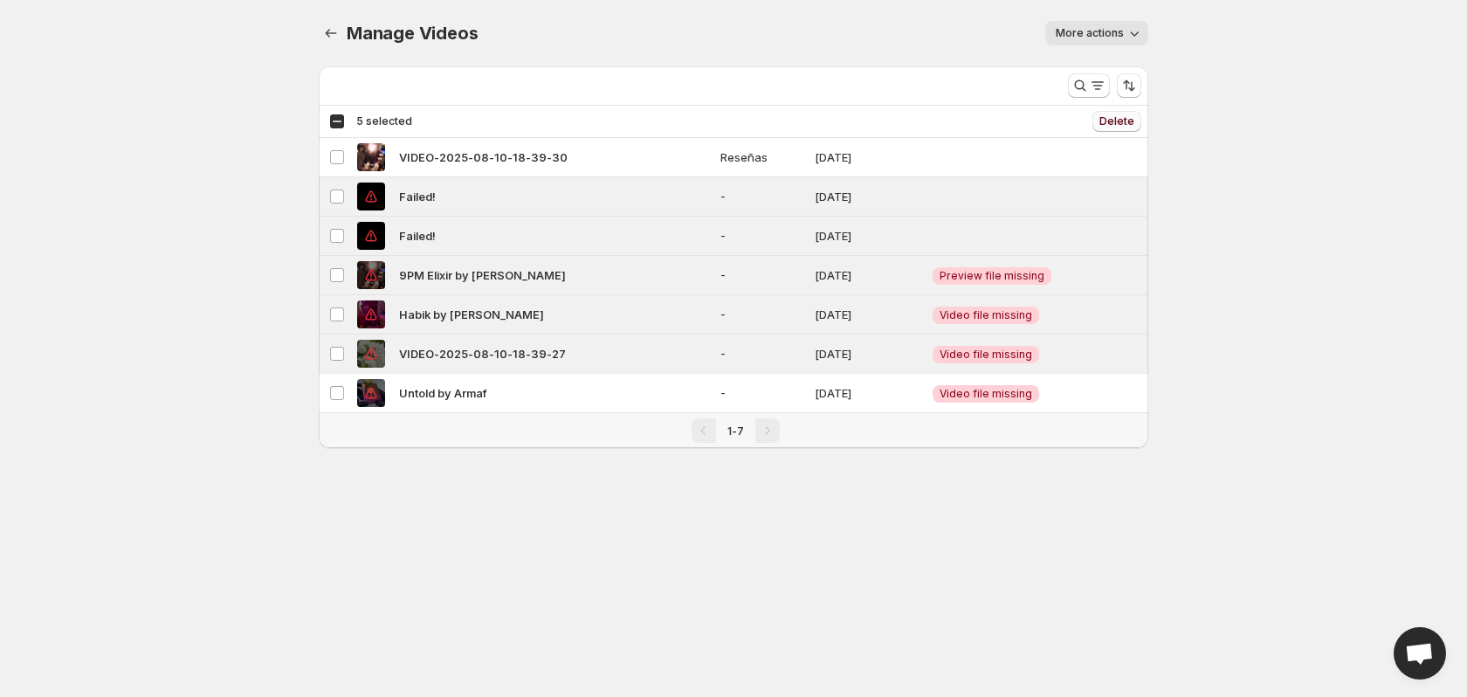
click at [1121, 128] on button "Delete" at bounding box center [1116, 121] width 49 height 21
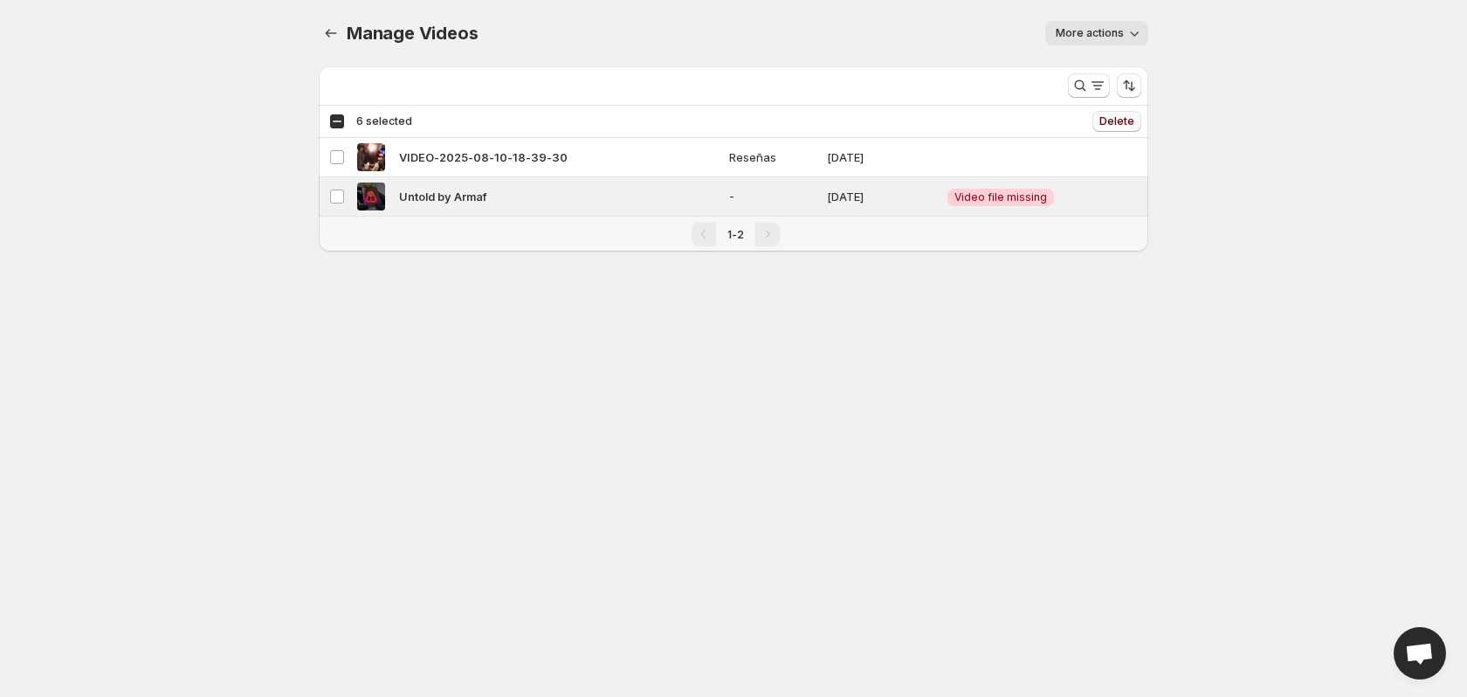
click at [1110, 125] on span "Delete" at bounding box center [1116, 121] width 35 height 14
click at [1121, 38] on span "More actions" at bounding box center [1090, 33] width 68 height 14
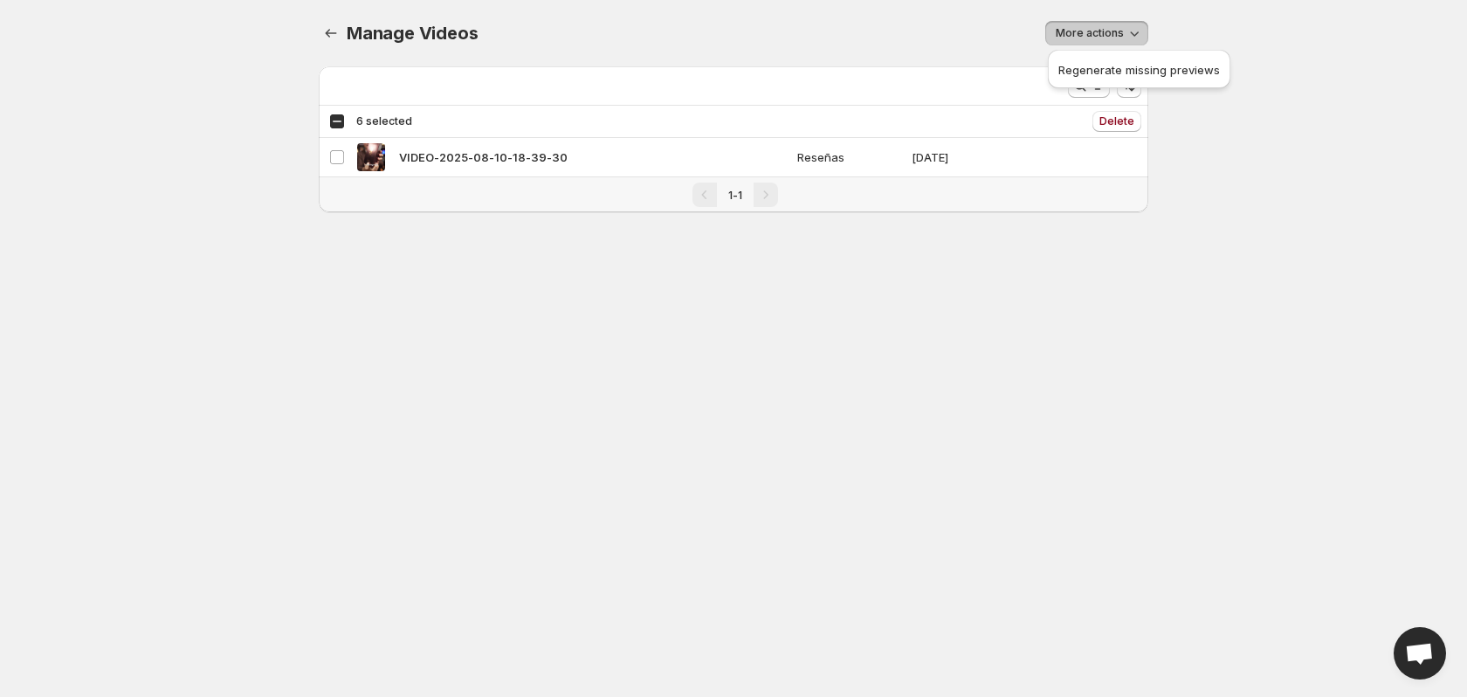
click at [1121, 38] on span "More actions" at bounding box center [1090, 33] width 68 height 14
click at [371, 165] on img at bounding box center [371, 157] width 28 height 28
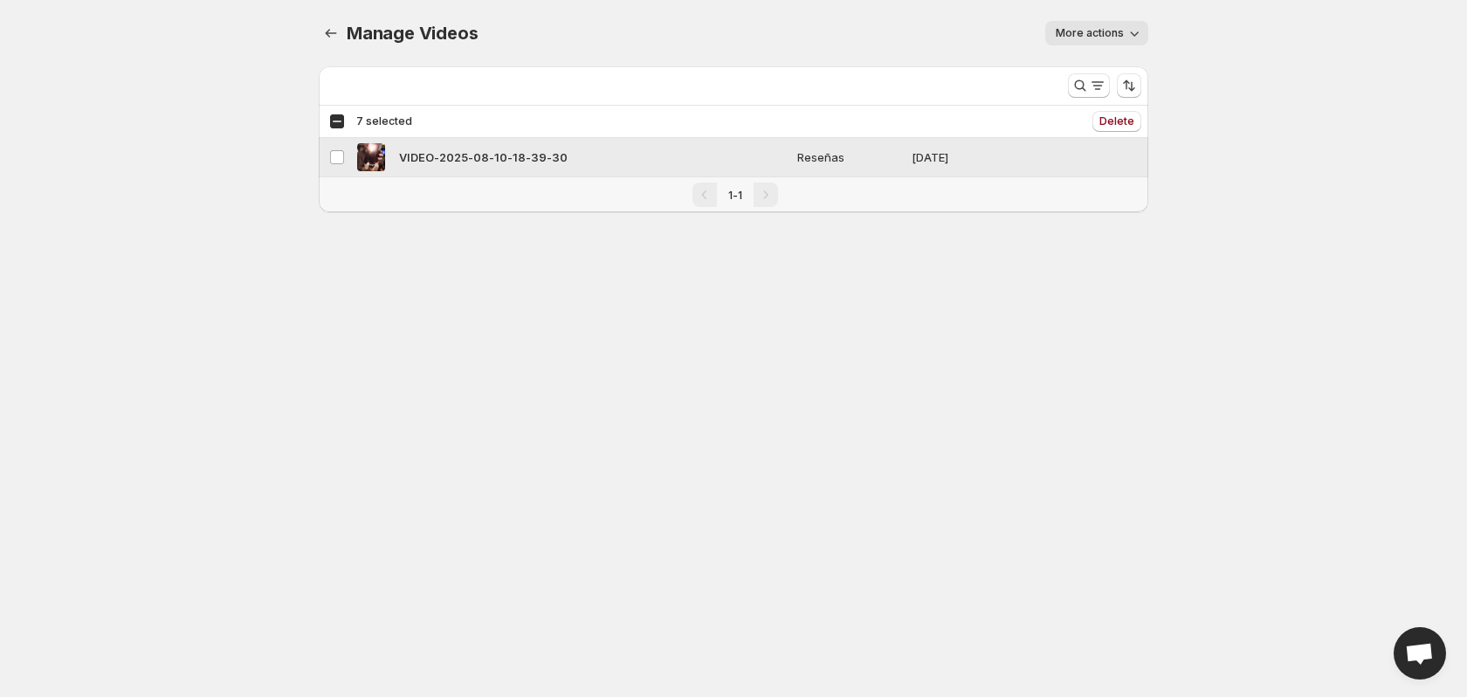
click at [371, 165] on img at bounding box center [371, 157] width 28 height 28
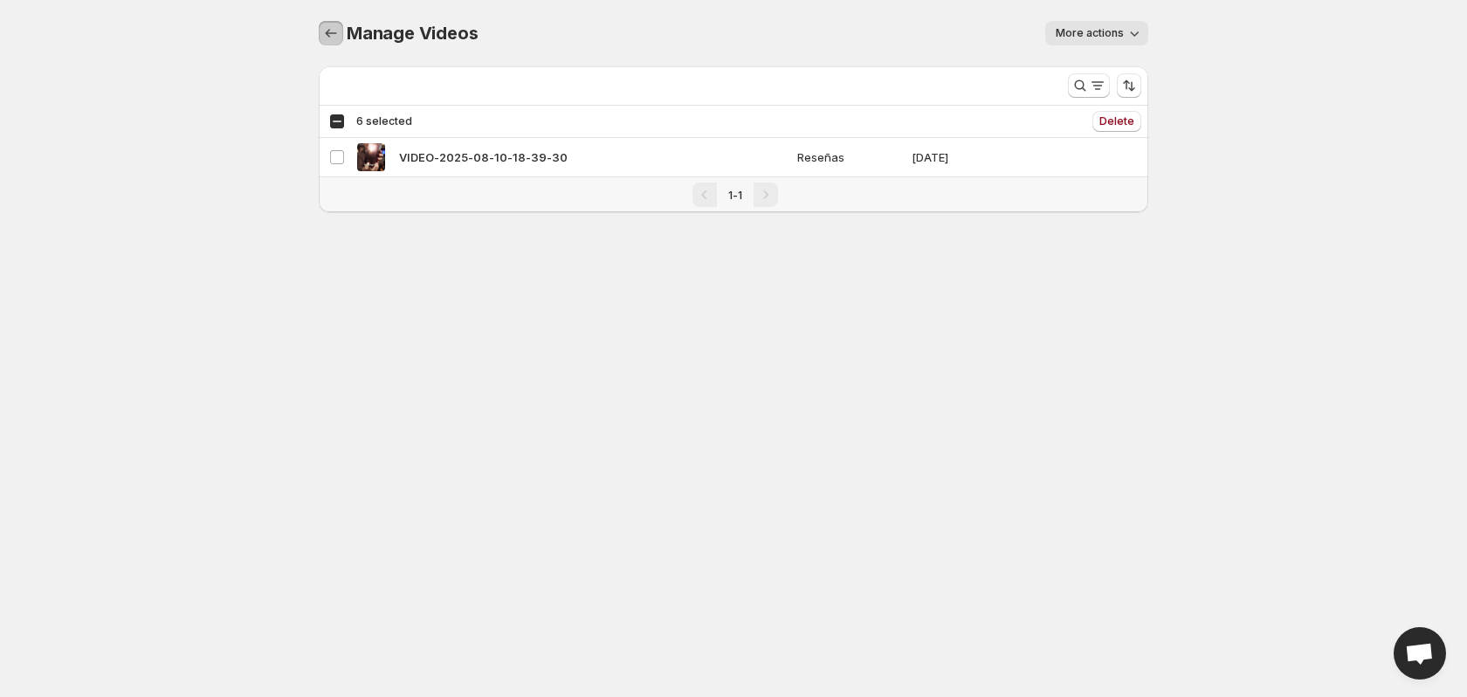
click at [342, 38] on button "Manage Videos" at bounding box center [331, 33] width 24 height 24
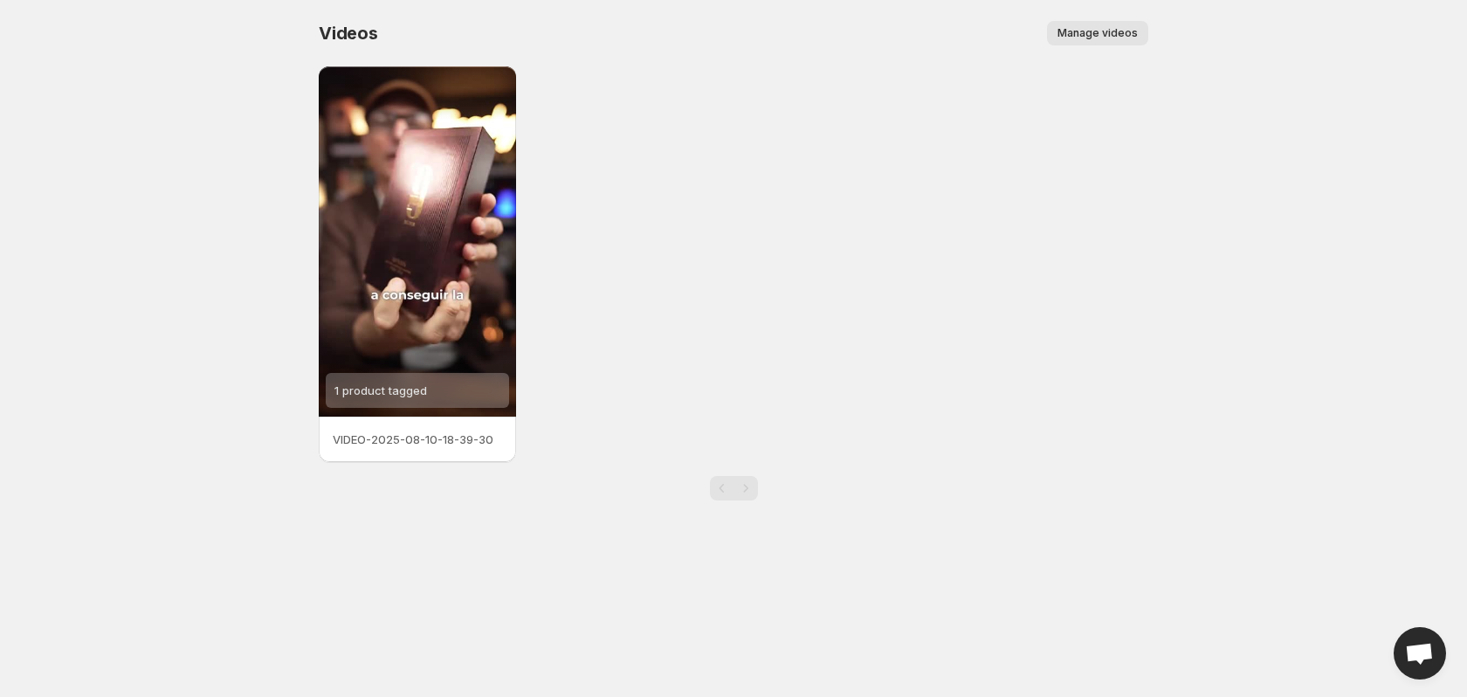
click at [1091, 36] on span "Manage videos" at bounding box center [1097, 33] width 80 height 14
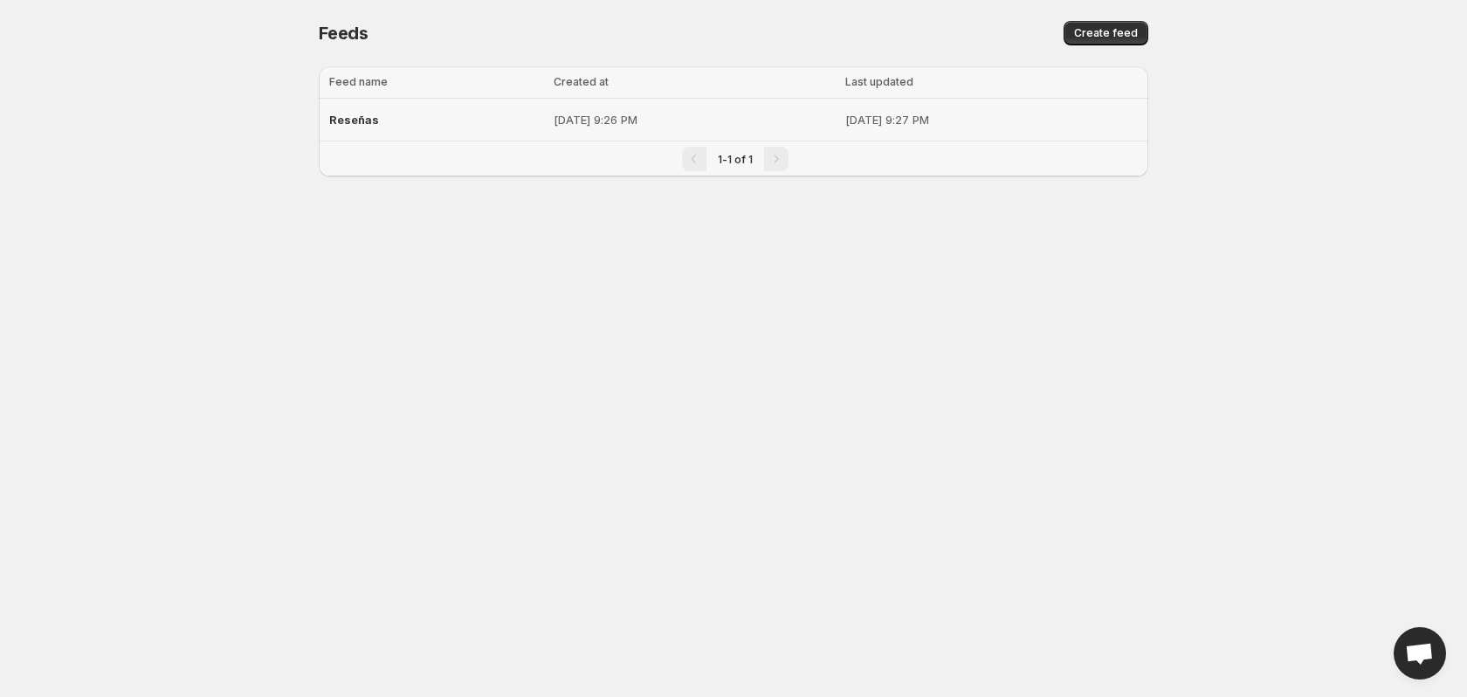
click at [654, 119] on p "[DATE] 9:26 PM" at bounding box center [694, 119] width 281 height 17
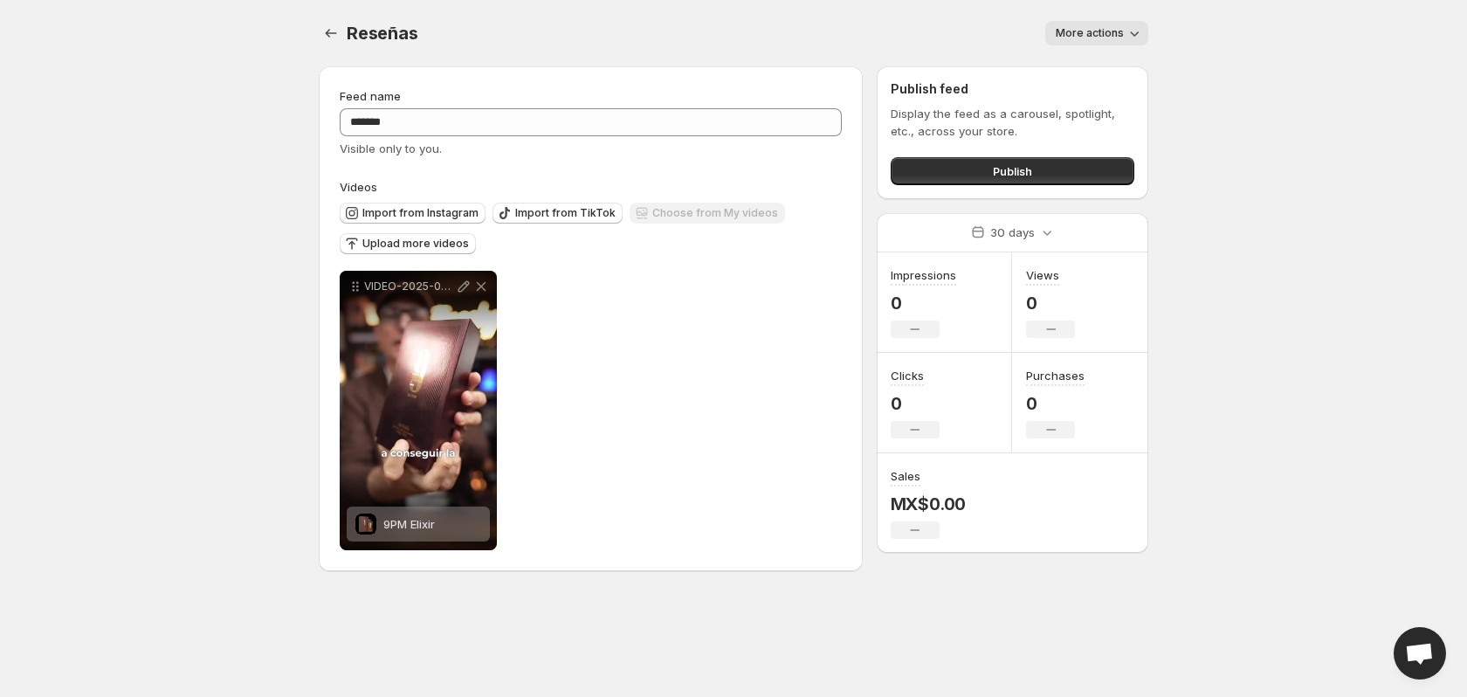
click at [719, 213] on div "Choose from My videos" at bounding box center [707, 215] width 155 height 24
click at [443, 252] on button "Upload more videos" at bounding box center [408, 243] width 136 height 21
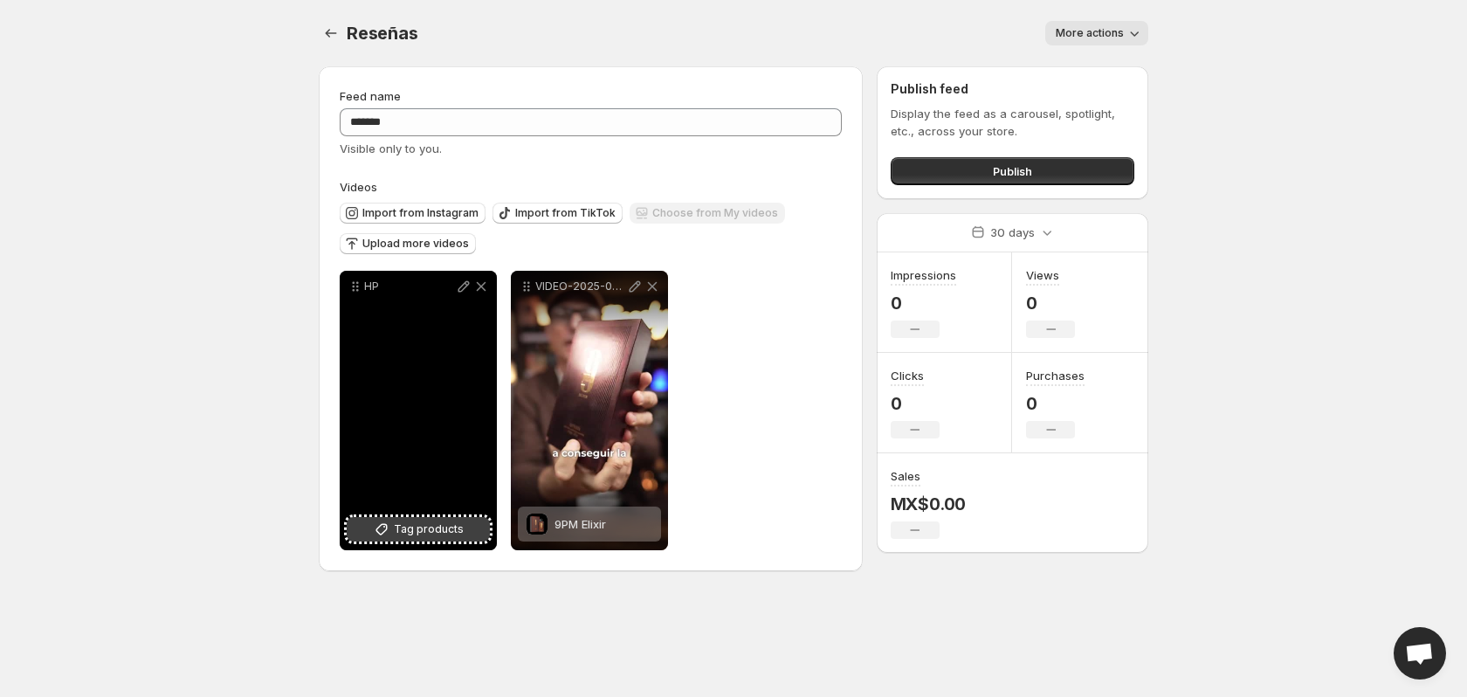
click at [430, 528] on span "Tag products" at bounding box center [429, 528] width 70 height 17
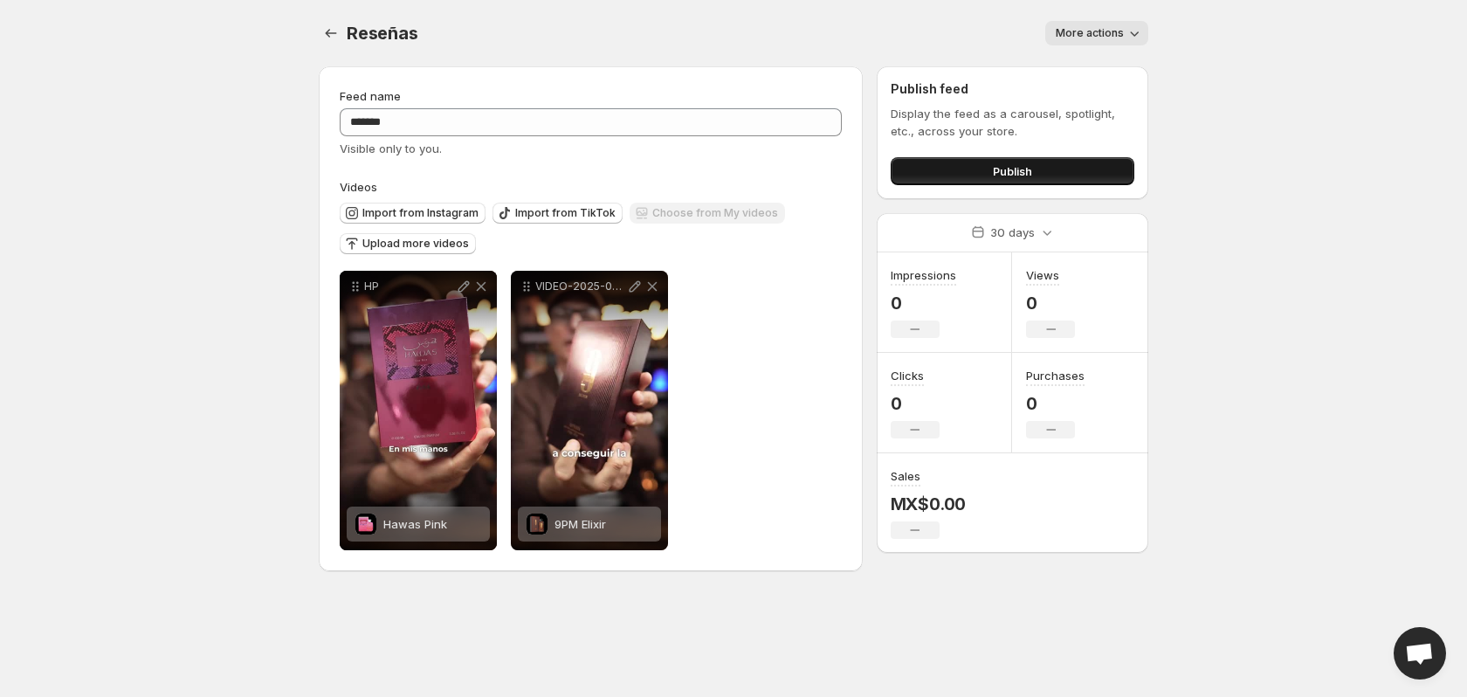
click at [1005, 176] on span "Publish" at bounding box center [1012, 170] width 39 height 17
click at [976, 180] on button "Publish" at bounding box center [1013, 171] width 244 height 28
